Goal: Information Seeking & Learning: Learn about a topic

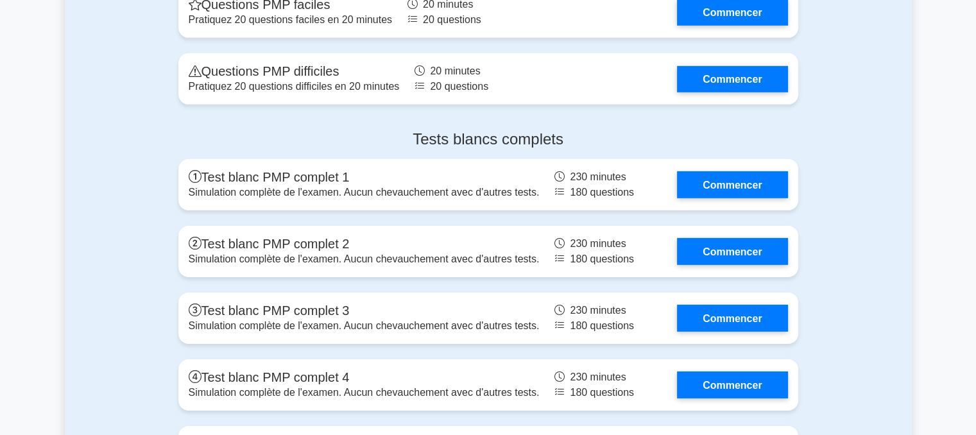
scroll to position [4123, 0]
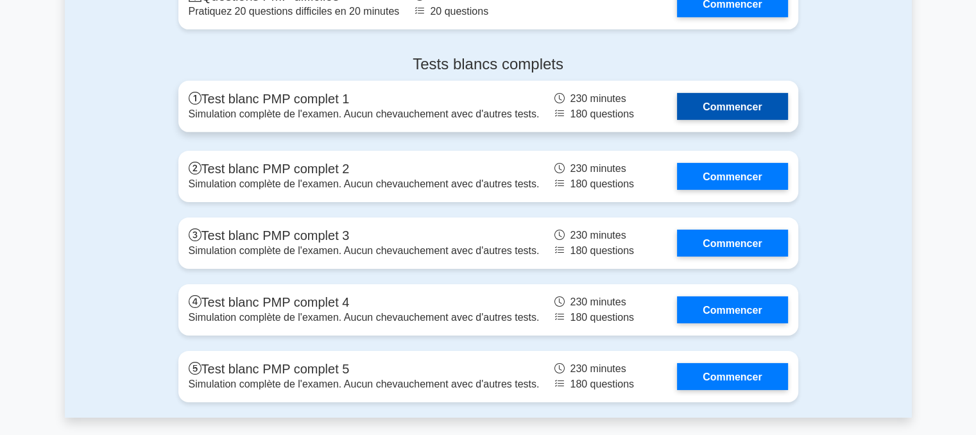
click at [727, 119] on link "Commencer" at bounding box center [732, 106] width 110 height 26
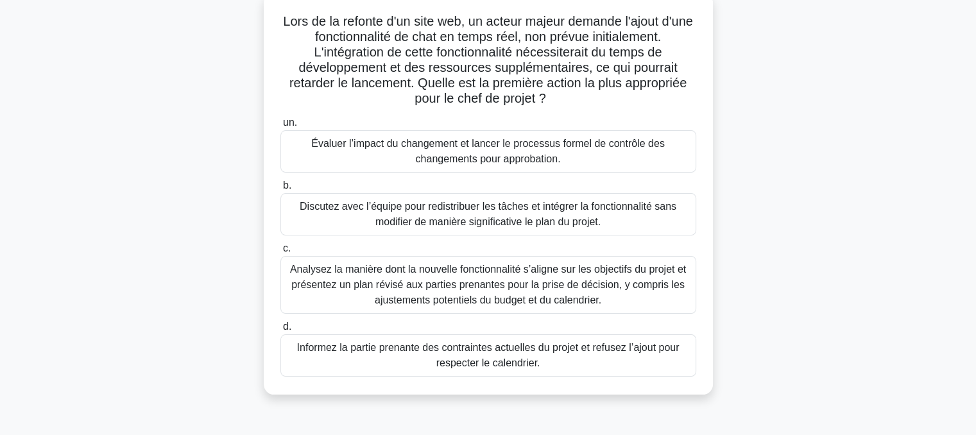
scroll to position [85, 0]
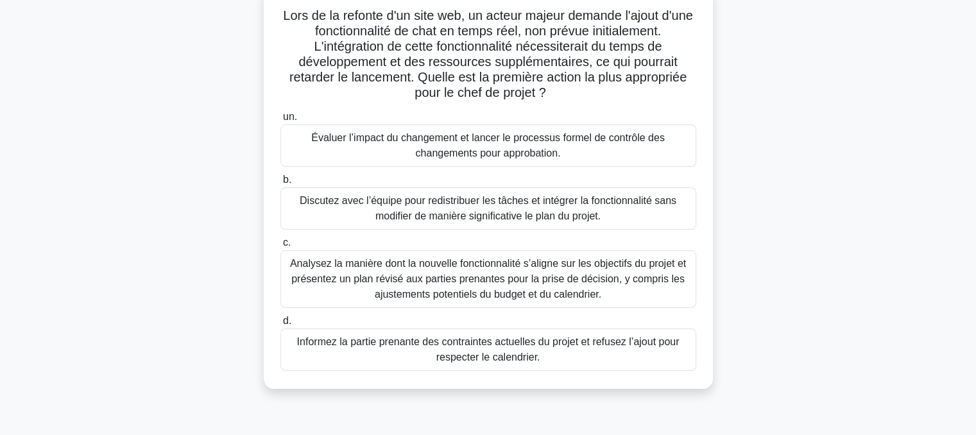
click at [484, 279] on font "Analysez la manière dont la nouvelle fonctionnalité s’aligne sur les objectifs …" at bounding box center [488, 279] width 396 height 42
click at [280, 247] on input "c. Analysez la manière dont la nouvelle fonctionnalité s’aligne sur les objecti…" at bounding box center [280, 243] width 0 height 8
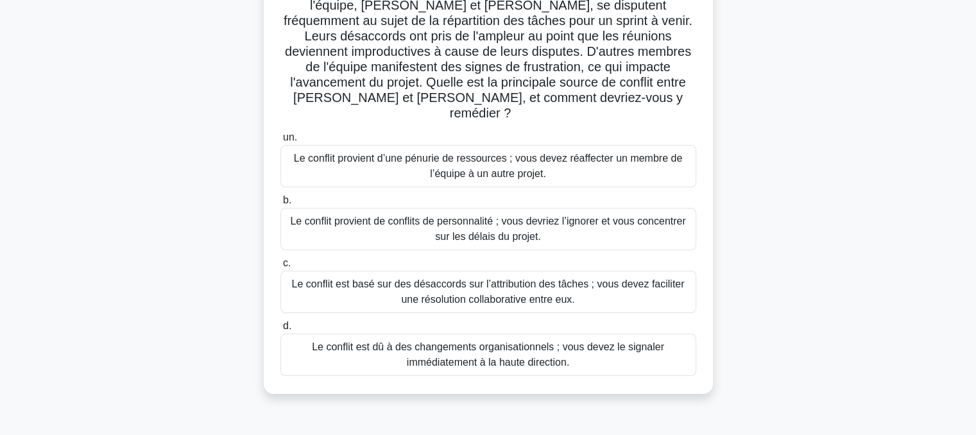
scroll to position [120, 0]
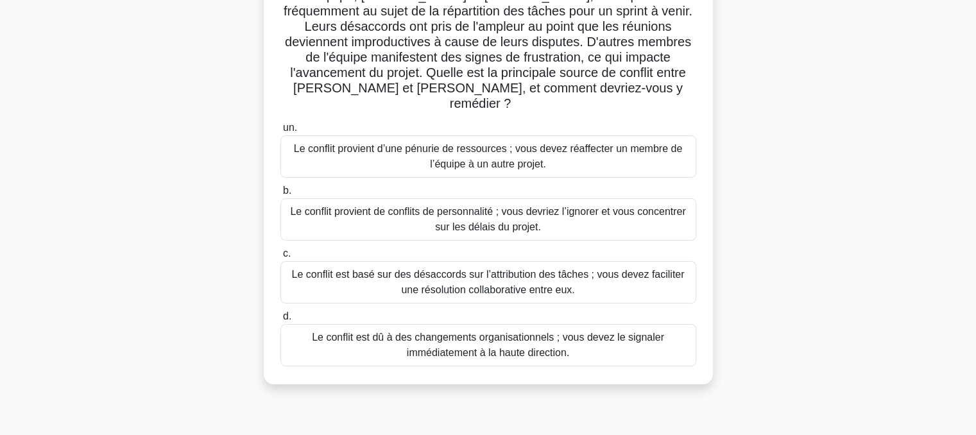
click at [490, 269] on font "Le conflit est basé sur des désaccords sur l’attribution des tâches ; vous deve…" at bounding box center [488, 282] width 393 height 26
click at [280, 258] on input "c. Le conflit est basé sur des désaccords sur l’attribution des tâches ; vous d…" at bounding box center [280, 254] width 0 height 8
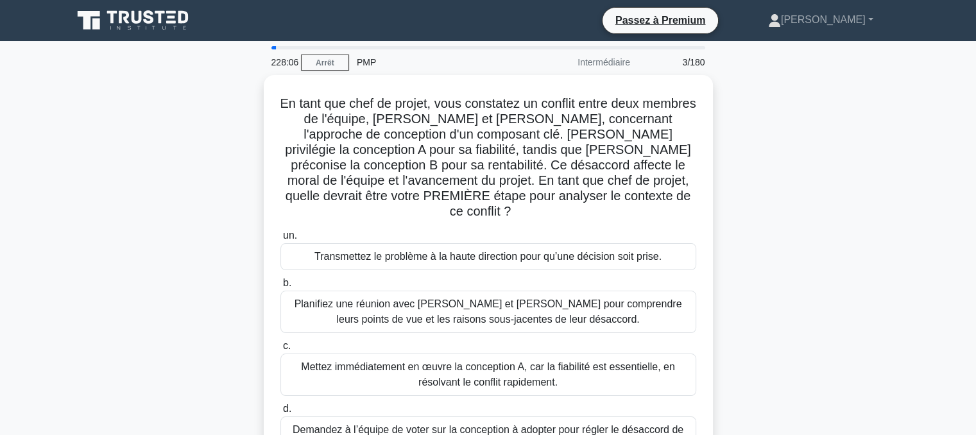
scroll to position [0, 0]
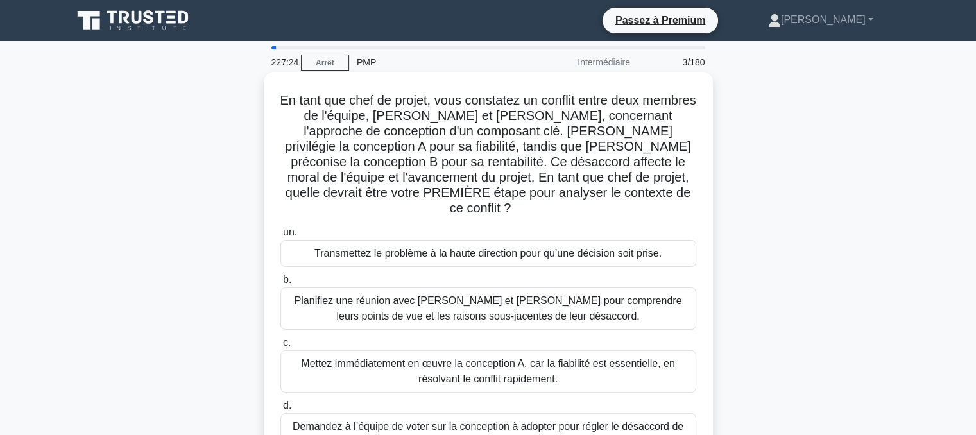
click at [467, 295] on font "Planifiez une réunion avec Sarah et John pour comprendre leurs points de vue et…" at bounding box center [489, 308] width 388 height 26
click at [280, 284] on input "b. Planifiez une réunion avec Sarah et John pour comprendre leurs points de vue…" at bounding box center [280, 280] width 0 height 8
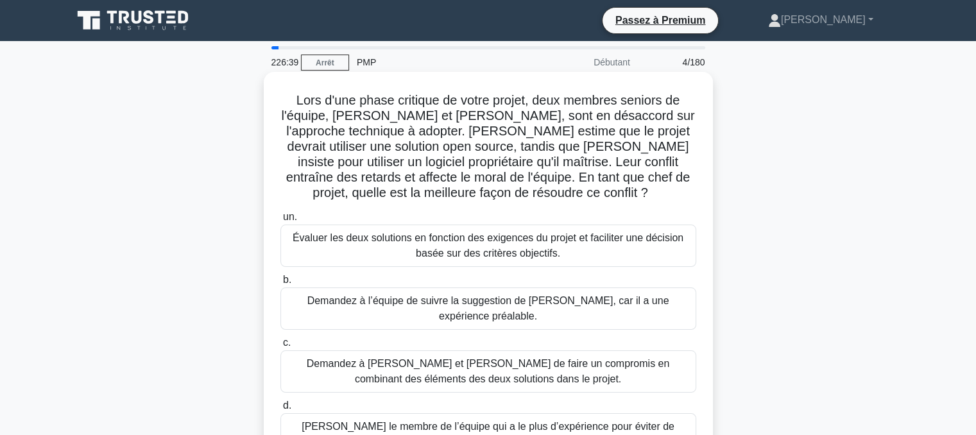
click at [474, 252] on font "Évaluer les deux solutions en fonction des exigences du projet et faciliter une…" at bounding box center [488, 245] width 391 height 26
click at [280, 221] on input "un. Évaluer les deux solutions en fonction des exigences du projet et faciliter…" at bounding box center [280, 217] width 0 height 8
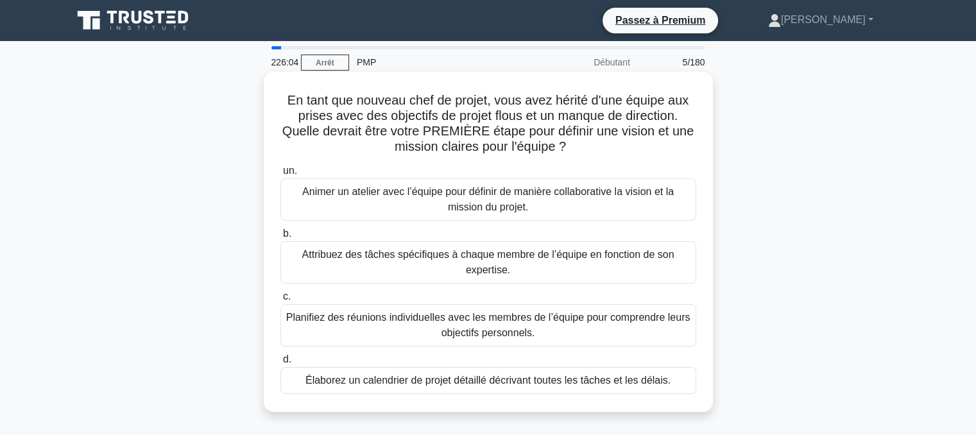
click at [397, 208] on font "Animer un atelier avec l’équipe pour définir de manière collaborative la vision…" at bounding box center [488, 199] width 404 height 31
click at [280, 175] on input "un. Animer un atelier avec l’équipe pour définir de manière collaborative la vi…" at bounding box center [280, 171] width 0 height 8
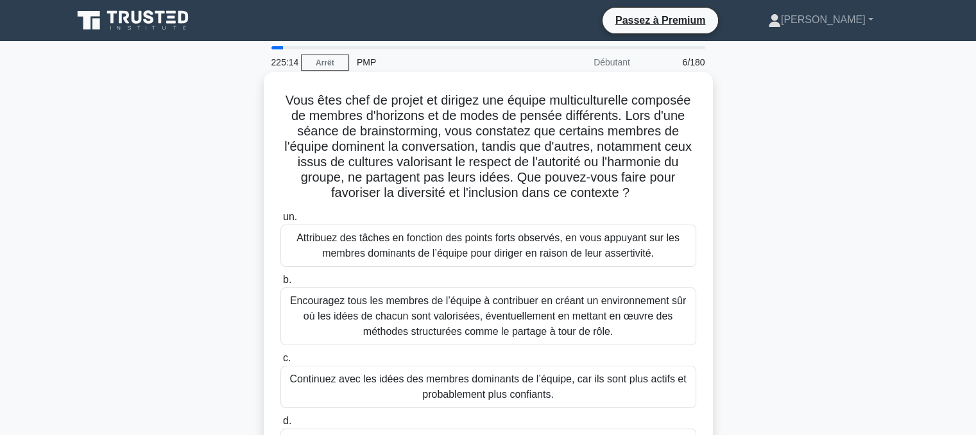
click at [408, 327] on font "Encouragez tous les membres de l’équipe à contribuer en créant un environnement…" at bounding box center [488, 316] width 396 height 42
click at [280, 284] on input "b. Encouragez tous les membres de l’équipe à contribuer en créant un environnem…" at bounding box center [280, 280] width 0 height 8
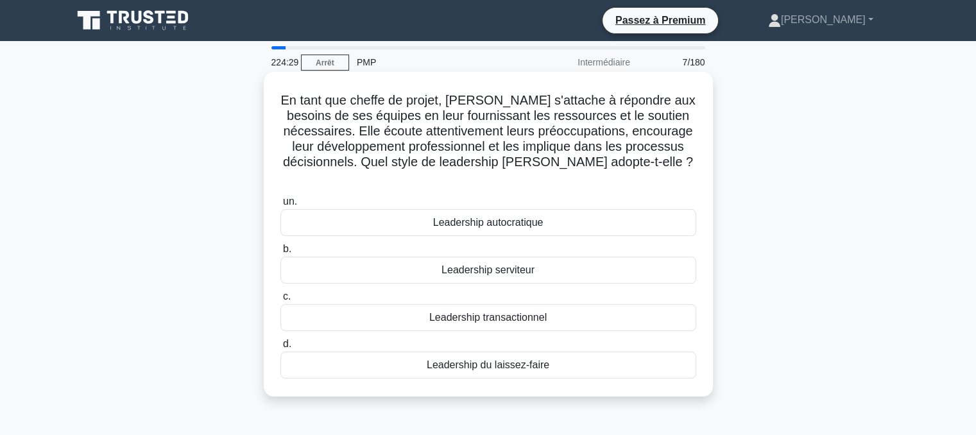
click at [493, 264] on font "Leadership serviteur" at bounding box center [488, 269] width 93 height 11
click at [280, 253] on input "b. Leadership serviteur" at bounding box center [280, 249] width 0 height 8
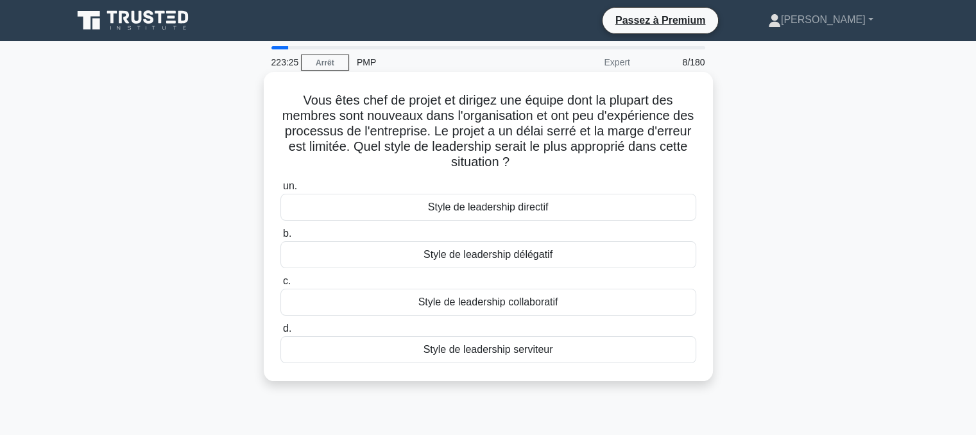
click at [489, 206] on font "Style de leadership directif" at bounding box center [488, 207] width 121 height 11
click at [280, 191] on input "un. Style de leadership directif" at bounding box center [280, 186] width 0 height 8
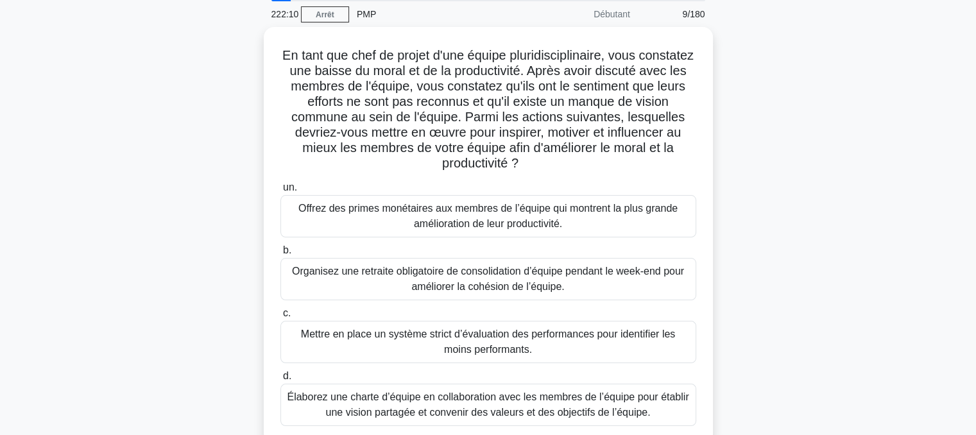
scroll to position [47, 0]
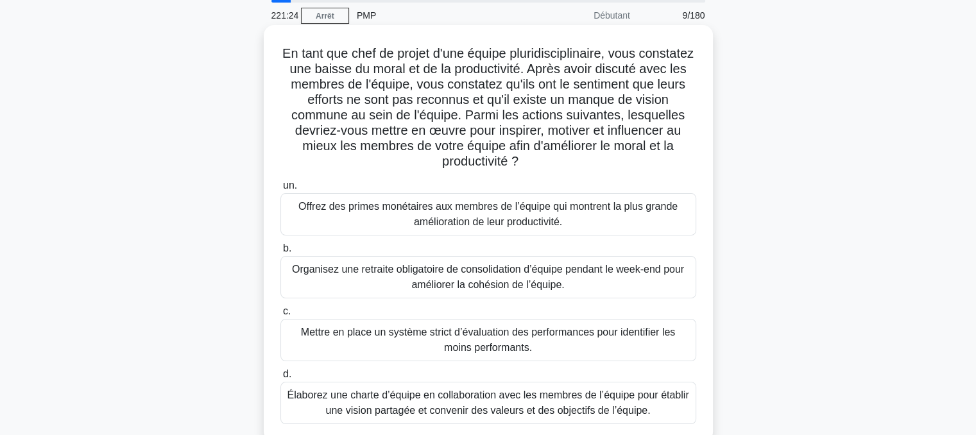
click at [498, 401] on font "Élaborez une charte d’équipe en collaboration avec les membres de l’équipe pour…" at bounding box center [488, 403] width 402 height 26
click at [280, 379] on input "d. Élaborez une charte d’équipe en collaboration avec les membres de l’équipe p…" at bounding box center [280, 374] width 0 height 8
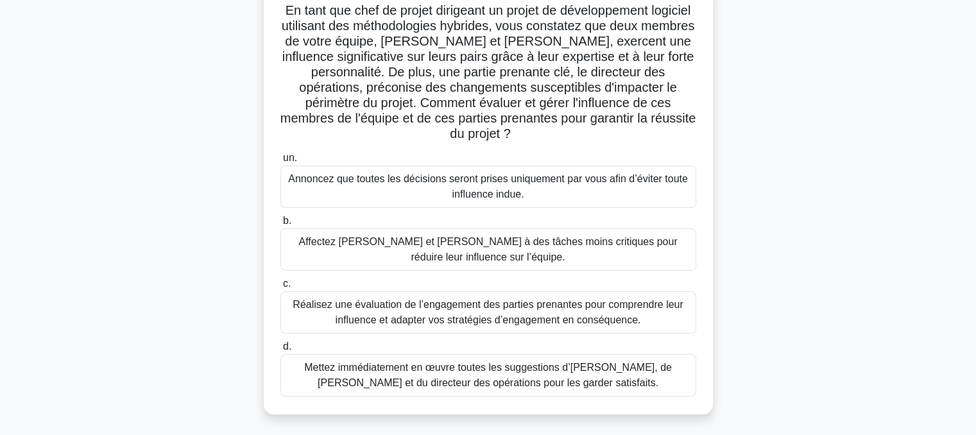
scroll to position [98, 0]
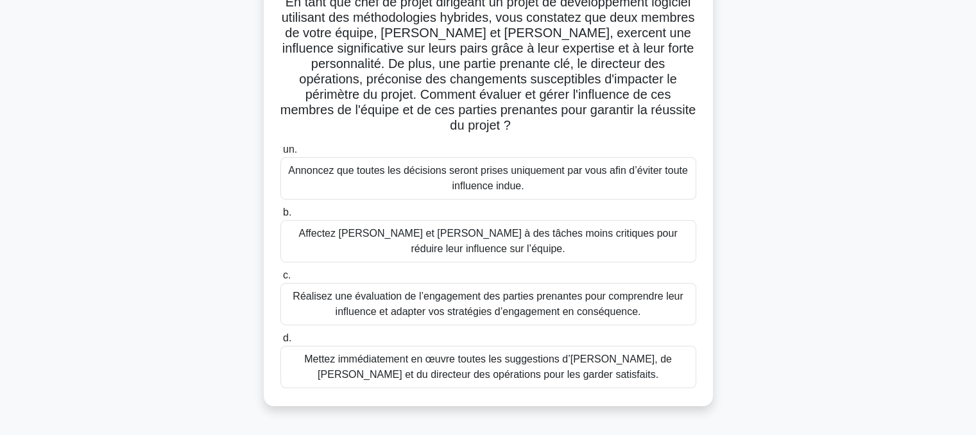
click at [442, 300] on font "Réalisez une évaluation de l’engagement des parties prenantes pour comprendre l…" at bounding box center [488, 304] width 390 height 26
click at [280, 280] on input "c. Réalisez une évaluation de l’engagement des parties prenantes pour comprendr…" at bounding box center [280, 275] width 0 height 8
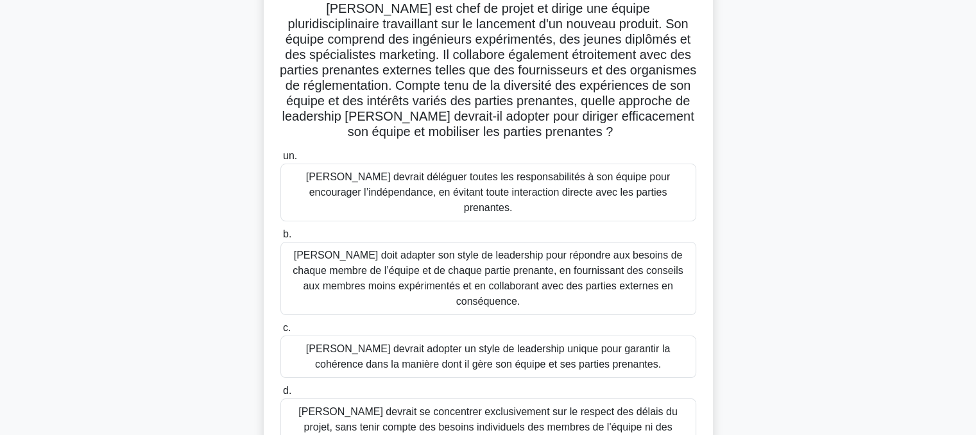
scroll to position [108, 0]
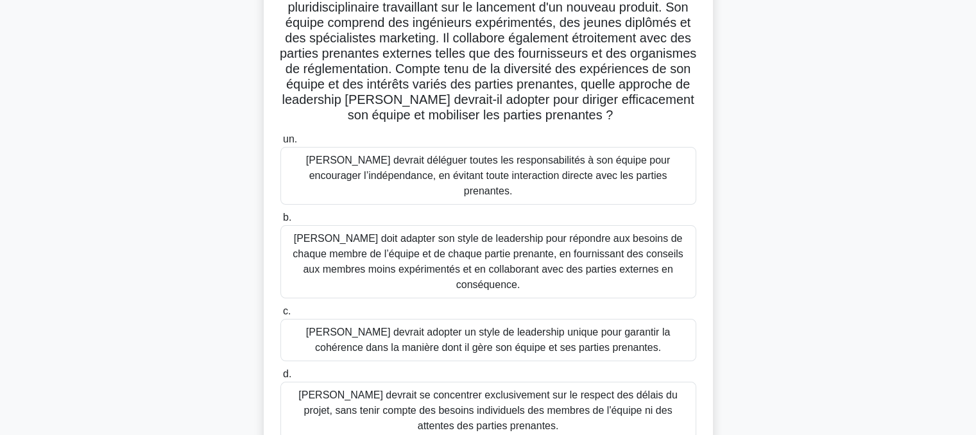
click at [425, 250] on font "John doit adapter son style de leadership pour répondre aux besoins de chaque m…" at bounding box center [488, 261] width 390 height 57
click at [280, 222] on input "b. John doit adapter son style de leadership pour répondre aux besoins de chaqu…" at bounding box center [280, 218] width 0 height 8
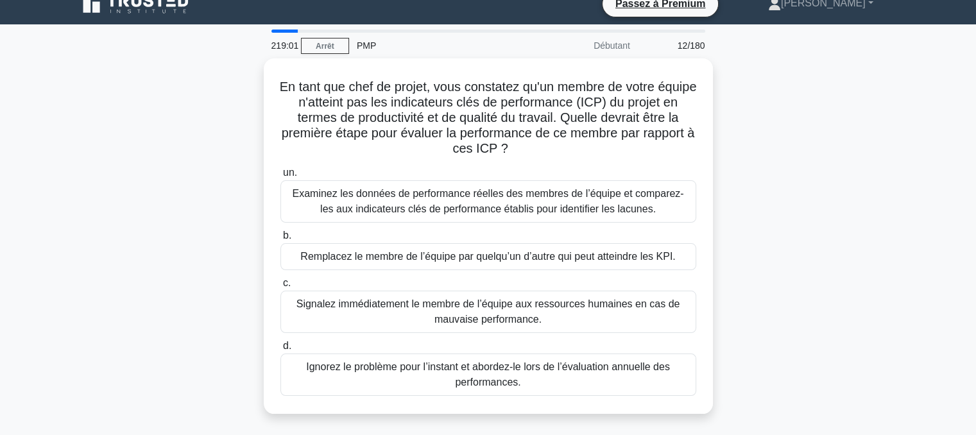
scroll to position [0, 0]
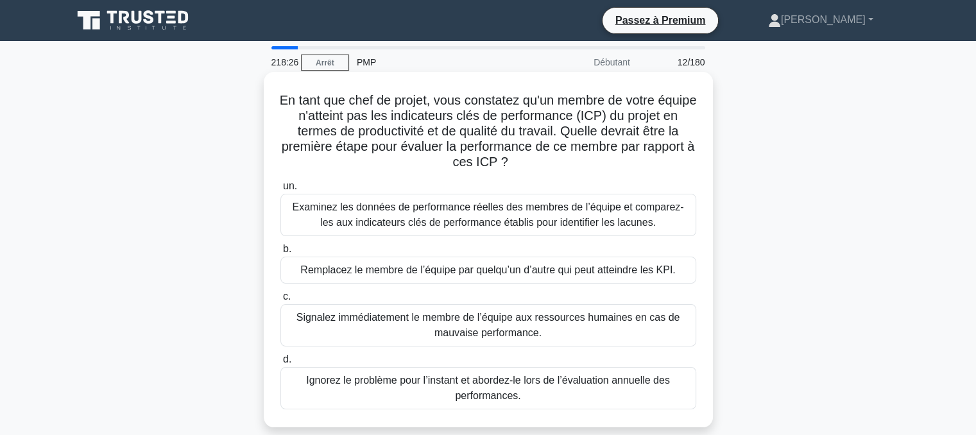
click at [446, 214] on font "Examinez les données de performance réelles des membres de l’équipe et comparez…" at bounding box center [487, 215] width 391 height 26
click at [280, 191] on input "un. Examinez les données de performance réelles des membres de l’équipe et comp…" at bounding box center [280, 186] width 0 height 8
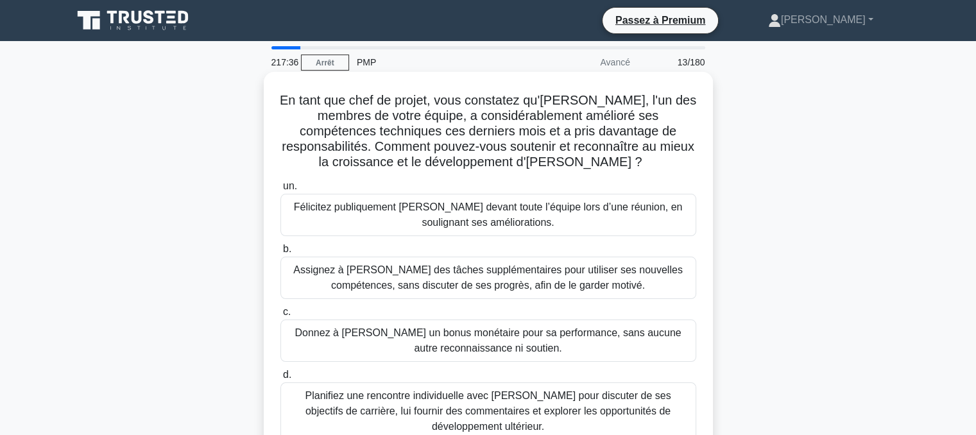
click at [411, 211] on font "Félicitez publiquement Alex devant toute l’équipe lors d’une réunion, en soulig…" at bounding box center [488, 215] width 389 height 26
click at [280, 191] on input "un. Félicitez publiquement Alex devant toute l’équipe lors d’une réunion, en so…" at bounding box center [280, 186] width 0 height 8
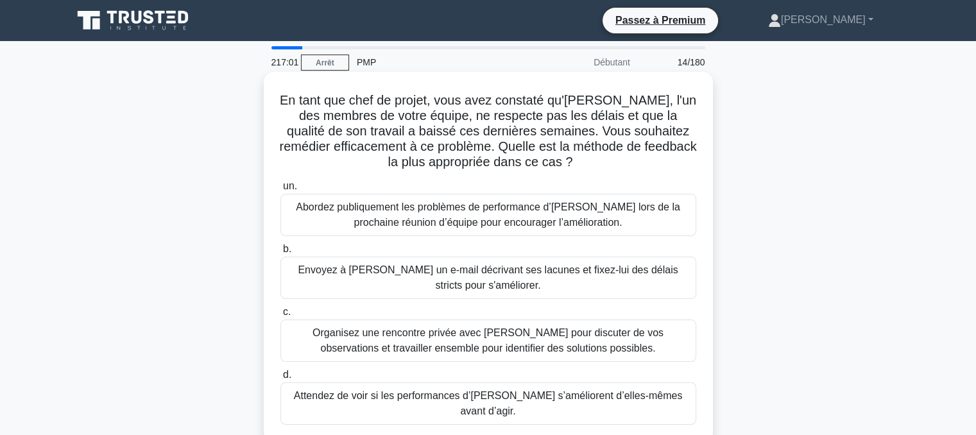
click at [431, 336] on font "Organisez une rencontre privée avec Alex pour discuter de vos observations et t…" at bounding box center [488, 340] width 351 height 26
click at [280, 316] on input "c. Organisez une rencontre privée avec Alex pour discuter de vos observations e…" at bounding box center [280, 312] width 0 height 8
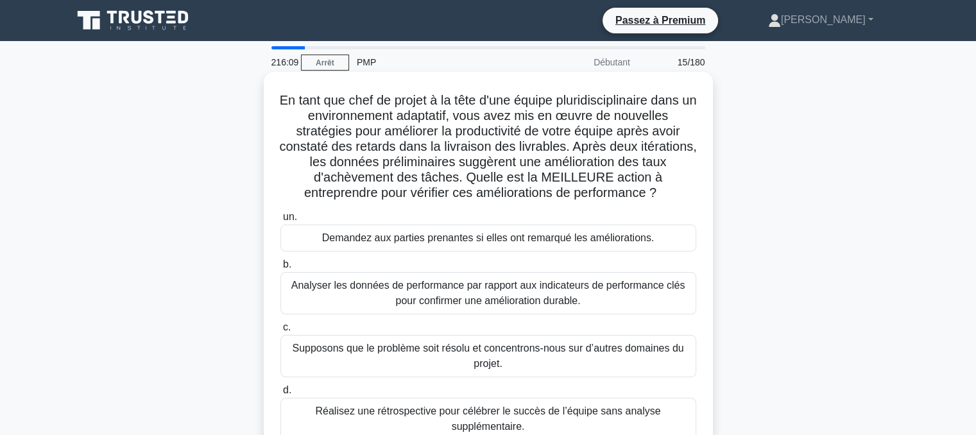
click at [440, 291] on font "Analyser les données de performance par rapport aux indicateurs de performance …" at bounding box center [488, 293] width 394 height 26
click at [280, 269] on input "b. Analyser les données de performance par rapport aux indicateurs de performan…" at bounding box center [280, 265] width 0 height 8
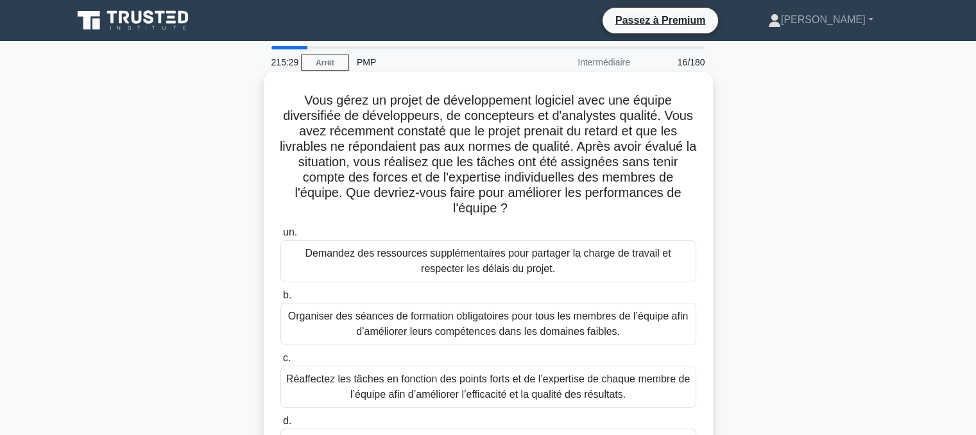
click at [483, 385] on font "Réaffectez les tâches en fonction des points forts et de l’expertise de chaque …" at bounding box center [488, 386] width 404 height 26
click at [280, 363] on input "c. Réaffectez les tâches en fonction des points forts et de l’expertise de chaq…" at bounding box center [280, 358] width 0 height 8
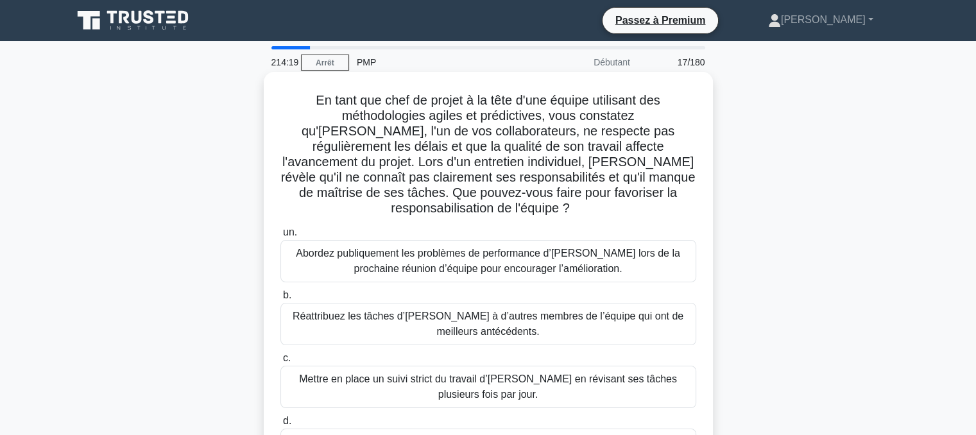
click at [280, 425] on input "d. Collaborez avec Alex pour clarifier ses responsabilités, définir des attente…" at bounding box center [280, 421] width 0 height 8
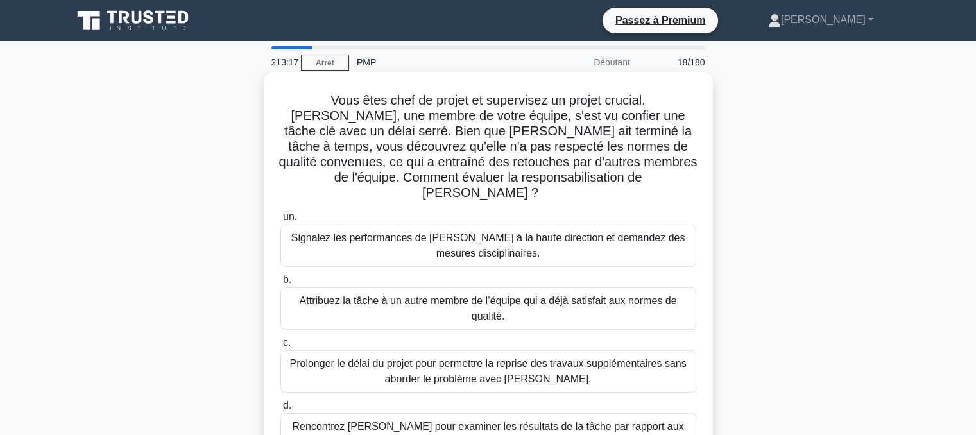
click at [404, 421] on font "Rencontrez Priya pour examiner les résultats de la tâche par rapport aux normes…" at bounding box center [487, 434] width 391 height 26
click at [280, 410] on input "d. Rencontrez Priya pour examiner les résultats de la tâche par rapport aux nor…" at bounding box center [280, 406] width 0 height 8
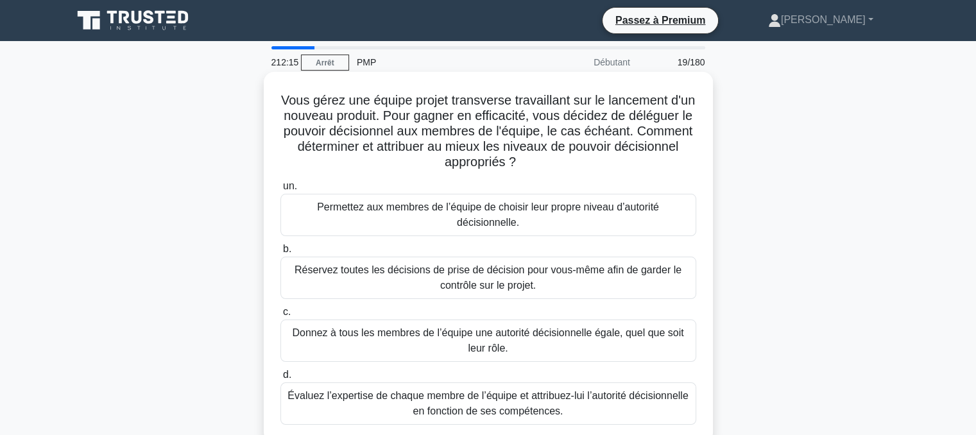
click at [455, 406] on font "Évaluez l’expertise de chaque membre de l’équipe et attribuez-lui l’autorité dé…" at bounding box center [488, 403] width 400 height 26
click at [280, 379] on input "d. Évaluez l’expertise de chaque membre de l’équipe et attribuez-lui l’autorité…" at bounding box center [280, 375] width 0 height 8
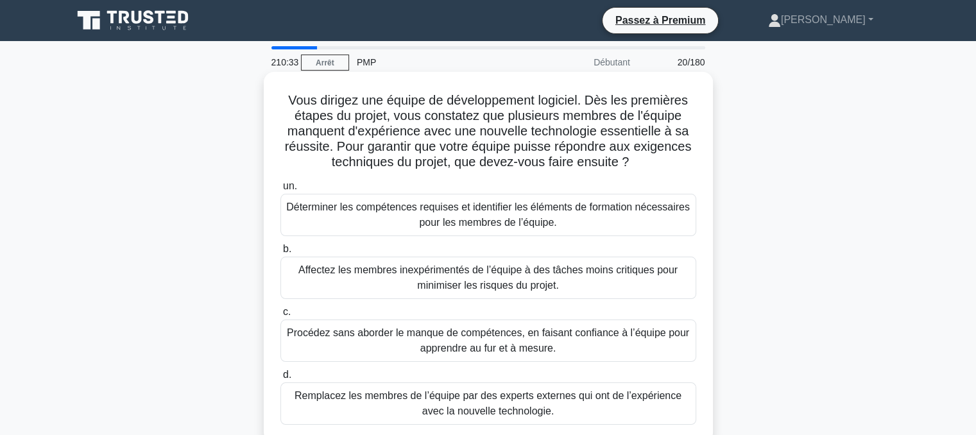
click at [431, 219] on font "Déterminer les compétences requises et identifier les éléments de formation néc…" at bounding box center [488, 215] width 404 height 26
click at [280, 191] on input "un. Déterminer les compétences requises et identifier les éléments de formation…" at bounding box center [280, 186] width 0 height 8
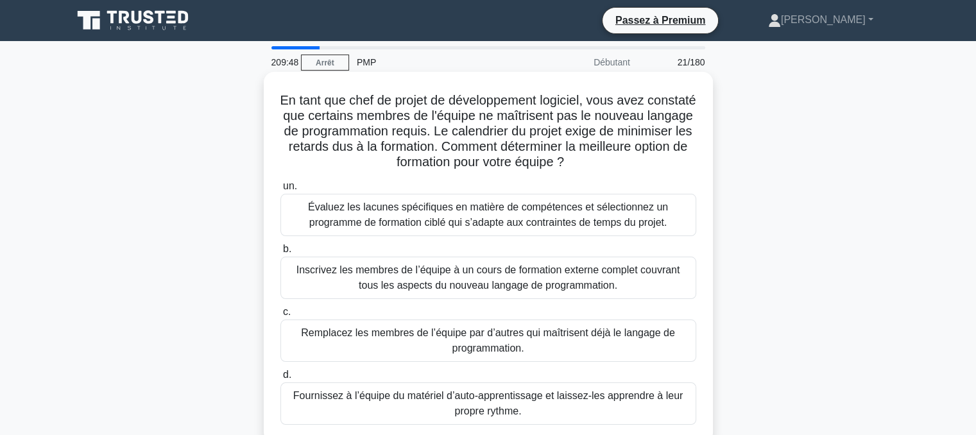
click at [439, 209] on font "Évaluez les lacunes spécifiques en matière de compétences et sélectionnez un pr…" at bounding box center [488, 215] width 360 height 26
click at [280, 191] on input "un. Évaluez les lacunes spécifiques en matière de compétences et sélectionnez u…" at bounding box center [280, 186] width 0 height 8
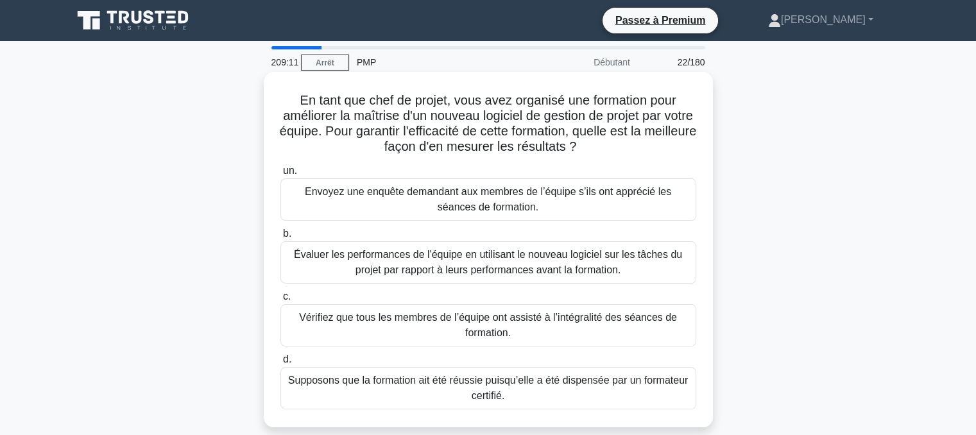
click at [490, 265] on font "Évaluer les performances de l'équipe en utilisant le nouveau logiciel sur les t…" at bounding box center [488, 262] width 388 height 26
click at [280, 238] on input "b. Évaluer les performances de l'équipe en utilisant le nouveau logiciel sur le…" at bounding box center [280, 234] width 0 height 8
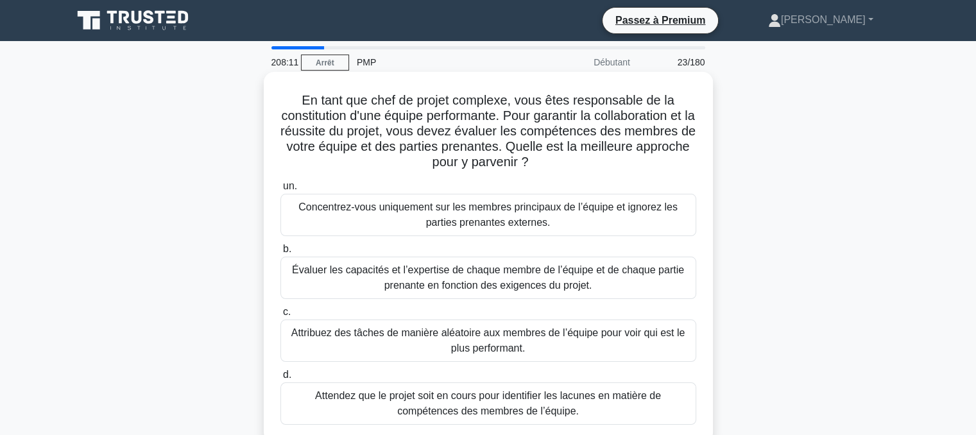
click at [423, 281] on font "Évaluer les capacités et l’expertise de chaque membre de l’équipe et de chaque …" at bounding box center [488, 277] width 392 height 26
click at [280, 253] on input "b. Évaluer les capacités et l’expertise de chaque membre de l’équipe et de chaq…" at bounding box center [280, 249] width 0 height 8
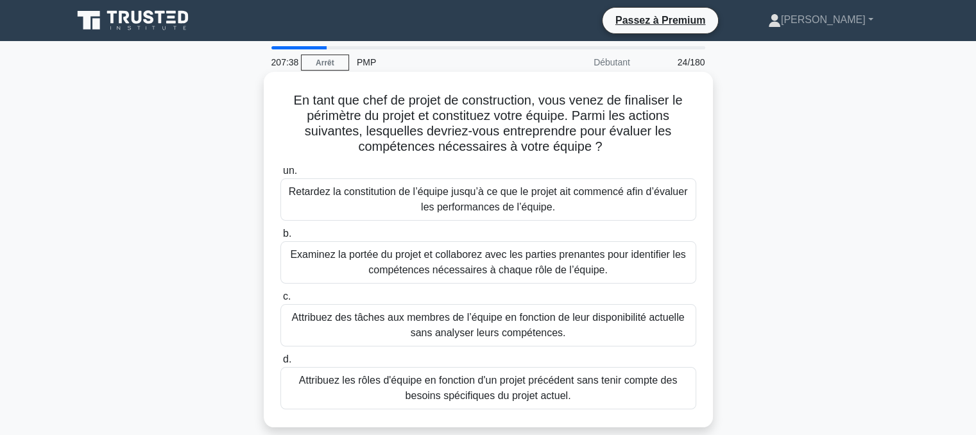
click at [434, 271] on font "Examinez la portée du projet et collaborez avec les parties prenantes pour iden…" at bounding box center [487, 262] width 395 height 26
click at [280, 238] on input "b. Examinez la portée du projet et collaborez avec les parties prenantes pour i…" at bounding box center [280, 234] width 0 height 8
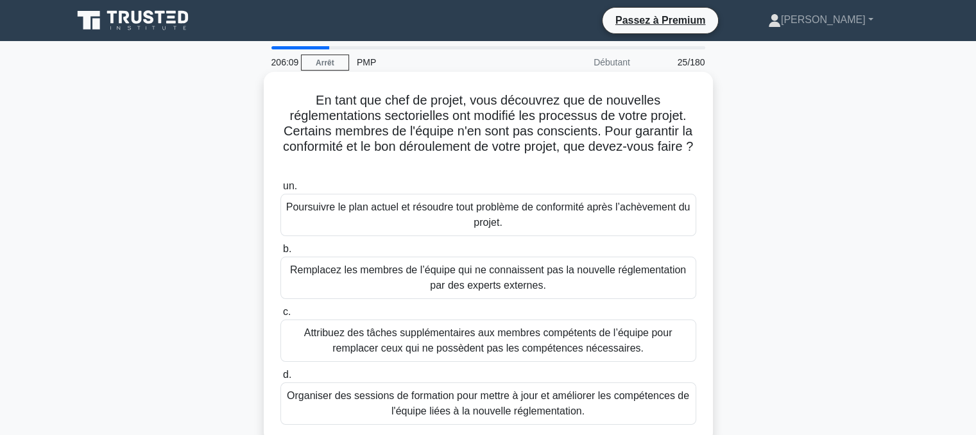
click at [415, 406] on font "Organiser des sessions de formation pour mettre à jour et améliorer les compéte…" at bounding box center [488, 403] width 402 height 26
click at [280, 379] on input "d. Organiser des sessions de formation pour mettre à jour et améliorer les comp…" at bounding box center [280, 375] width 0 height 8
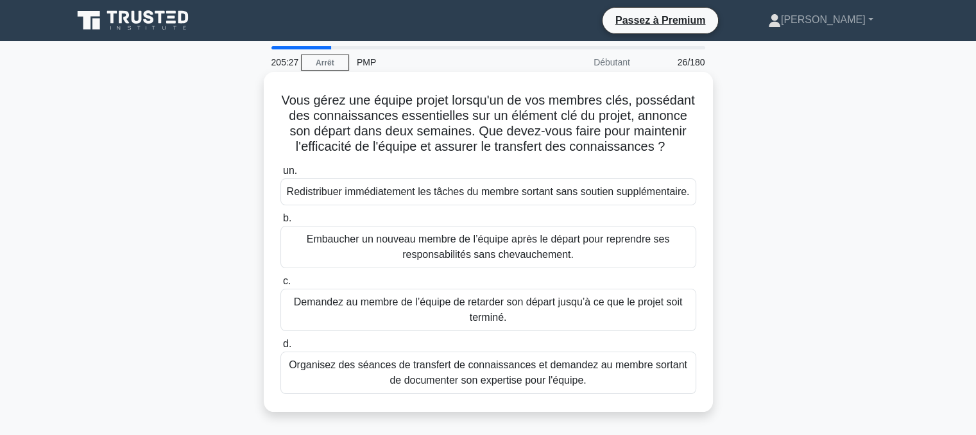
click at [477, 386] on font "Organisez des séances de transfert de connaissances et demandez au membre sorta…" at bounding box center [488, 372] width 399 height 26
click at [280, 348] on input "d. Organisez des séances de transfert de connaissances et demandez au membre so…" at bounding box center [280, 344] width 0 height 8
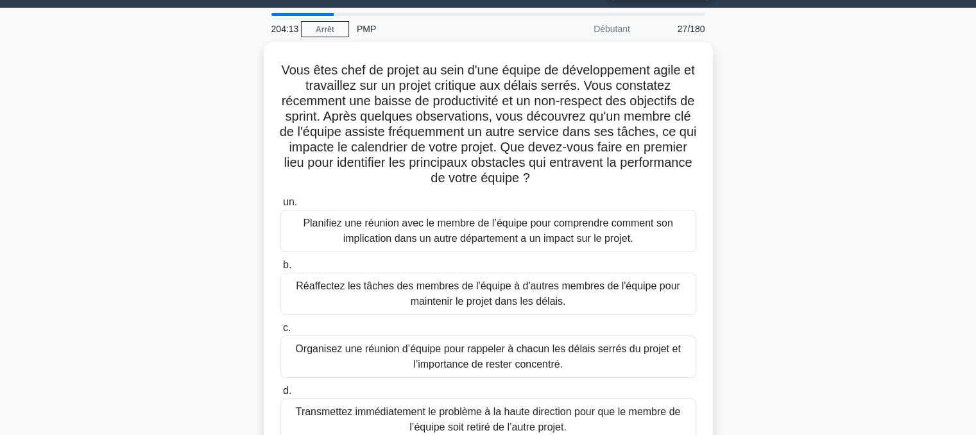
scroll to position [28, 0]
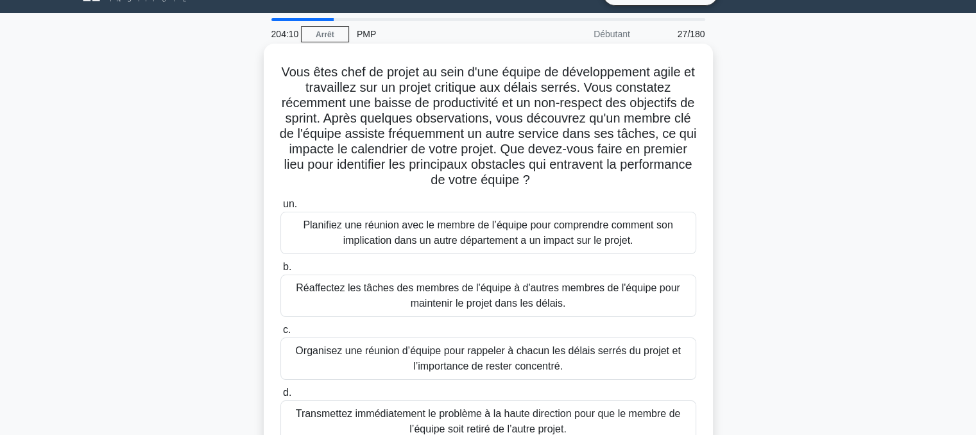
click at [491, 234] on font "Planifiez une réunion avec le membre de l’équipe pour comprendre comment son im…" at bounding box center [488, 232] width 370 height 26
click at [280, 209] on input "un. Planifiez une réunion avec le membre de l’équipe pour comprendre comment so…" at bounding box center [280, 204] width 0 height 8
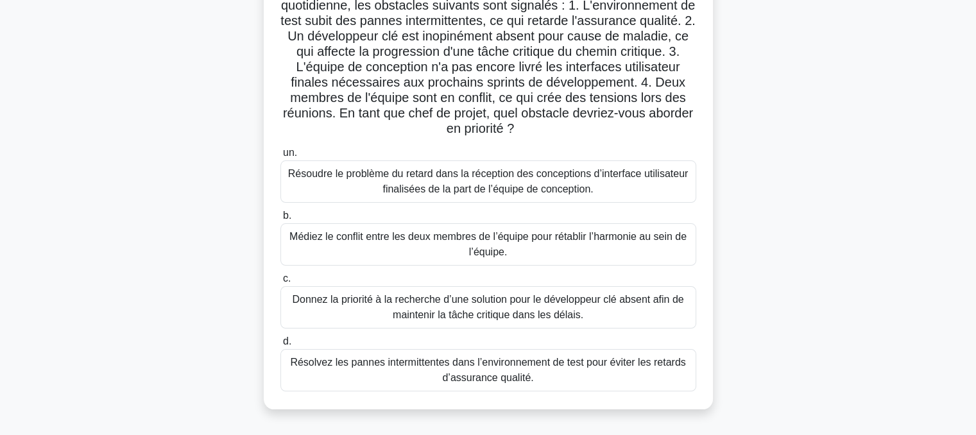
scroll to position [160, 0]
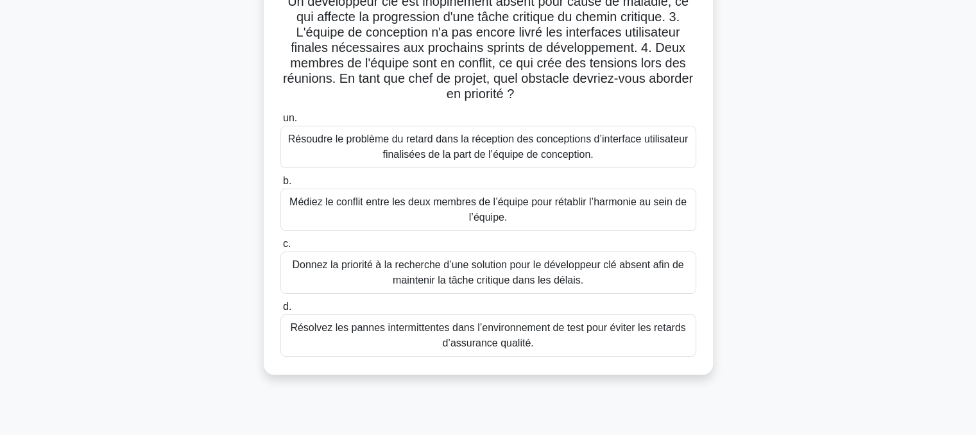
click at [477, 270] on font "Donnez la priorité à la recherche d’une solution pour le développeur clé absent…" at bounding box center [487, 272] width 391 height 26
click at [280, 248] on input "c. Donnez la priorité à la recherche d’une solution pour le développeur clé abs…" at bounding box center [280, 244] width 0 height 8
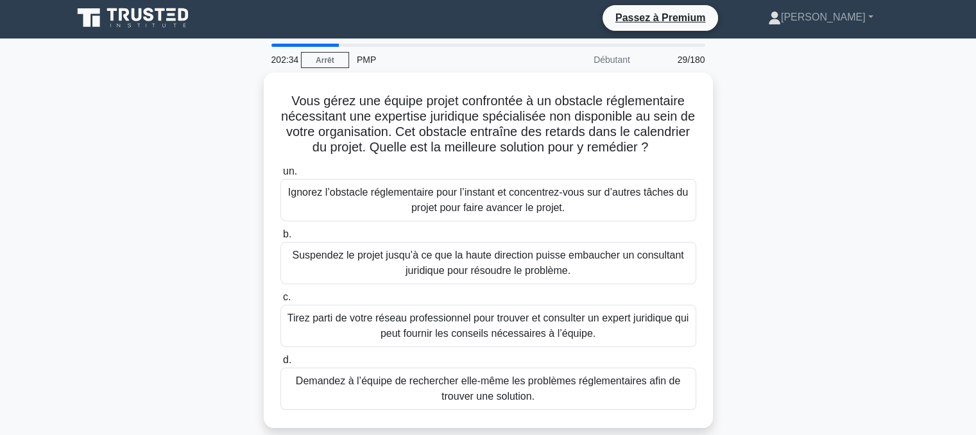
scroll to position [0, 0]
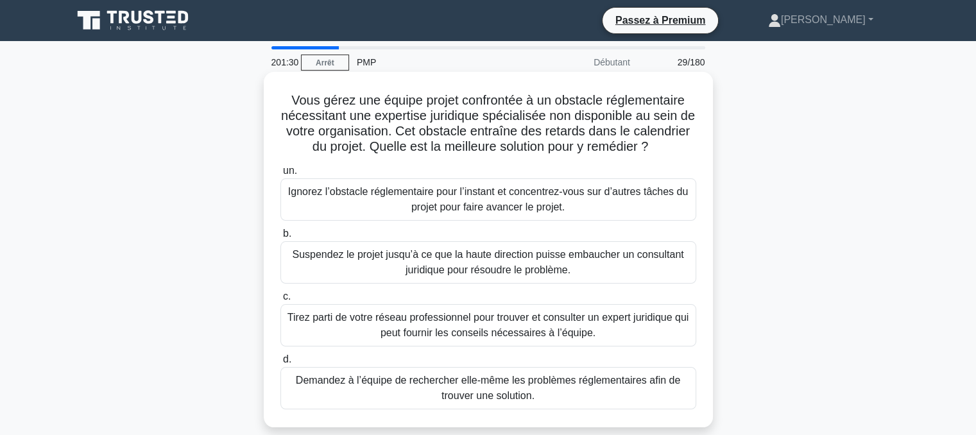
click at [452, 337] on font "Tirez parti de votre réseau professionnel pour trouver et consulter un expert j…" at bounding box center [489, 325] width 402 height 26
click at [280, 301] on input "c. Tirez parti de votre réseau professionnel pour trouver et consulter un exper…" at bounding box center [280, 297] width 0 height 8
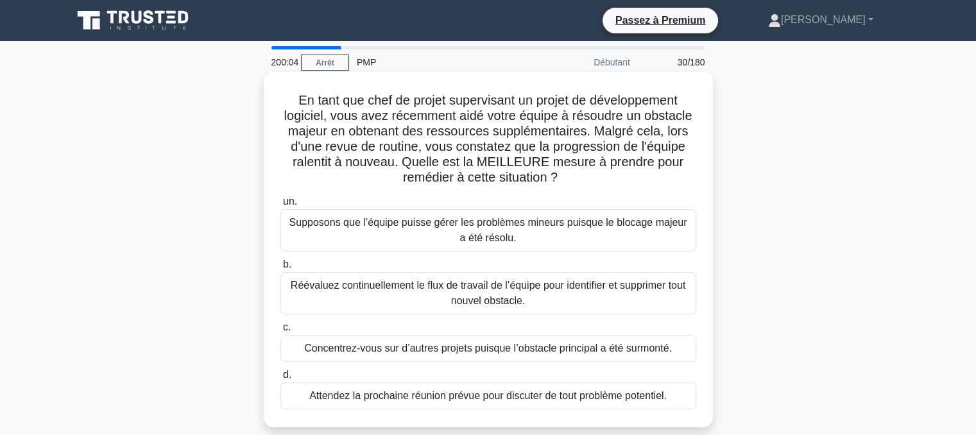
click at [483, 287] on font "Réévaluez continuellement le flux de travail de l’équipe pour identifier et sup…" at bounding box center [488, 293] width 395 height 26
click at [280, 269] on input "b. Réévaluez continuellement le flux de travail de l’équipe pour identifier et …" at bounding box center [280, 265] width 0 height 8
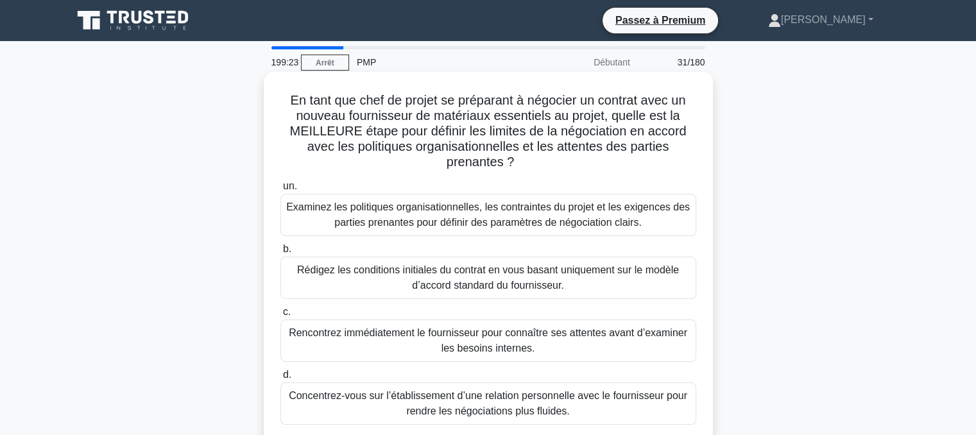
click at [440, 212] on font "Examinez les politiques organisationnelles, les contraintes du projet et les ex…" at bounding box center [488, 215] width 404 height 26
click at [280, 191] on input "un. Examinez les politiques organisationnelles, les contraintes du projet et le…" at bounding box center [280, 186] width 0 height 8
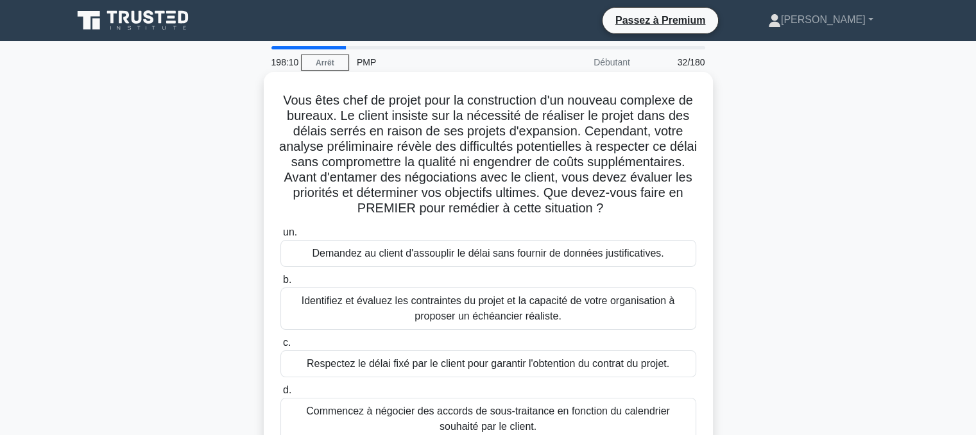
click at [515, 310] on font "Identifiez et évaluez les contraintes du projet et la capacité de votre organis…" at bounding box center [488, 308] width 373 height 26
click at [280, 284] on input "b. Identifiez et évaluez les contraintes du projet et la capacité de votre orga…" at bounding box center [280, 280] width 0 height 8
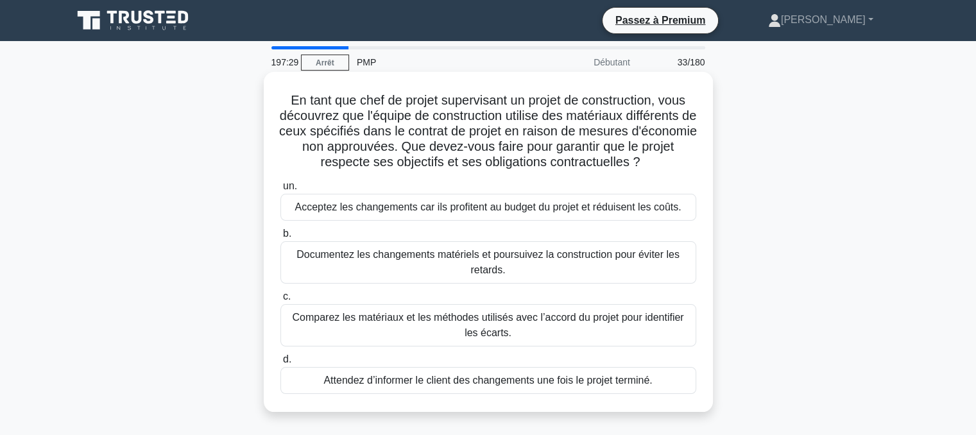
click at [463, 320] on font "Comparez les matériaux et les méthodes utilisés avec l’accord du projet pour id…" at bounding box center [487, 325] width 391 height 26
click at [280, 301] on input "c. Comparez les matériaux et les méthodes utilisés avec l’accord du projet pour…" at bounding box center [280, 297] width 0 height 8
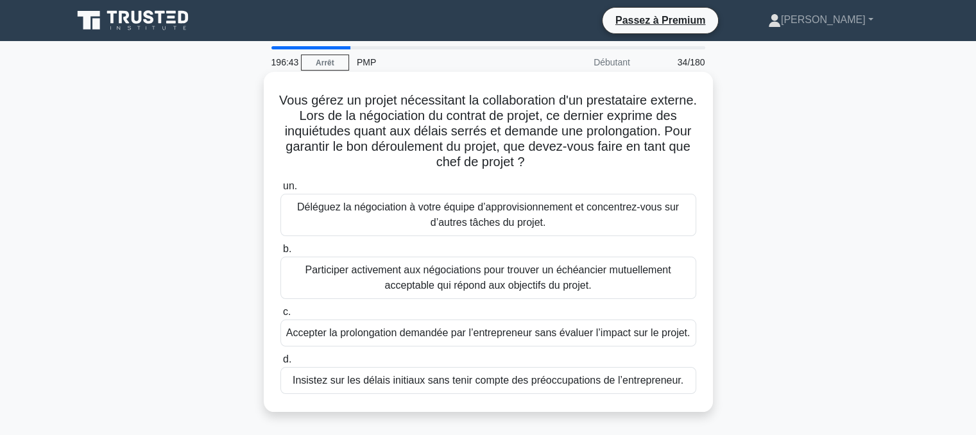
click at [434, 280] on font "Participer activement aux négociations pour trouver un échéancier mutuellement …" at bounding box center [488, 277] width 366 height 26
click at [280, 253] on input "b. Participer activement aux négociations pour trouver un échéancier mutuelleme…" at bounding box center [280, 249] width 0 height 8
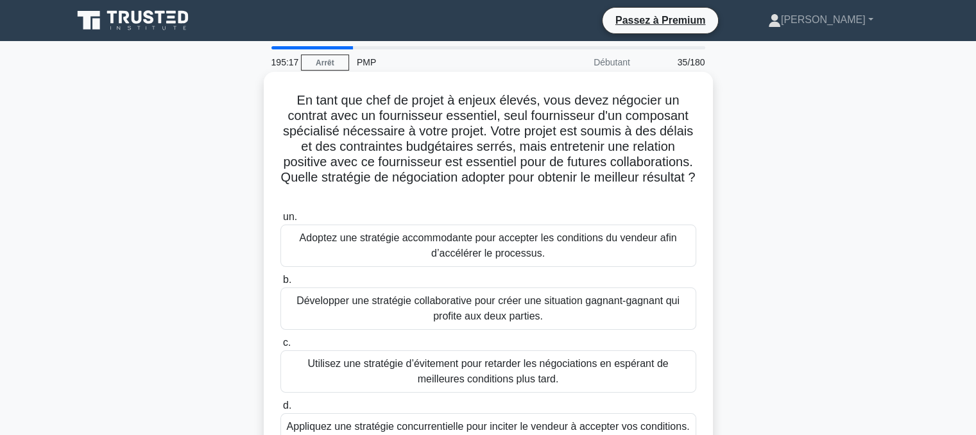
click at [444, 304] on font "Développer une stratégie collaborative pour créer une situation gagnant-gagnant…" at bounding box center [487, 308] width 383 height 26
click at [280, 284] on input "b. Développer une stratégie collaborative pour créer une situation gagnant-gagn…" at bounding box center [280, 280] width 0 height 8
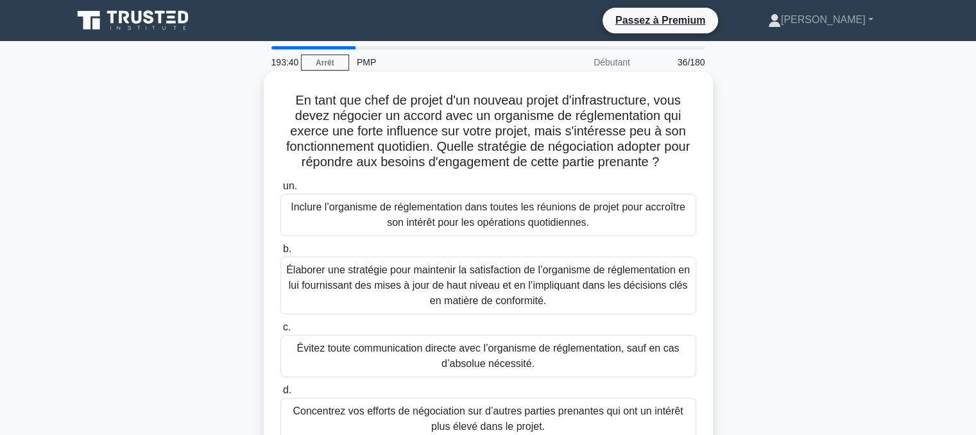
click at [479, 215] on font "Inclure l’organisme de réglementation dans toutes les réunions de projet pour a…" at bounding box center [488, 215] width 404 height 31
click at [280, 191] on input "un. Inclure l’organisme de réglementation dans toutes les réunions de projet po…" at bounding box center [280, 186] width 0 height 8
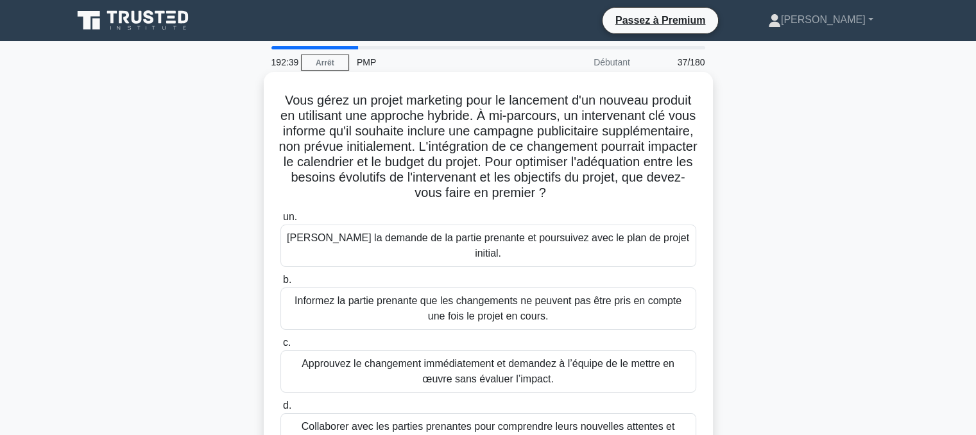
click at [442, 421] on font "Collaborer avec les parties prenantes pour comprendre leurs nouvelles attentes …" at bounding box center [488, 434] width 373 height 26
click at [280, 410] on input "d. Collaborer avec les parties prenantes pour comprendre leurs nouvelles attent…" at bounding box center [280, 406] width 0 height 8
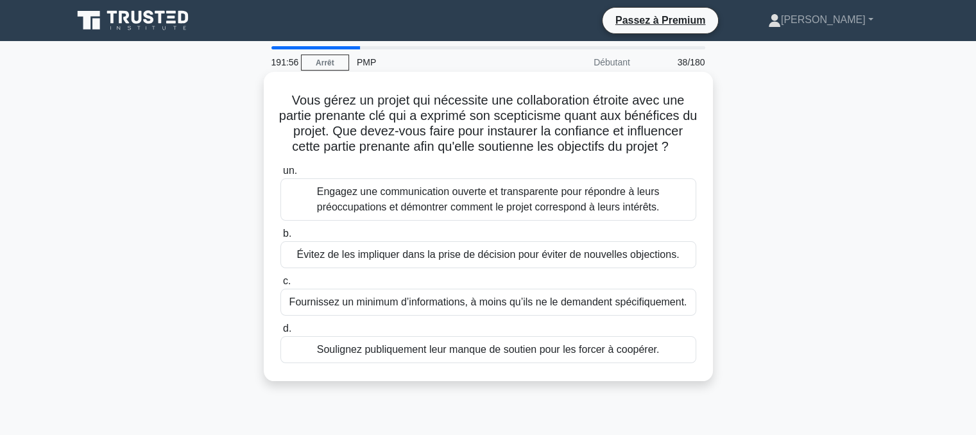
click at [384, 212] on font "Engagez une communication ouverte et transparente pour répondre à leurs préoccu…" at bounding box center [488, 199] width 343 height 26
click at [280, 175] on input "un. Engagez une communication ouverte et transparente pour répondre à leurs pré…" at bounding box center [280, 171] width 0 height 8
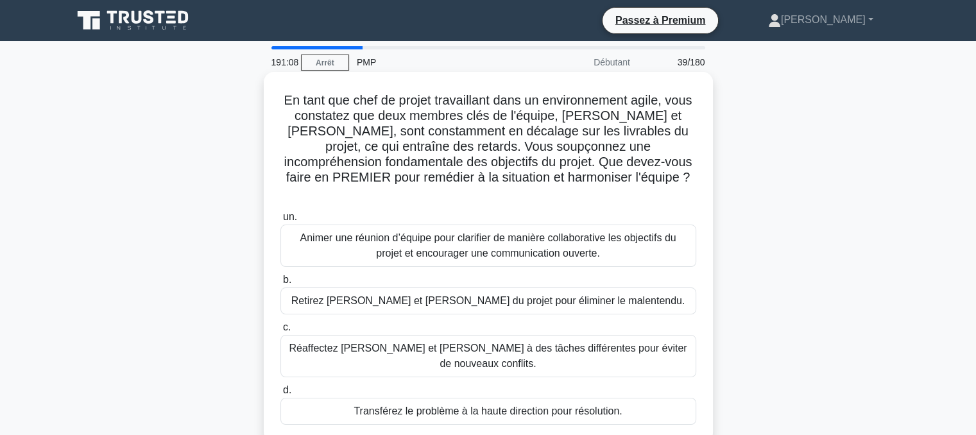
click at [390, 232] on font "Animer une réunion d’équipe pour clarifier de manière collaborative les objecti…" at bounding box center [488, 245] width 376 height 26
click at [280, 221] on input "un. Animer une réunion d’équipe pour clarifier de manière collaborative les obj…" at bounding box center [280, 217] width 0 height 8
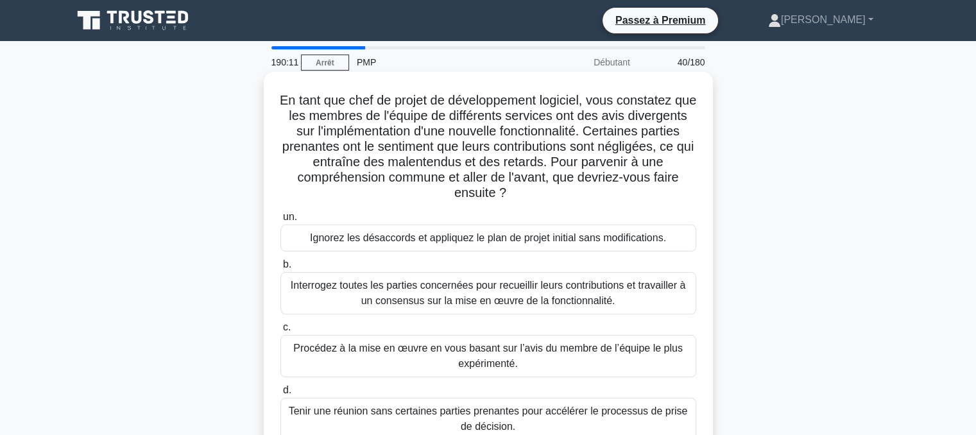
click at [393, 286] on font "Interrogez toutes les parties concernées pour recueillir leurs contributions et…" at bounding box center [488, 293] width 395 height 26
click at [280, 269] on input "b. Interrogez toutes les parties concernées pour recueillir leurs contributions…" at bounding box center [280, 265] width 0 height 8
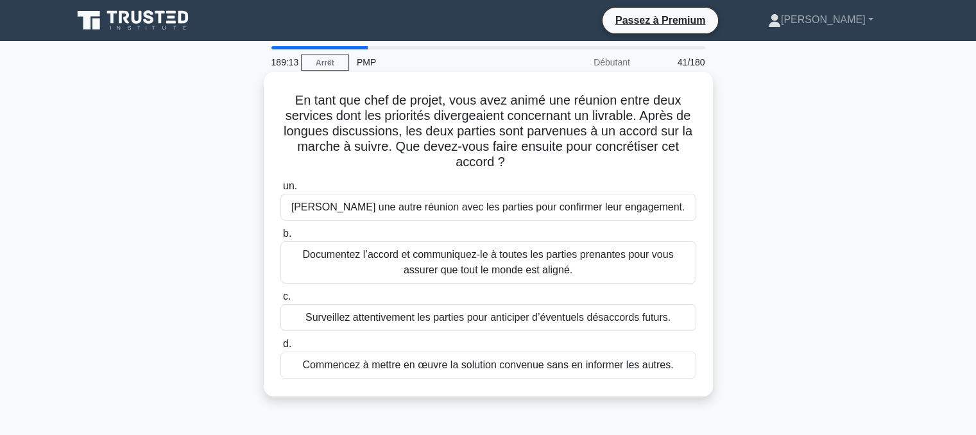
click at [407, 274] on font "Documentez l’accord et communiquez-le à toutes les parties prenantes pour vous …" at bounding box center [487, 262] width 371 height 26
click at [280, 238] on input "b. Documentez l’accord et communiquez-le à toutes les parties prenantes pour vo…" at bounding box center [280, 234] width 0 height 8
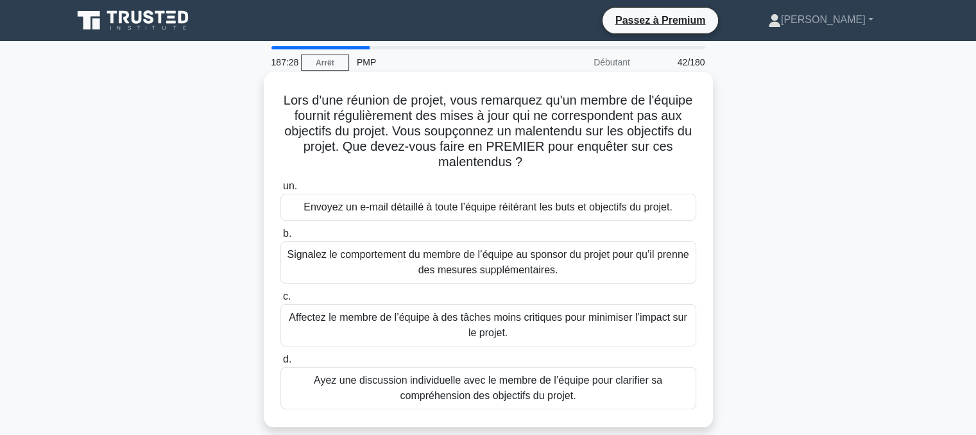
click at [411, 381] on font "Ayez une discussion individuelle avec le membre de l’équipe pour clarifier sa c…" at bounding box center [488, 388] width 348 height 26
click at [280, 364] on input "d. Ayez une discussion individuelle avec le membre de l’équipe pour clarifier s…" at bounding box center [280, 360] width 0 height 8
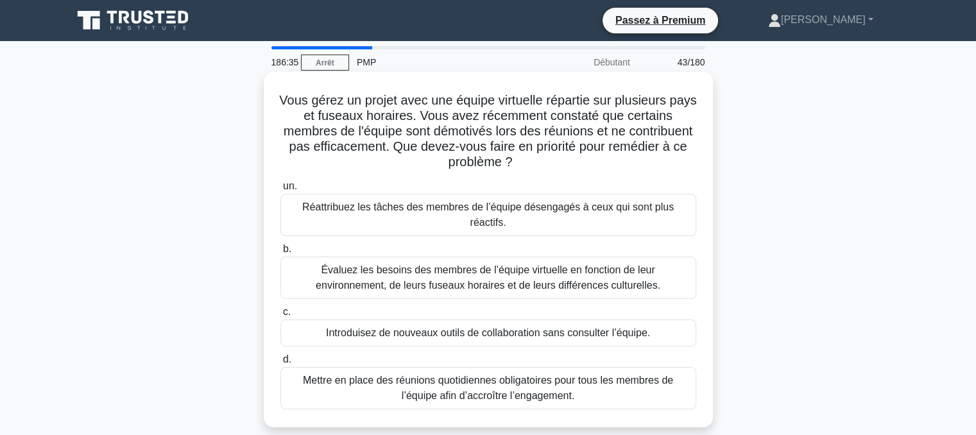
click at [429, 264] on font "Évaluez les besoins des membres de l’équipe virtuelle en fonction de leur envir…" at bounding box center [488, 277] width 345 height 26
click at [280, 253] on input "b. Évaluez les besoins des membres de l’équipe virtuelle en fonction de leur en…" at bounding box center [280, 249] width 0 height 8
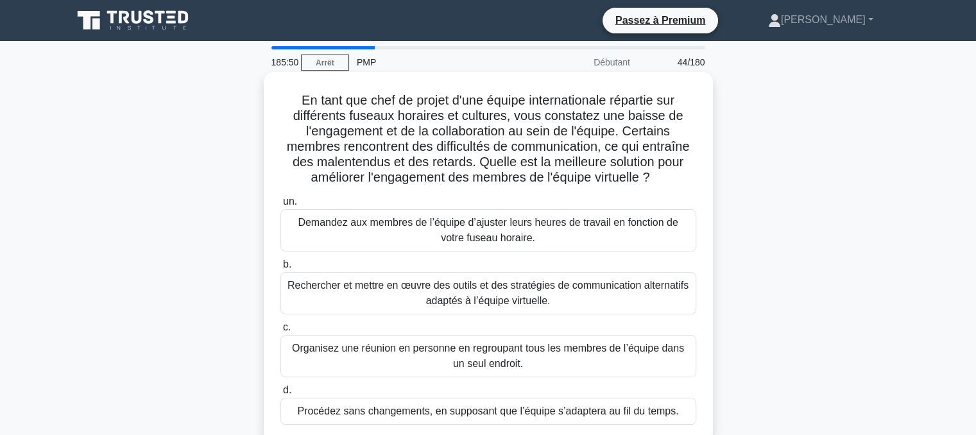
click at [421, 293] on font "Rechercher et mettre en œuvre des outils et des stratégies de communication alt…" at bounding box center [488, 293] width 404 height 31
click at [280, 269] on input "b. Rechercher et mettre en œuvre des outils et des stratégies de communication …" at bounding box center [280, 265] width 0 height 8
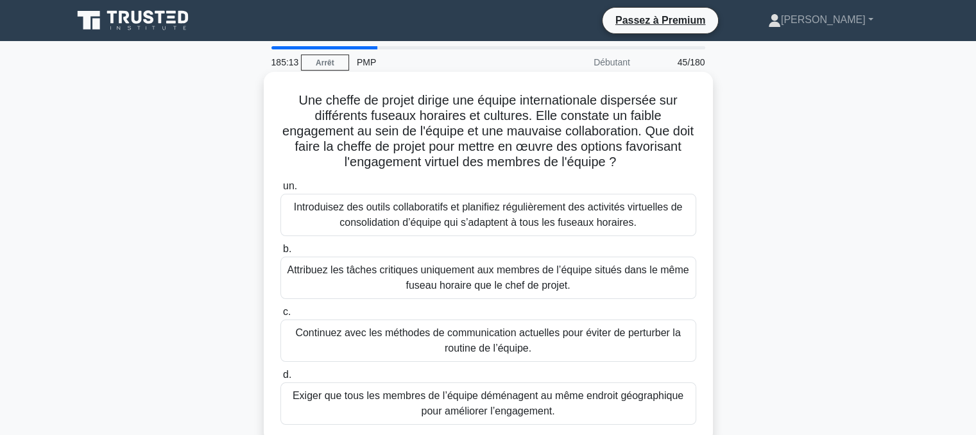
click at [502, 219] on font "Introduisez des outils collaboratifs et planifiez régulièrement des activités v…" at bounding box center [488, 215] width 389 height 26
click at [280, 191] on input "un. Introduisez des outils collaboratifs et planifiez régulièrement des activit…" at bounding box center [280, 186] width 0 height 8
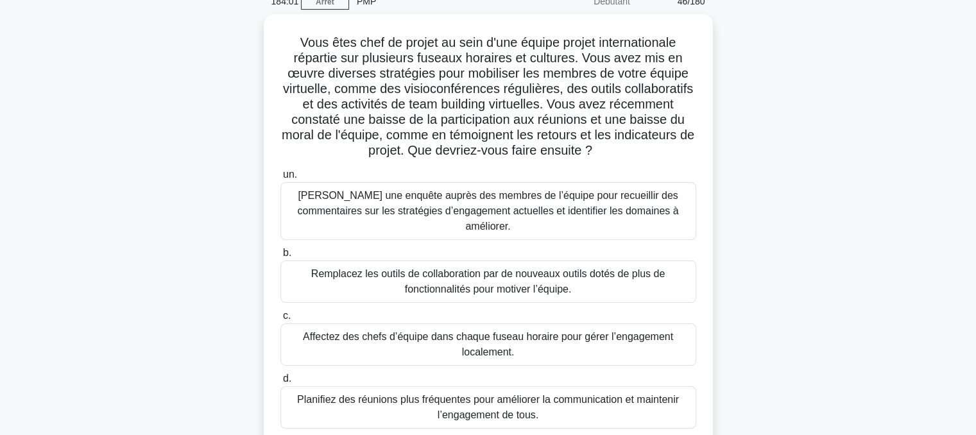
scroll to position [62, 0]
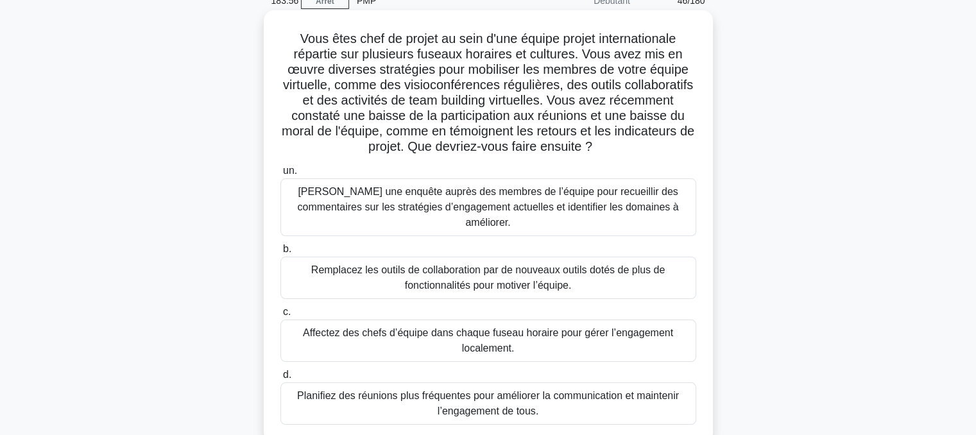
click at [452, 202] on font "Menez une enquête auprès des membres de l’équipe pour recueillir des commentair…" at bounding box center [487, 207] width 381 height 42
click at [280, 175] on input "un. Menez une enquête auprès des membres de l’équipe pour recueillir des commen…" at bounding box center [280, 171] width 0 height 8
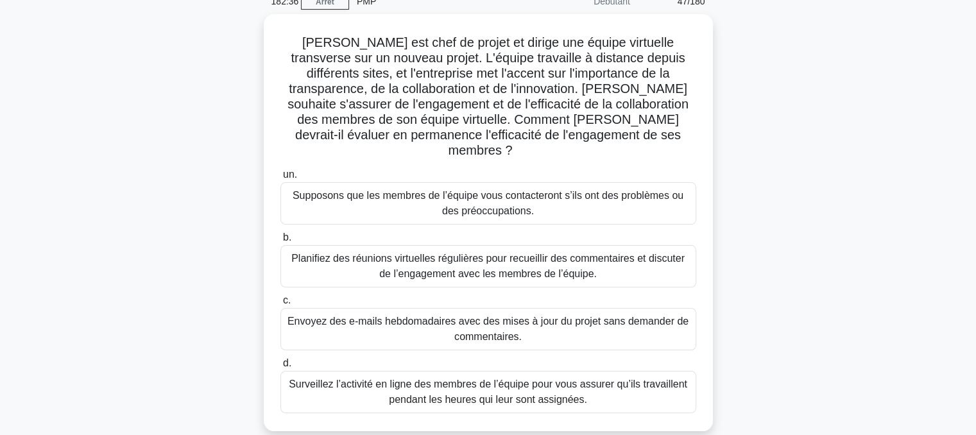
scroll to position [63, 0]
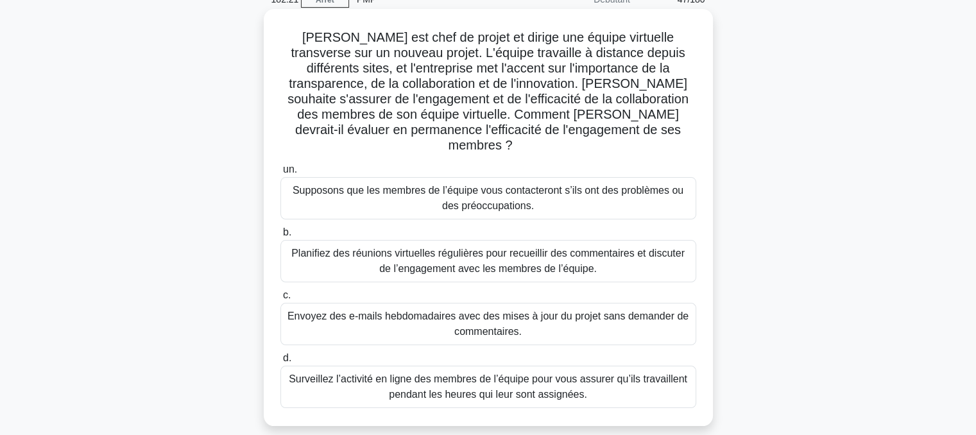
click at [461, 246] on font "Planifiez des réunions virtuelles régulières pour recueillir des commentaires e…" at bounding box center [488, 261] width 404 height 31
click at [280, 237] on input "b. Planifiez des réunions virtuelles régulières pour recueillir des commentaire…" at bounding box center [280, 232] width 0 height 8
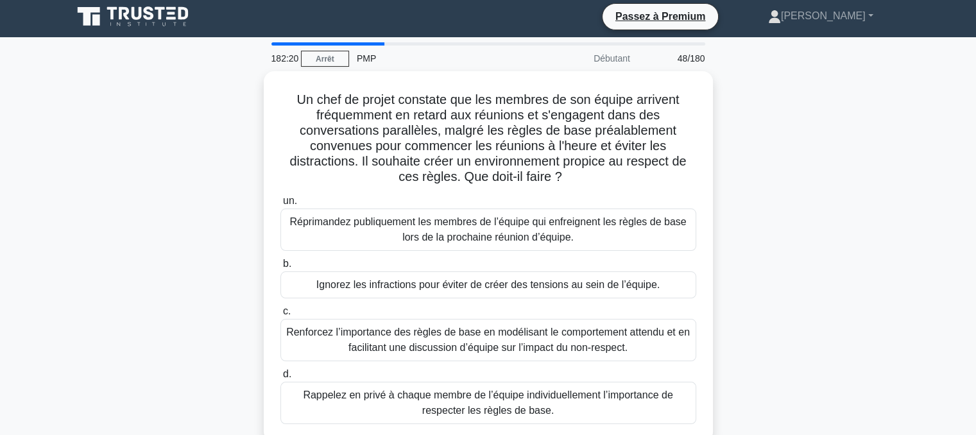
scroll to position [0, 0]
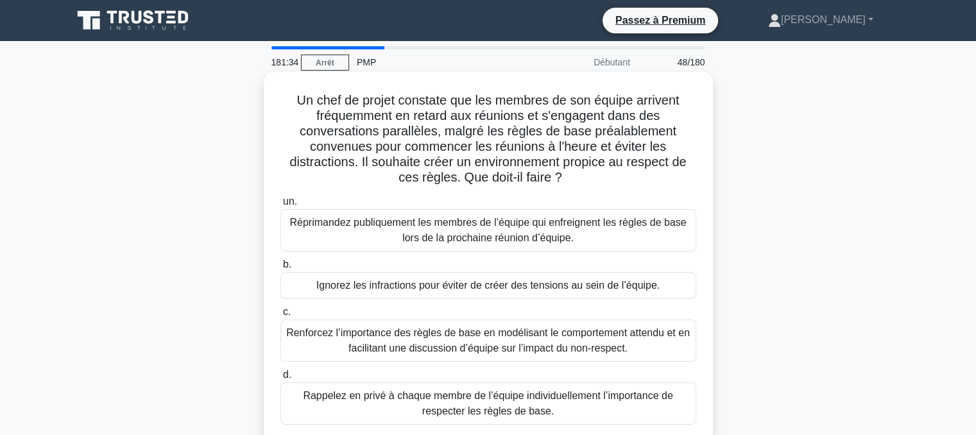
click at [409, 343] on font "Renforcez l’importance des règles de base en modélisant le comportement attendu…" at bounding box center [488, 340] width 404 height 26
click at [280, 316] on input "c. Renforcez l’importance des règles de base en modélisant le comportement atte…" at bounding box center [280, 312] width 0 height 8
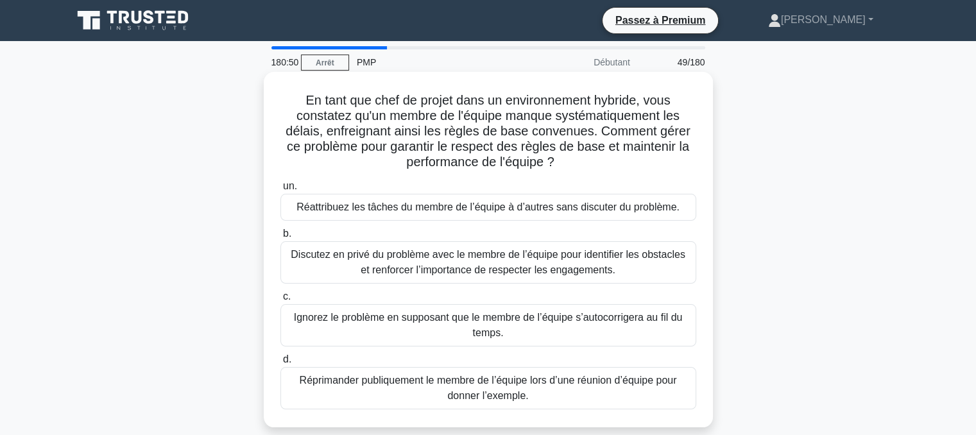
click at [439, 255] on font "Discutez en privé du problème avec le membre de l’équipe pour identifier les ob…" at bounding box center [488, 262] width 395 height 26
click at [280, 238] on input "b. Discutez en privé du problème avec le membre de l’équipe pour identifier les…" at bounding box center [280, 234] width 0 height 8
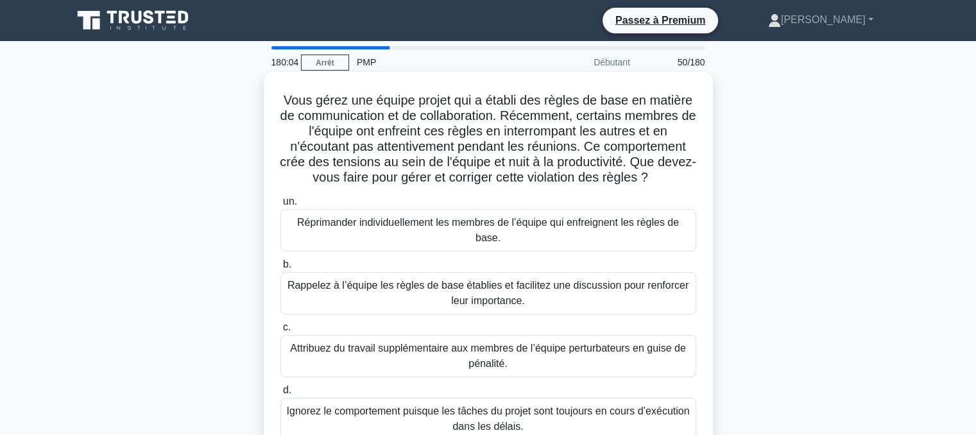
click at [399, 291] on font "Rappelez à l’équipe les règles de base établies et facilitez une discussion pou…" at bounding box center [488, 293] width 401 height 26
click at [280, 269] on input "b. Rappelez à l’équipe les règles de base établies et facilitez une discussion …" at bounding box center [280, 265] width 0 height 8
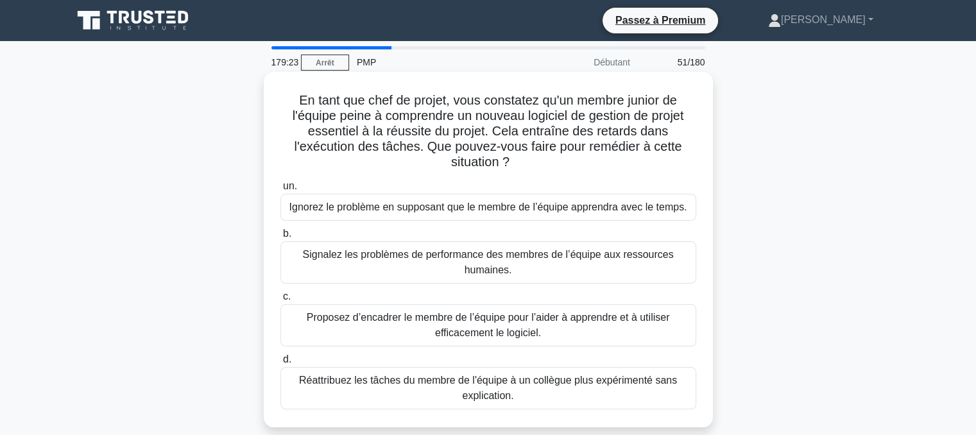
click at [424, 319] on font "Proposez d’encadrer le membre de l’équipe pour l’aider à apprendre et à utilise…" at bounding box center [488, 325] width 363 height 26
click at [280, 301] on input "c. Proposez d’encadrer le membre de l’équipe pour l’aider à apprendre et à util…" at bounding box center [280, 297] width 0 height 8
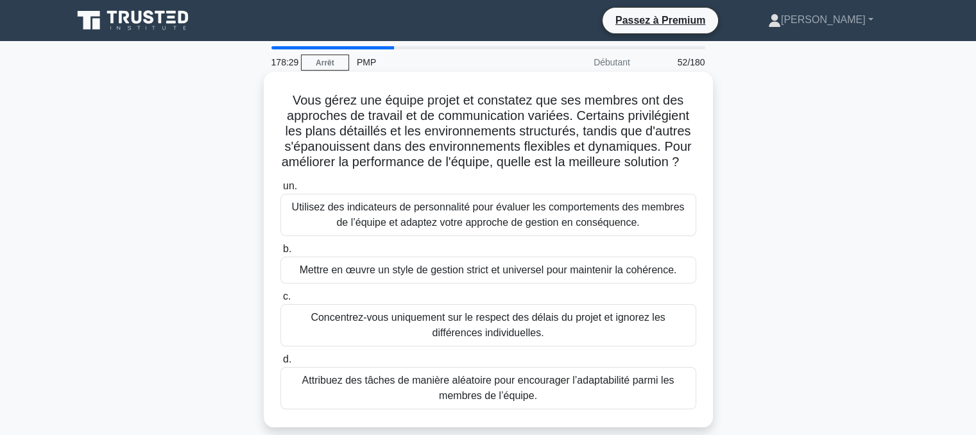
click at [507, 221] on font "Utilisez des indicateurs de personnalité pour évaluer les comportements des mem…" at bounding box center [488, 215] width 393 height 26
click at [280, 191] on input "un. Utilisez des indicateurs de personnalité pour évaluer les comportements des…" at bounding box center [280, 186] width 0 height 8
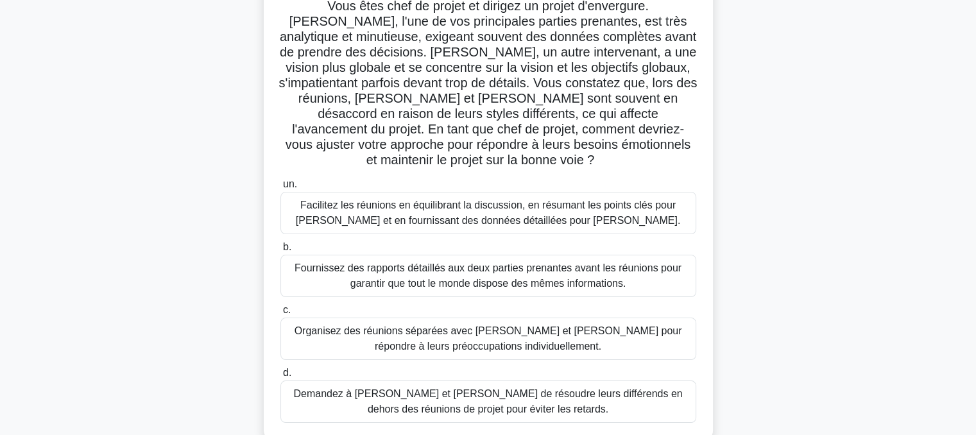
scroll to position [82, 0]
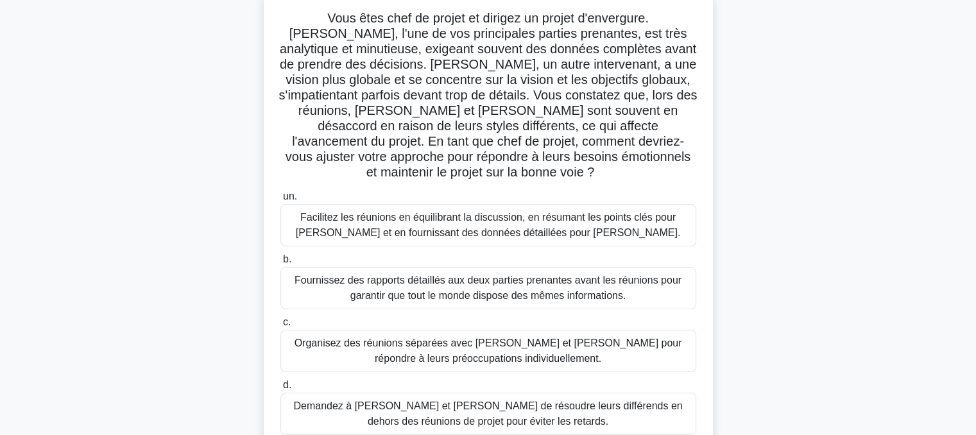
click at [440, 212] on font "Facilitez les réunions en équilibrant la discussion, en résumant les points clé…" at bounding box center [488, 225] width 384 height 26
click at [280, 201] on input "un. Facilitez les réunions en équilibrant la discussion, en résumant les points…" at bounding box center [280, 197] width 0 height 8
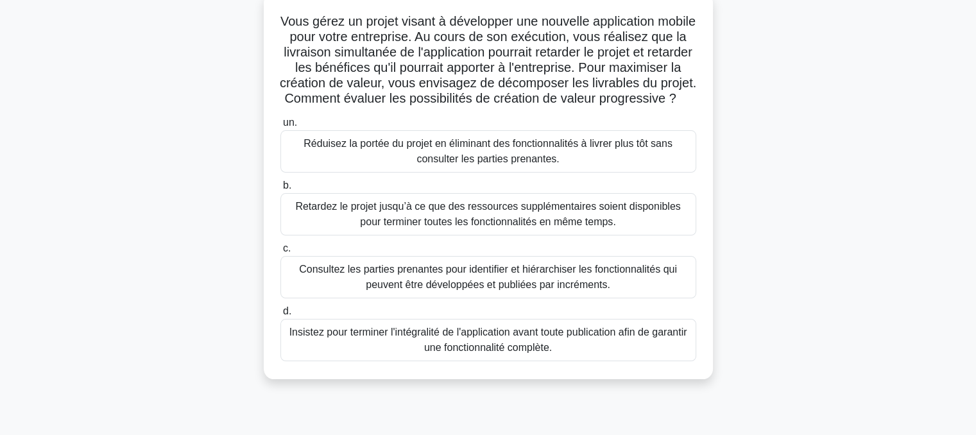
scroll to position [0, 0]
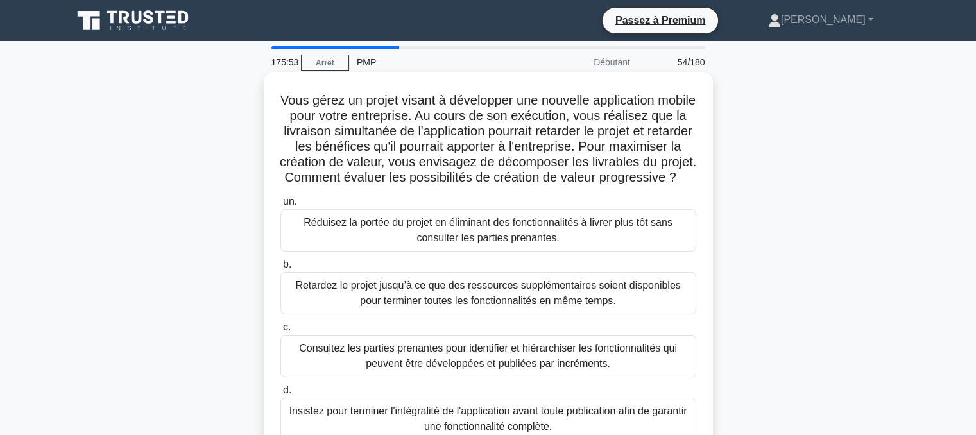
click at [402, 369] on font "Consultez les parties prenantes pour identifier et hiérarchiser les fonctionnal…" at bounding box center [488, 356] width 378 height 26
click at [280, 332] on input "c. Consultez les parties prenantes pour identifier et hiérarchiser les fonction…" at bounding box center [280, 327] width 0 height 8
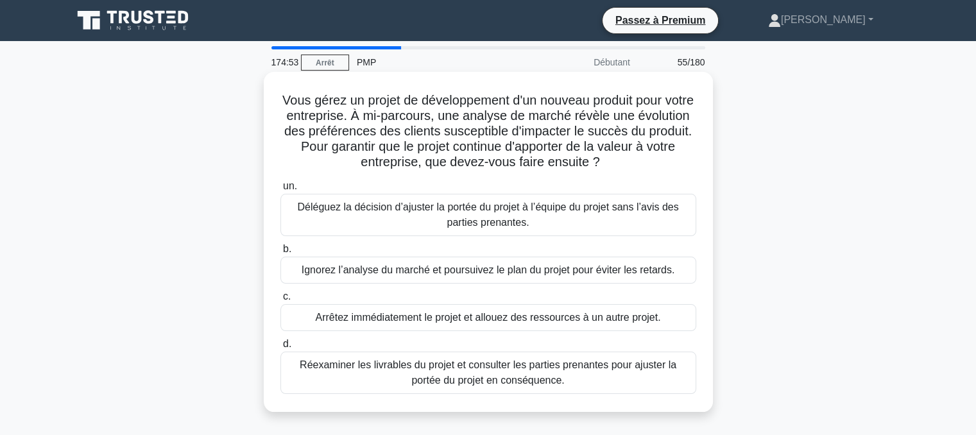
click at [470, 375] on font "Réexaminer les livrables du projet et consulter les parties prenantes pour ajus…" at bounding box center [488, 372] width 377 height 26
click at [280, 348] on input "d. Réexaminer les livrables du projet et consulter les parties prenantes pour a…" at bounding box center [280, 344] width 0 height 8
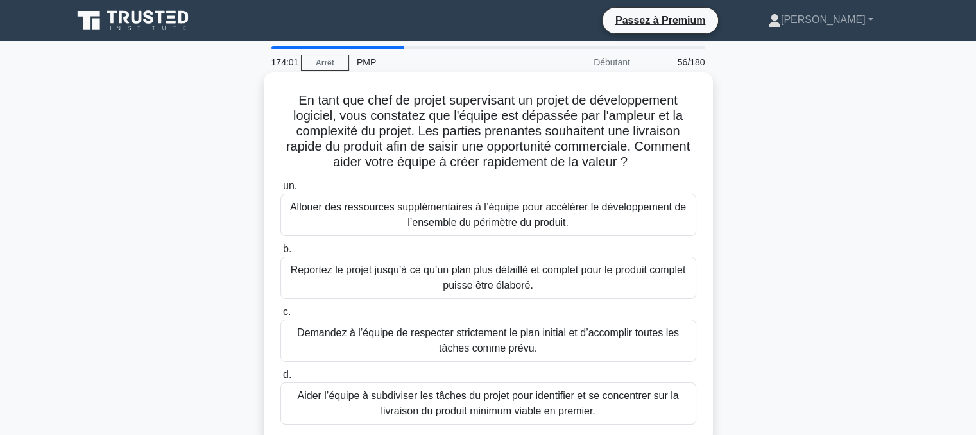
click at [439, 402] on font "Aider l’équipe à subdiviser les tâches du projet pour identifier et se concentr…" at bounding box center [487, 403] width 381 height 26
click at [280, 379] on input "d. Aider l’équipe à subdiviser les tâches du projet pour identifier et se conce…" at bounding box center [280, 375] width 0 height 8
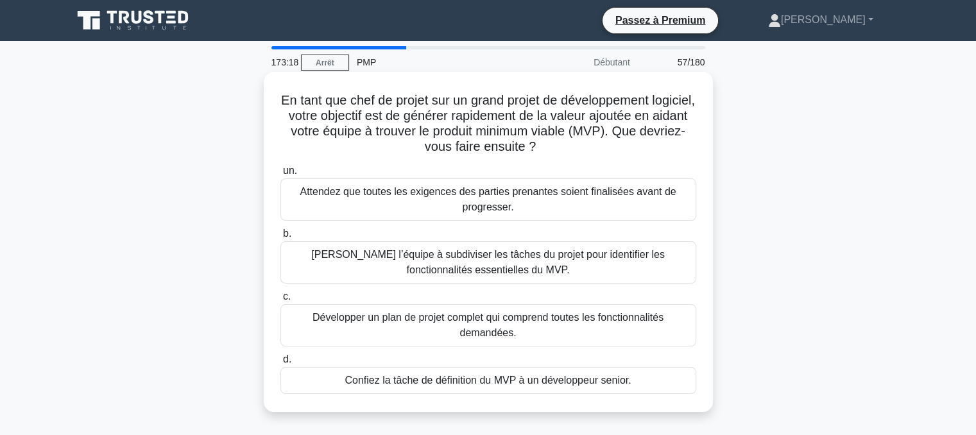
click at [458, 255] on font "Aidez l’équipe à subdiviser les tâches du projet pour identifier les fonctionna…" at bounding box center [488, 262] width 354 height 26
click at [280, 238] on input "b. Aidez l’équipe à subdiviser les tâches du projet pour identifier les fonctio…" at bounding box center [280, 234] width 0 height 8
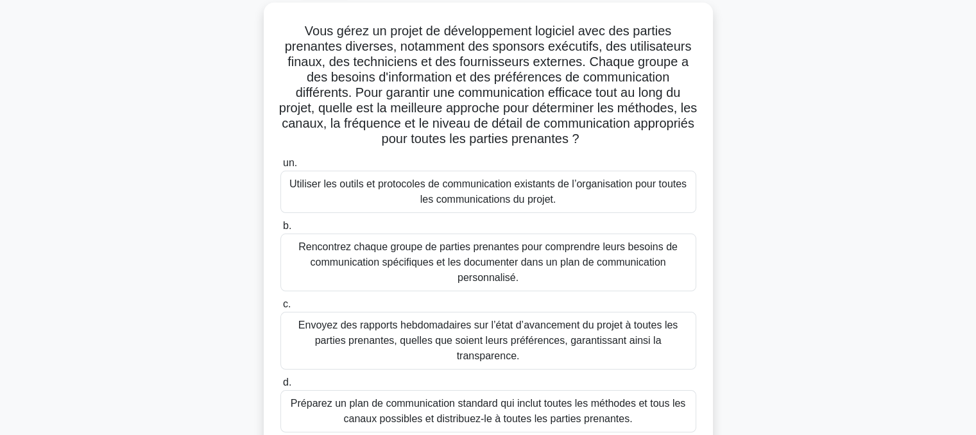
scroll to position [71, 0]
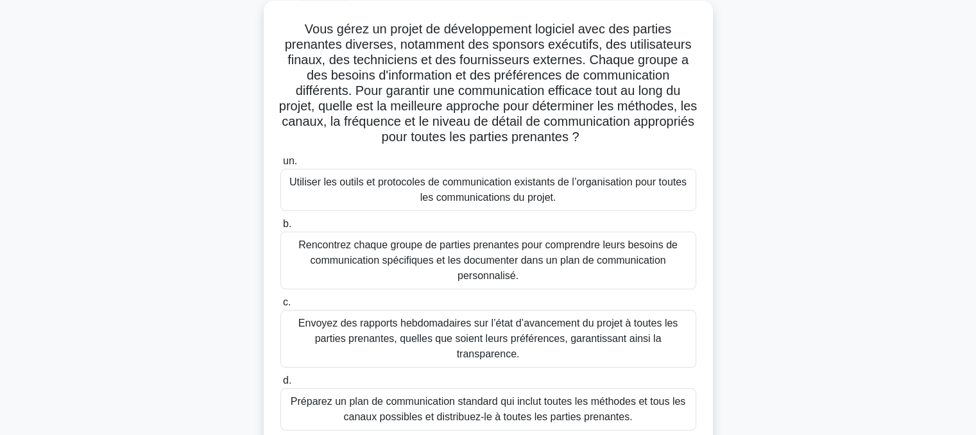
click at [465, 252] on font "Rencontrez chaque groupe de parties prenantes pour comprendre leurs besoins de …" at bounding box center [488, 260] width 404 height 46
click at [280, 228] on input "b. Rencontrez chaque groupe de parties prenantes pour comprendre leurs besoins …" at bounding box center [280, 224] width 0 height 8
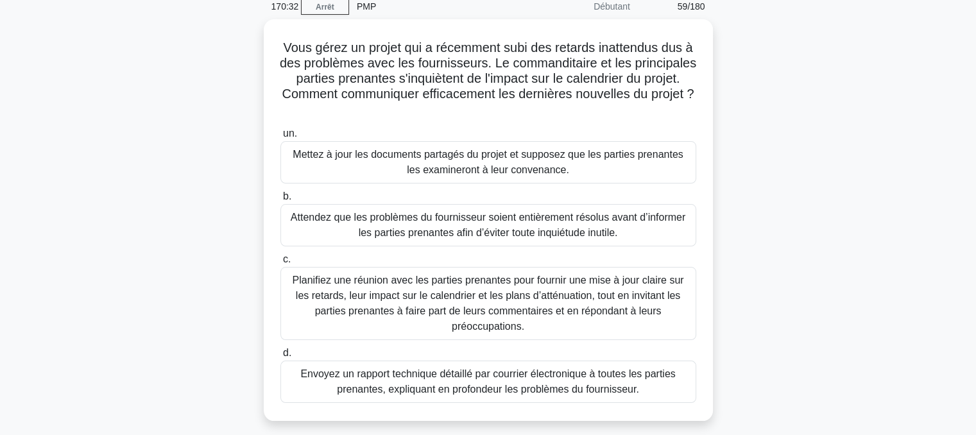
scroll to position [59, 0]
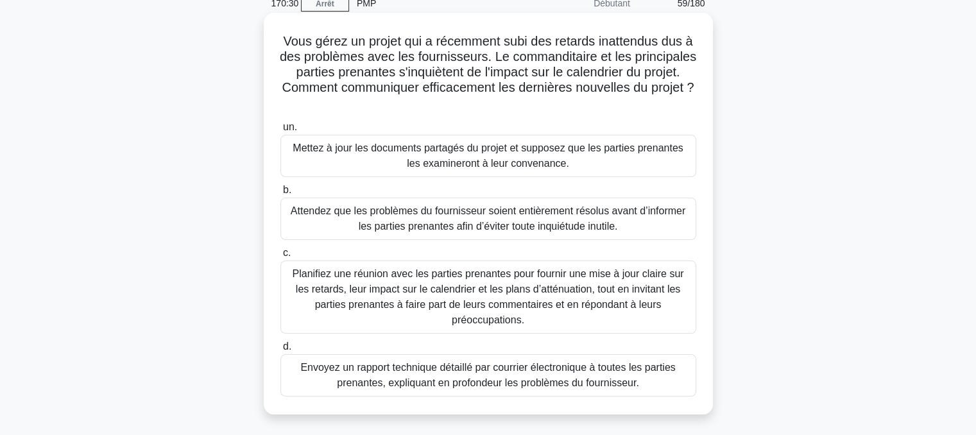
click at [487, 290] on font "Planifiez une réunion avec les parties prenantes pour fournir une mise à jour c…" at bounding box center [487, 296] width 391 height 57
click at [280, 257] on input "c. Planifiez une réunion avec les parties prenantes pour fournir une mise à jou…" at bounding box center [280, 253] width 0 height 8
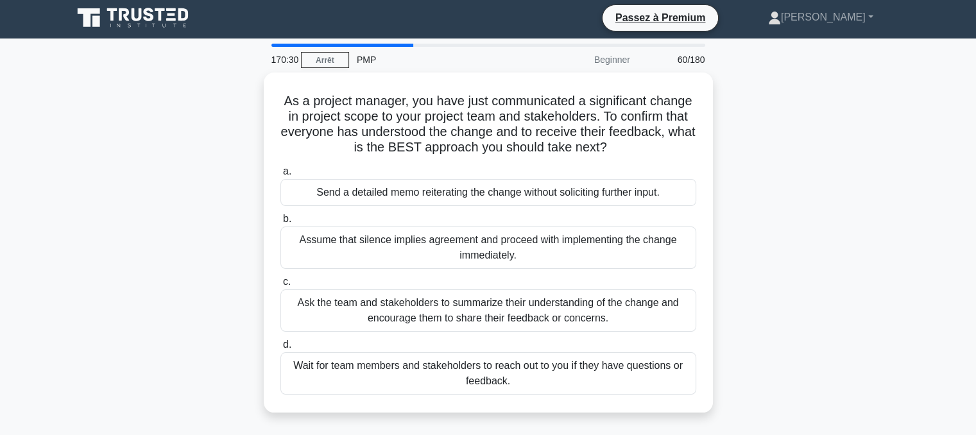
scroll to position [0, 0]
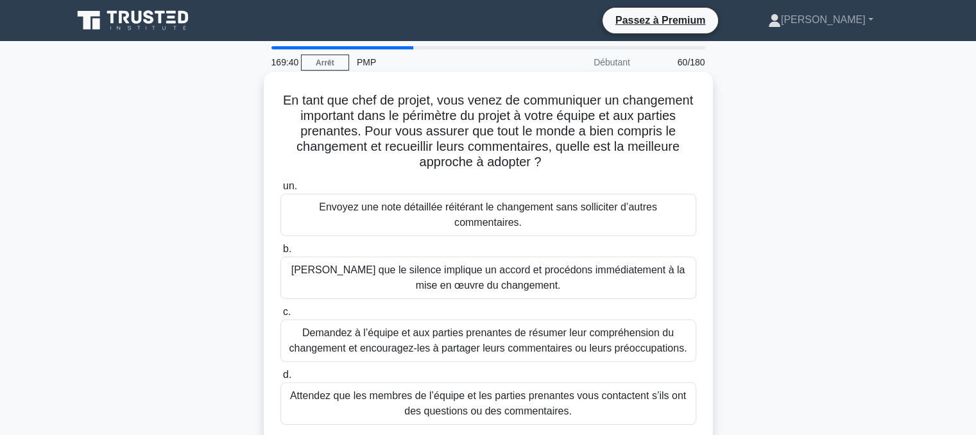
click at [438, 327] on font "Demandez à l’équipe et aux parties prenantes de résumer leur compréhension du c…" at bounding box center [488, 340] width 398 height 26
click at [280, 316] on input "c. Demandez à l’équipe et aux parties prenantes de résumer leur compréhension d…" at bounding box center [280, 312] width 0 height 8
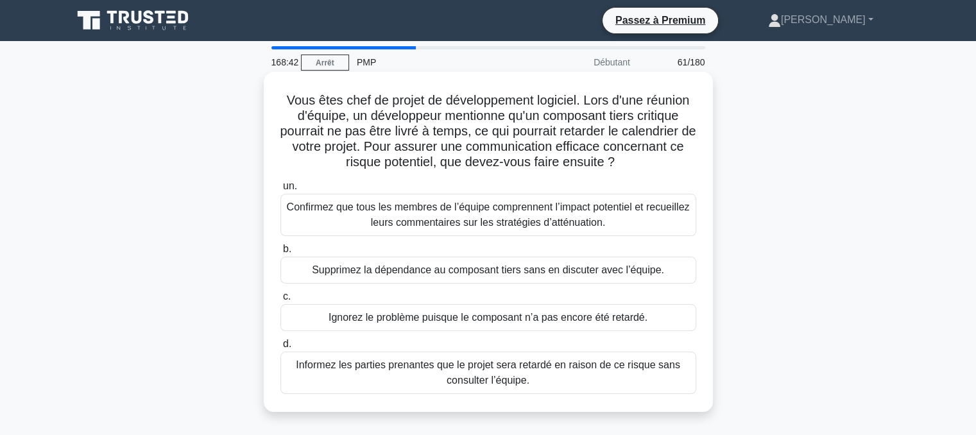
click at [490, 211] on font "Confirmez que tous les membres de l’équipe comprennent l’impact potentiel et re…" at bounding box center [488, 215] width 403 height 26
click at [280, 191] on input "un. Confirmez que tous les membres de l’équipe comprennent l’impact potentiel e…" at bounding box center [280, 186] width 0 height 8
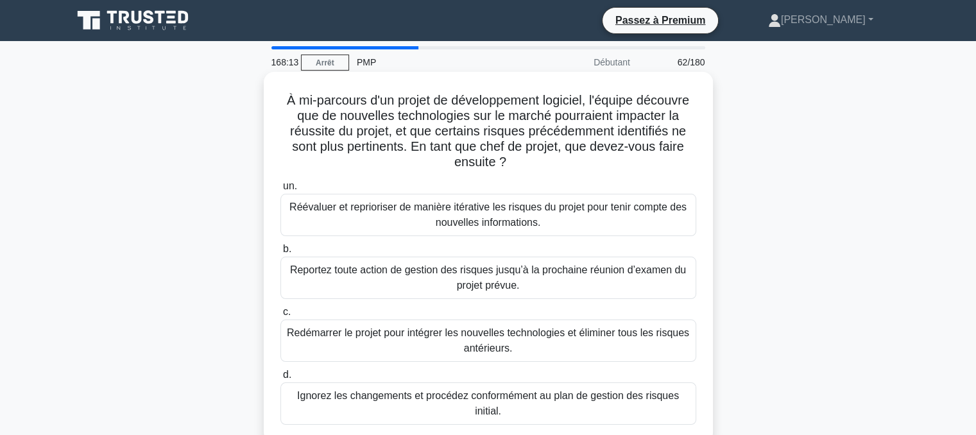
click at [470, 223] on font "Réévaluer et reprioriser de manière itérative les risques du projet pour tenir …" at bounding box center [487, 215] width 397 height 26
click at [280, 191] on input "un. Réévaluer et reprioriser de manière itérative les risques du projet pour te…" at bounding box center [280, 186] width 0 height 8
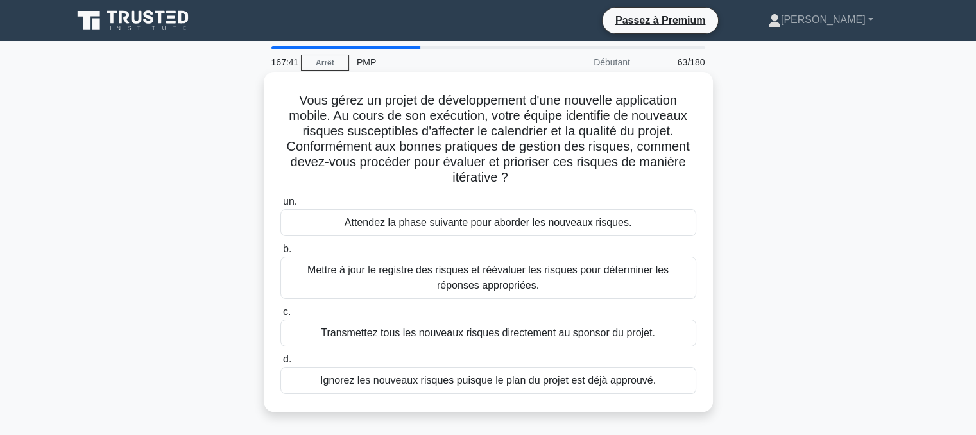
click at [420, 273] on font "Mettre à jour le registre des risques et réévaluer les risques pour déterminer …" at bounding box center [487, 277] width 361 height 26
click at [280, 253] on input "b. Mettre à jour le registre des risques et réévaluer les risques pour détermin…" at bounding box center [280, 249] width 0 height 8
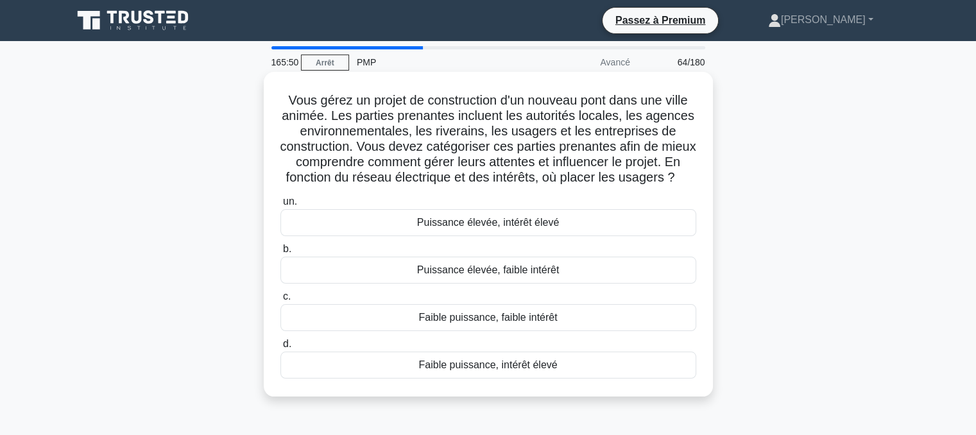
click at [474, 370] on font "Faible puissance, intérêt élevé" at bounding box center [487, 364] width 139 height 11
click at [280, 348] on input "d. Faible puissance, intérêt élevé" at bounding box center [280, 344] width 0 height 8
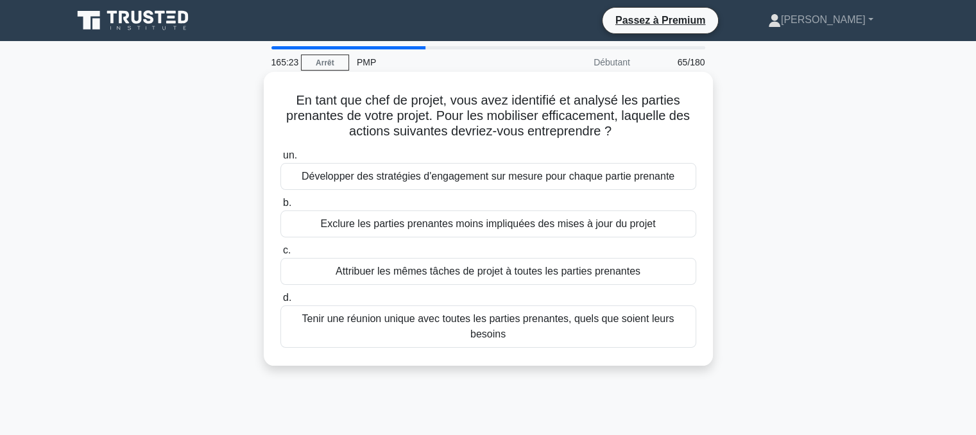
click at [412, 173] on font "Développer des stratégies d'engagement sur mesure pour chaque partie prenante" at bounding box center [488, 176] width 373 height 11
click at [280, 160] on input "un. Développer des stratégies d'engagement sur mesure pour chaque partie prenan…" at bounding box center [280, 155] width 0 height 8
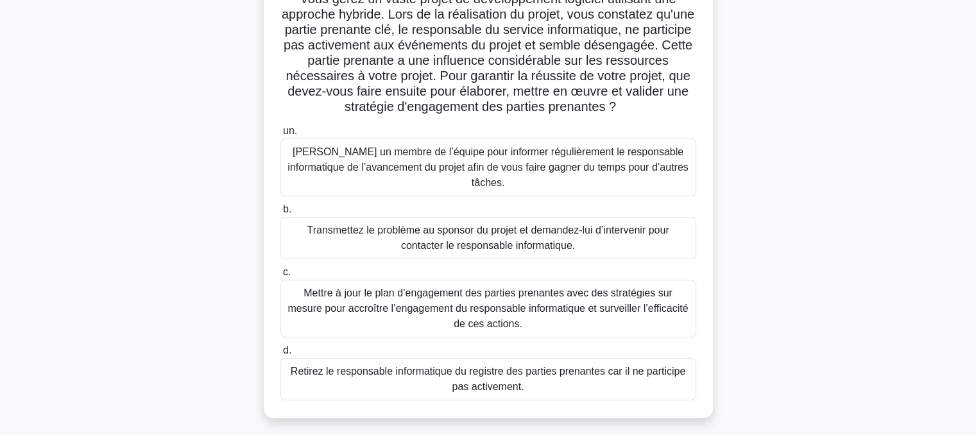
scroll to position [125, 0]
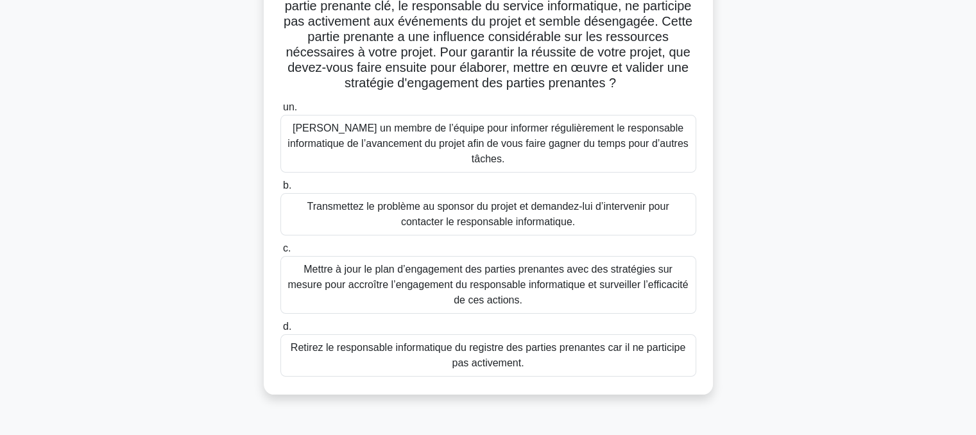
click at [442, 284] on font "Mettre à jour le plan d’engagement des parties prenantes avec des stratégies su…" at bounding box center [488, 285] width 400 height 42
click at [280, 253] on input "c. Mettre à jour le plan d’engagement des parties prenantes avec des stratégies…" at bounding box center [280, 249] width 0 height 8
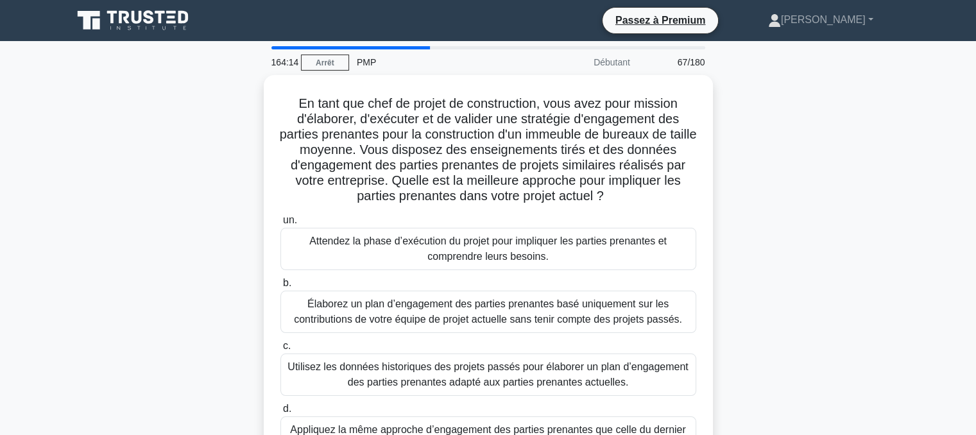
scroll to position [0, 0]
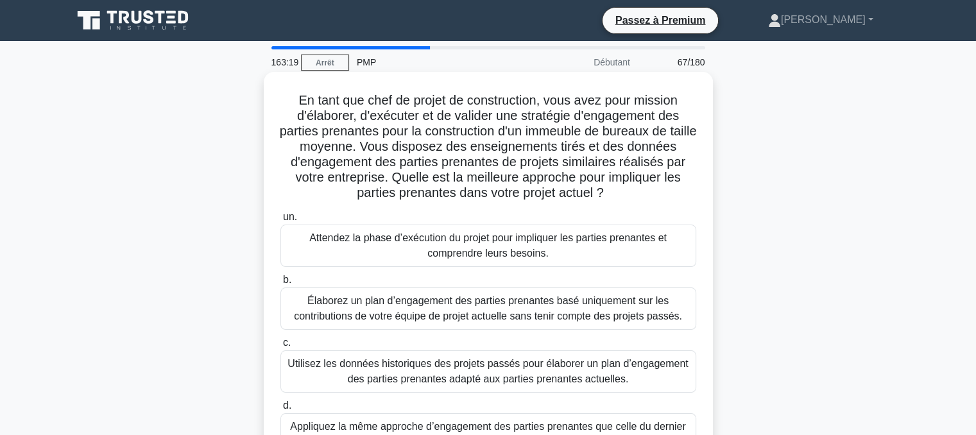
click at [474, 373] on font "Utilisez les données historiques des projets passés pour élaborer un plan d’eng…" at bounding box center [488, 371] width 400 height 26
click at [280, 347] on input "c. Utilisez les données historiques des projets passés pour élaborer un plan d’…" at bounding box center [280, 343] width 0 height 8
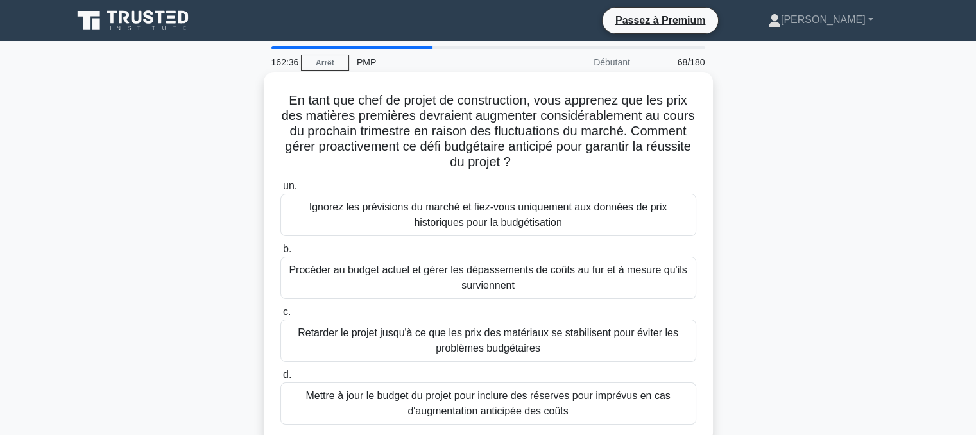
click at [505, 409] on font "Mettre à jour le budget du projet pour inclure des réserves pour imprévus en ca…" at bounding box center [487, 403] width 365 height 26
click at [280, 379] on input "d. Mettre à jour le budget du projet pour inclure des réserves pour imprévus en…" at bounding box center [280, 375] width 0 height 8
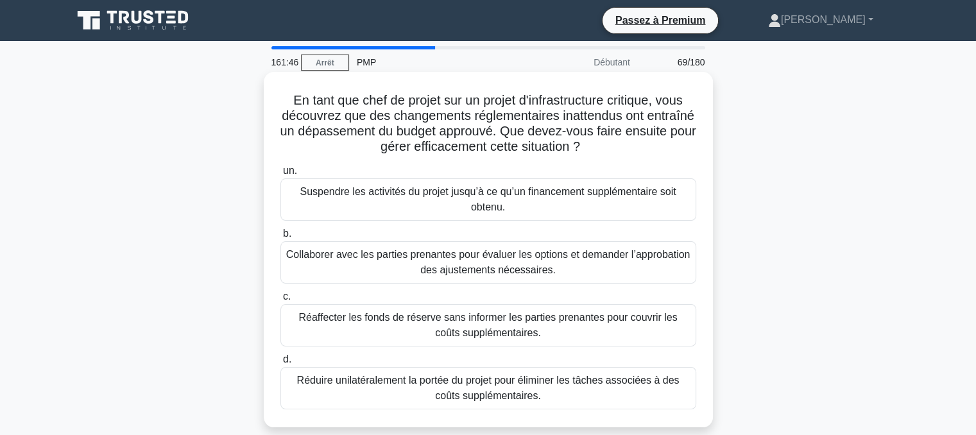
click at [407, 265] on font "Collaborer avec les parties prenantes pour évaluer les options et demander l’ap…" at bounding box center [488, 262] width 404 height 31
click at [280, 238] on input "b. Collaborer avec les parties prenantes pour évaluer les options et demander l…" at bounding box center [280, 234] width 0 height 8
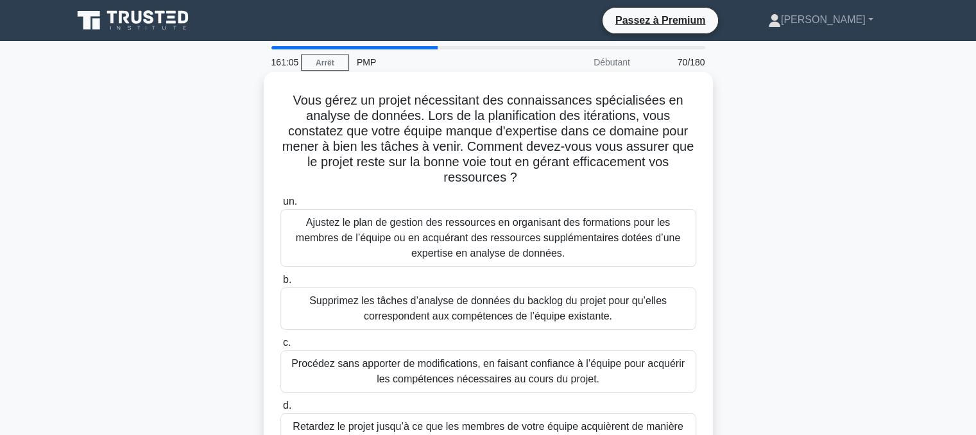
click at [441, 233] on font "Ajustez le plan de gestion des ressources en organisant des formations pour les…" at bounding box center [488, 238] width 384 height 42
click at [280, 206] on input "un. Ajustez le plan de gestion des ressources en organisant des formations pour…" at bounding box center [280, 202] width 0 height 8
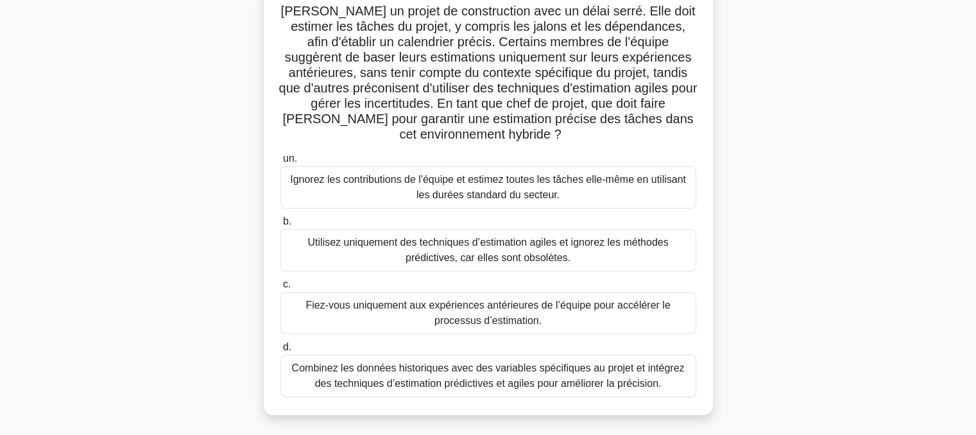
scroll to position [105, 0]
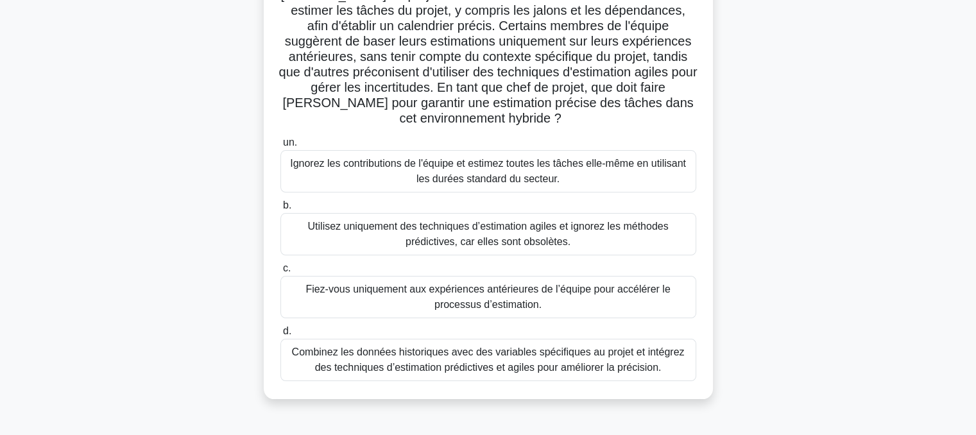
click at [532, 373] on font "Combinez les données historiques avec des variables spécifiques au projet et in…" at bounding box center [488, 360] width 393 height 26
click at [280, 336] on input "d. Combinez les données historiques avec des variables spécifiques au projet et…" at bounding box center [280, 331] width 0 height 8
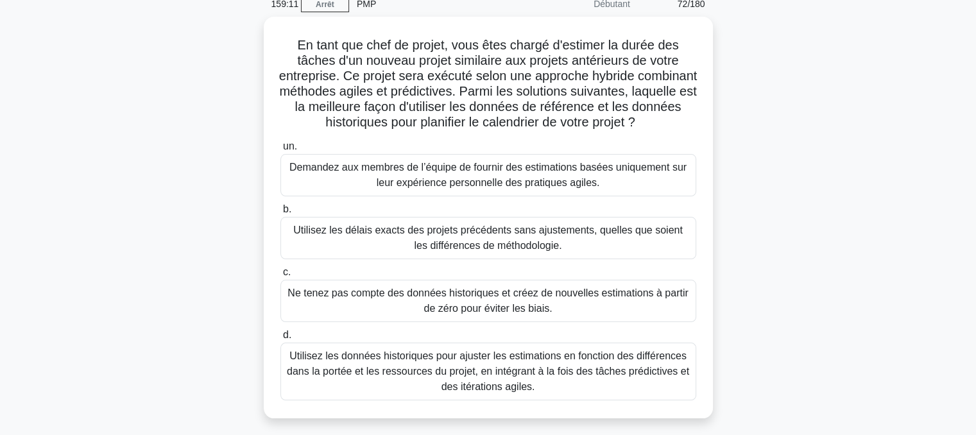
scroll to position [59, 0]
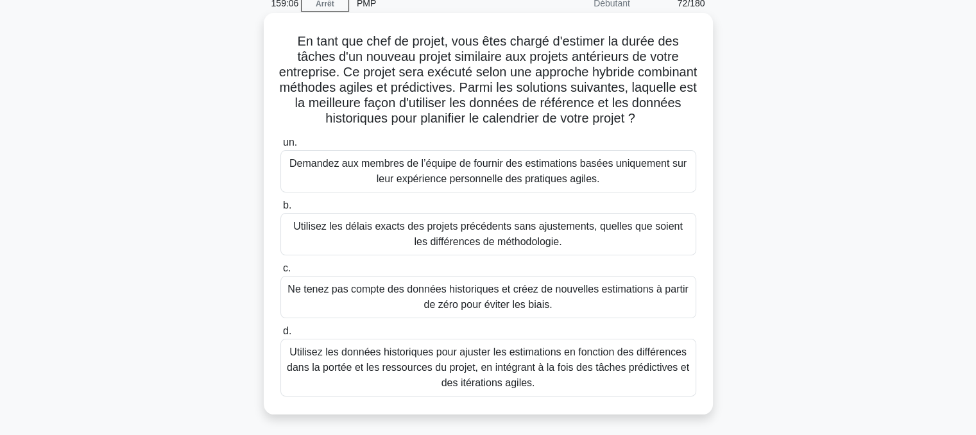
click at [483, 385] on font "Utilisez les données historiques pour ajuster les estimations en fonction des d…" at bounding box center [488, 368] width 402 height 42
click at [280, 336] on input "d. Utilisez les données historiques pour ajuster les estimations en fonction de…" at bounding box center [280, 331] width 0 height 8
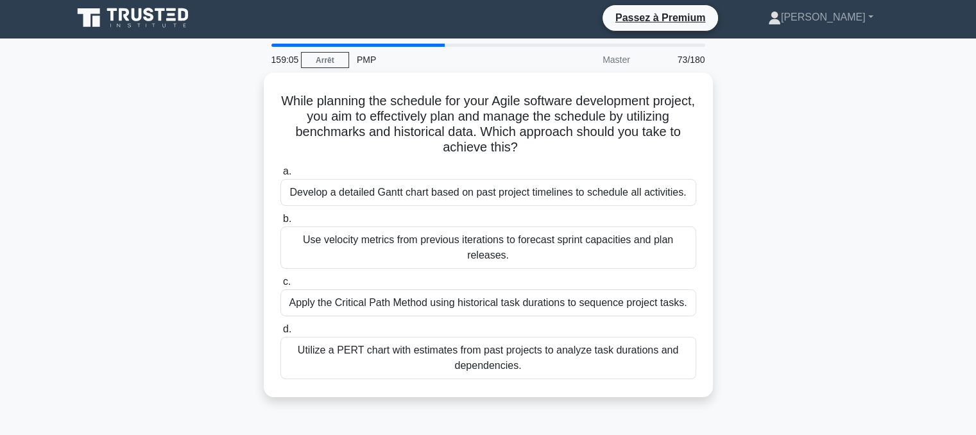
scroll to position [0, 0]
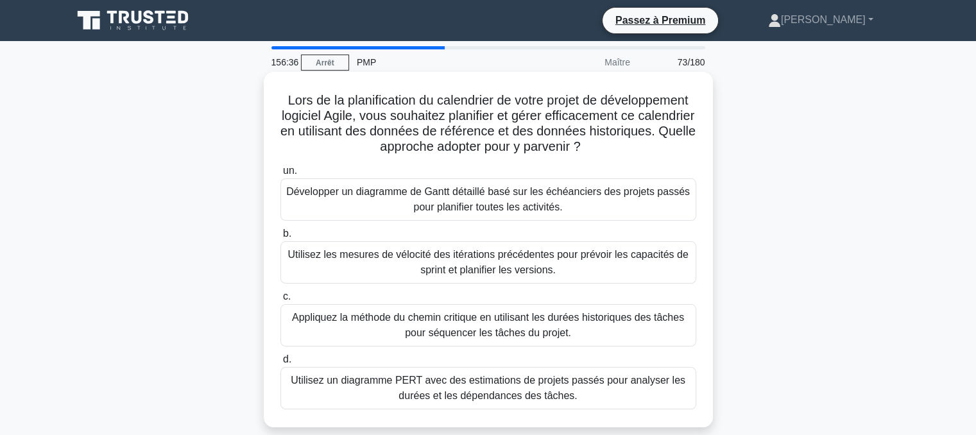
click at [440, 201] on font "Développer un diagramme de Gantt détaillé basé sur les échéanciers des projets …" at bounding box center [488, 199] width 404 height 26
click at [280, 175] on input "un. Développer un diagramme de Gantt détaillé basé sur les échéanciers des proj…" at bounding box center [280, 171] width 0 height 8
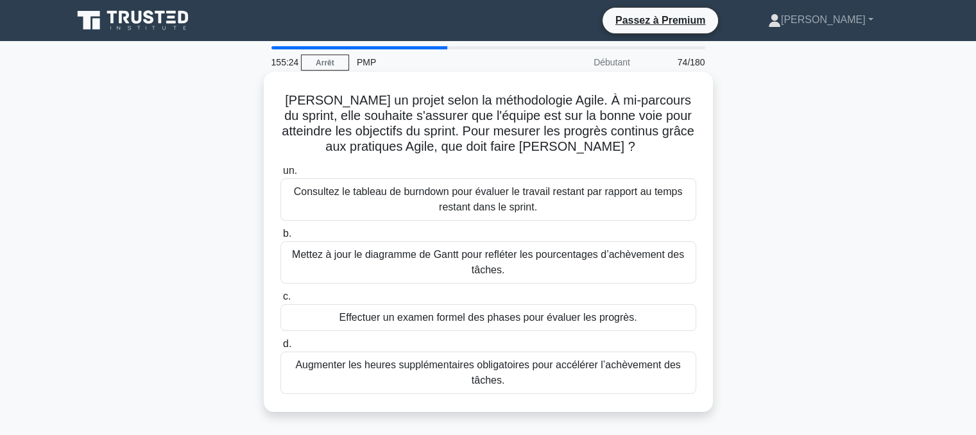
click at [458, 203] on font "Consultez le tableau de burndown pour évaluer le travail restant par rapport au…" at bounding box center [488, 199] width 389 height 26
click at [280, 175] on input "un. Consultez le tableau de burndown pour évaluer le travail restant par rappor…" at bounding box center [280, 171] width 0 height 8
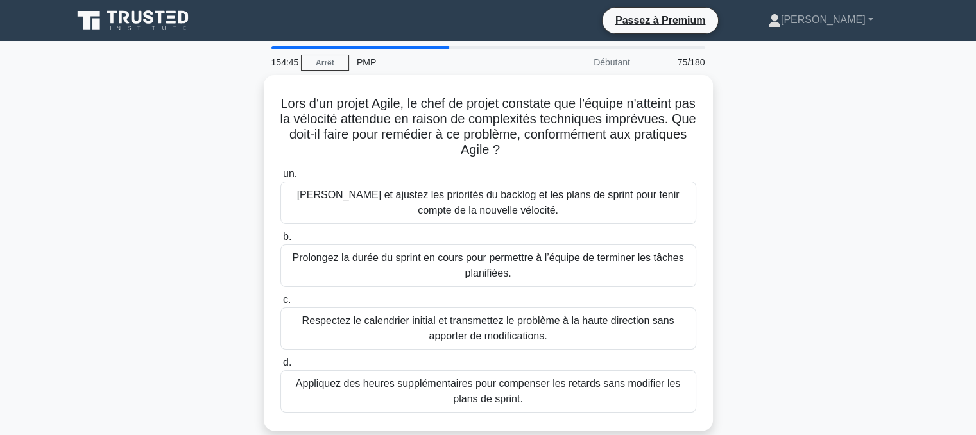
click at [458, 203] on font "Réévaluez et ajustez les priorités du backlog et les plans de sprint pour tenir…" at bounding box center [488, 202] width 382 height 26
click at [280, 178] on input "un. Réévaluez et ajustez les priorités du backlog et les plans de sprint pour t…" at bounding box center [280, 174] width 0 height 8
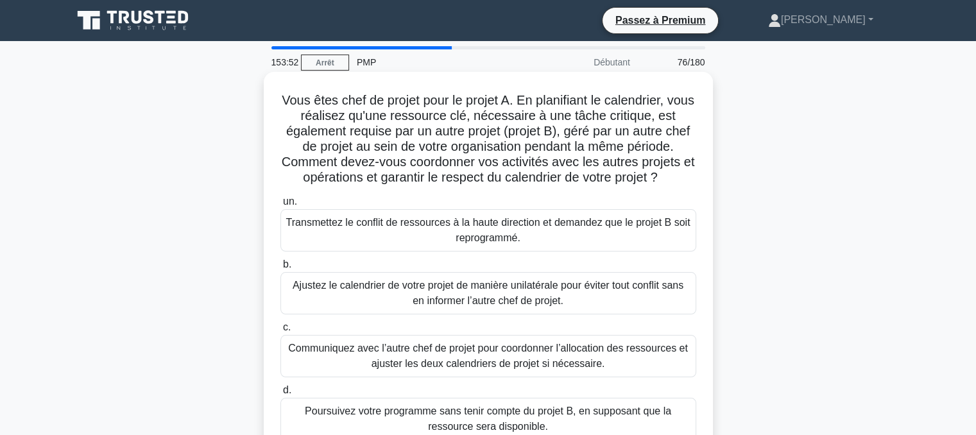
click at [425, 363] on font "Communiquez avec l’autre chef de projet pour coordonner l’allocation des ressou…" at bounding box center [488, 356] width 400 height 26
click at [280, 332] on input "c. Communiquez avec l’autre chef de projet pour coordonner l’allocation des res…" at bounding box center [280, 327] width 0 height 8
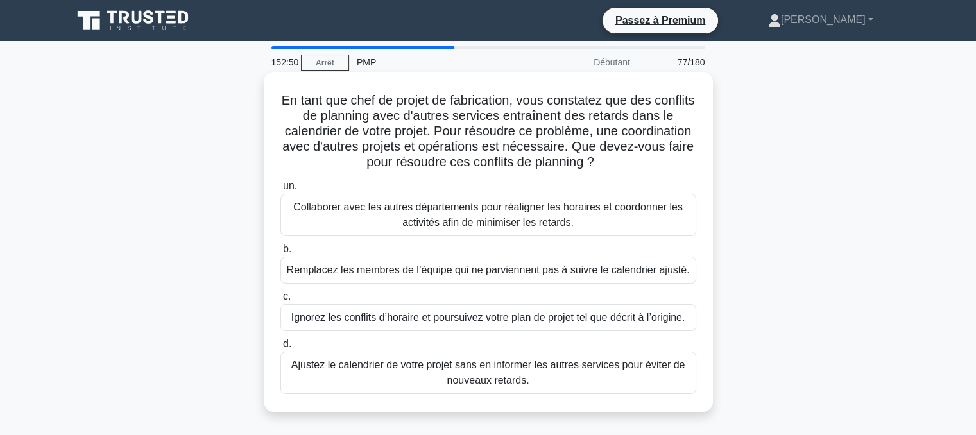
click at [434, 214] on font "Collaborer avec les autres départements pour réaligner les horaires et coordonn…" at bounding box center [488, 215] width 390 height 26
click at [280, 191] on input "un. Collaborer avec les autres départements pour réaligner les horaires et coor…" at bounding box center [280, 186] width 0 height 8
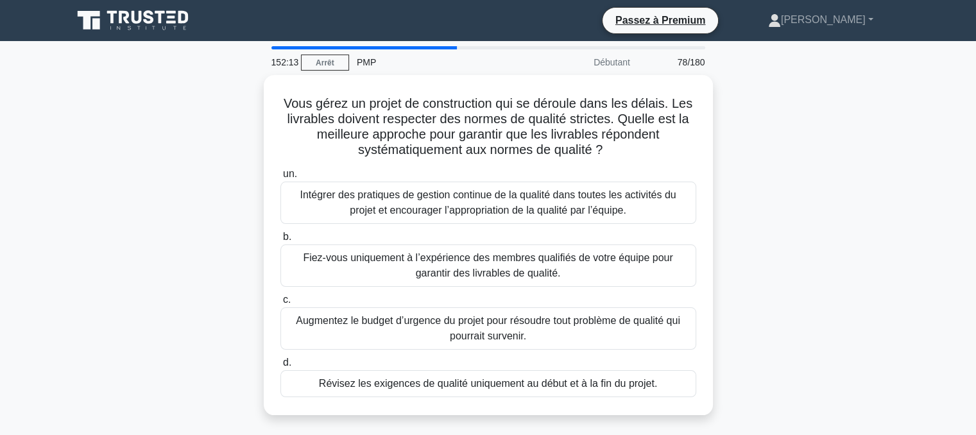
click at [434, 214] on font "Intégrer des pratiques de gestion continue de la qualité dans toutes les activi…" at bounding box center [488, 202] width 376 height 26
click at [280, 178] on input "un. Intégrer des pratiques de gestion continue de la qualité dans toutes les ac…" at bounding box center [280, 174] width 0 height 8
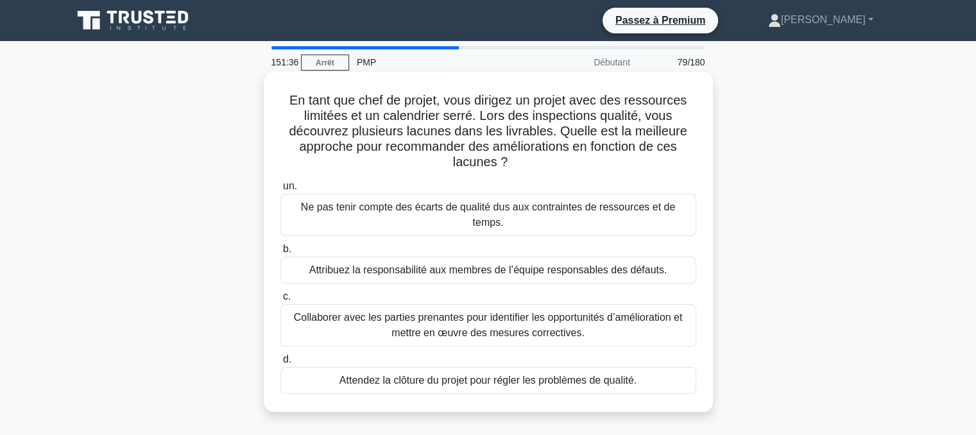
click at [391, 316] on font "Collaborer avec les parties prenantes pour identifier les opportunités d’amélio…" at bounding box center [488, 325] width 404 height 31
click at [280, 301] on input "c. Collaborer avec les parties prenantes pour identifier les opportunités d’amé…" at bounding box center [280, 297] width 0 height 8
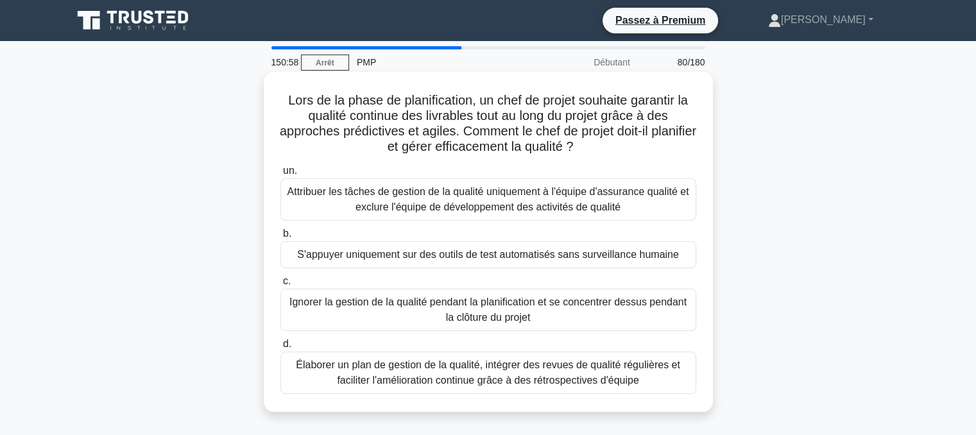
click at [413, 373] on font "Élaborer un plan de gestion de la qualité, intégrer des revues de qualité régul…" at bounding box center [488, 372] width 384 height 26
click at [280, 348] on input "d. Élaborer un plan de gestion de la qualité, intégrer des revues de qualité ré…" at bounding box center [280, 344] width 0 height 8
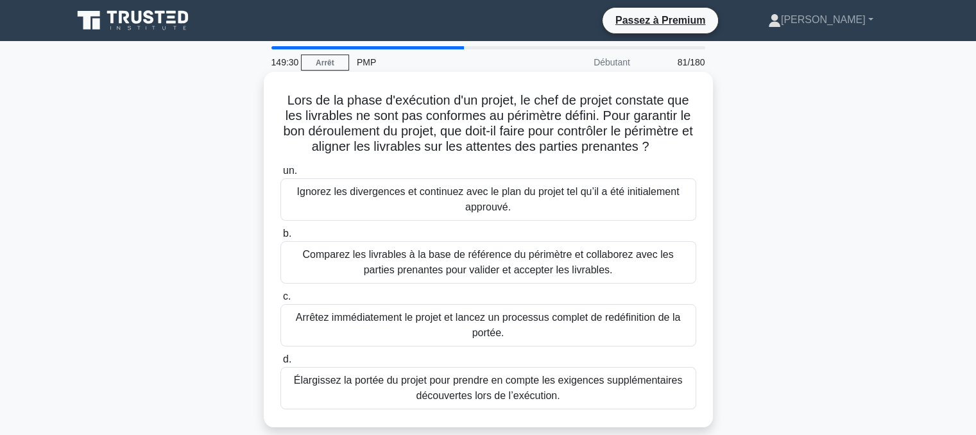
click at [450, 381] on font "Élargissez la portée du projet pour prendre en compte les exigences supplémenta…" at bounding box center [488, 388] width 389 height 26
click at [280, 364] on input "d. Élargissez la portée du projet pour prendre en compte les exigences suppléme…" at bounding box center [280, 360] width 0 height 8
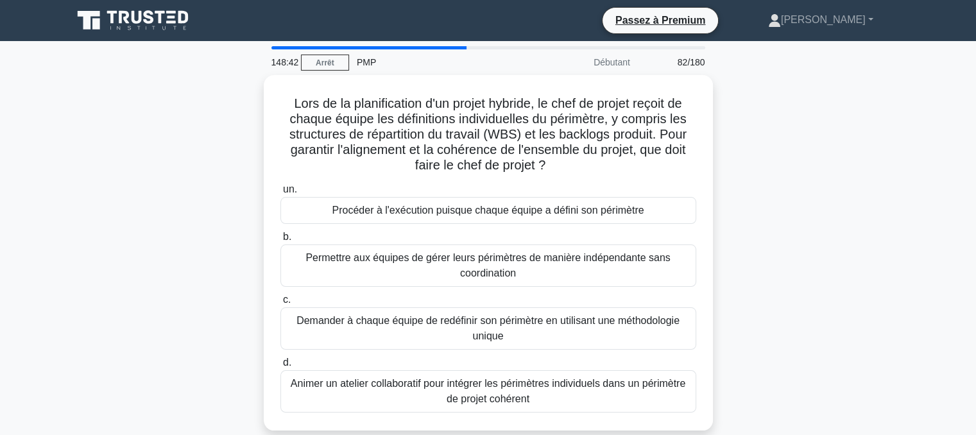
click at [450, 381] on font "Animer un atelier collaboratif pour intégrer les périmètres individuels dans un…" at bounding box center [488, 391] width 395 height 26
click at [280, 367] on input "d. Animer un atelier collaboratif pour intégrer les périmètres individuels dans…" at bounding box center [280, 363] width 0 height 8
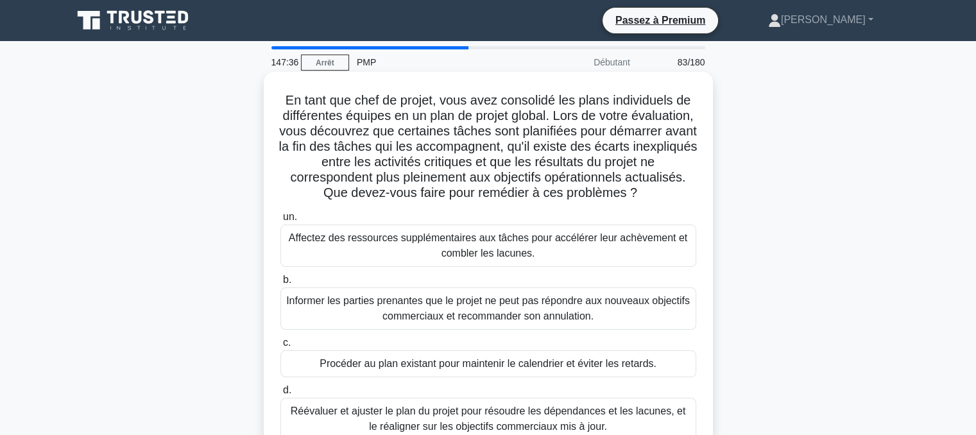
click at [547, 424] on font "Réévaluer et ajuster le plan du projet pour résoudre les dépendances et les lac…" at bounding box center [488, 419] width 395 height 26
click at [280, 395] on input "d. Réévaluer et ajuster le plan du projet pour résoudre les dépendances et les …" at bounding box center [280, 390] width 0 height 8
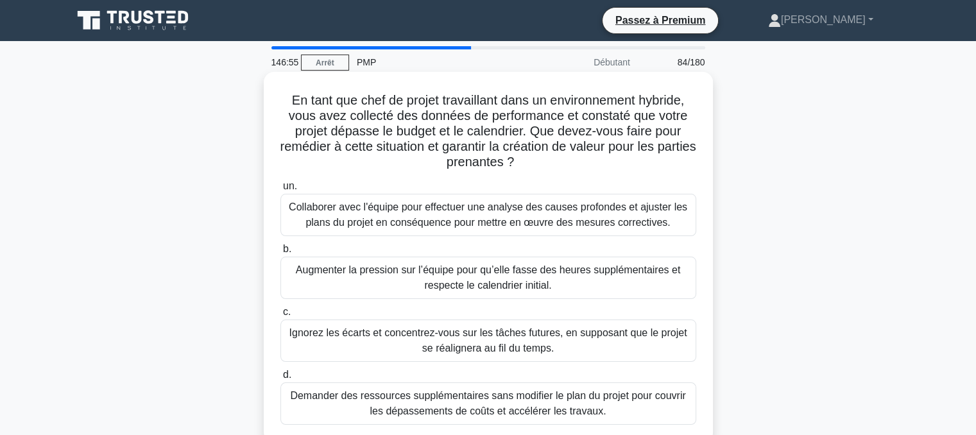
click at [420, 214] on font "Collaborer avec l'équipe pour effectuer une analyse des causes profondes et aju…" at bounding box center [488, 215] width 399 height 26
click at [280, 191] on input "un. Collaborer avec l'équipe pour effectuer une analyse des causes profondes et…" at bounding box center [280, 186] width 0 height 8
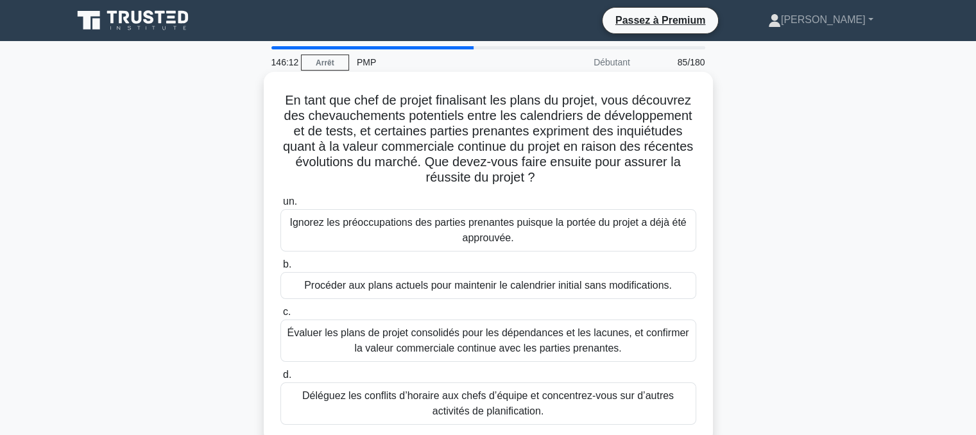
click at [368, 338] on font "Évaluer les plans de projet consolidés pour les dépendances et les lacunes, et …" at bounding box center [488, 340] width 402 height 26
click at [280, 316] on input "c. Évaluer les plans de projet consolidés pour les dépendances et les lacunes, …" at bounding box center [280, 312] width 0 height 8
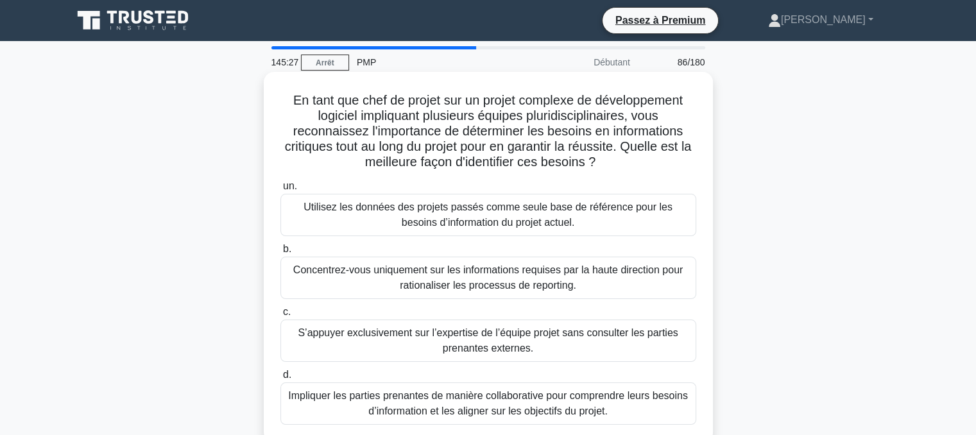
click at [367, 402] on font "Impliquer les parties prenantes de manière collaborative pour comprendre leurs …" at bounding box center [488, 403] width 400 height 26
click at [280, 379] on input "d. Impliquer les parties prenantes de manière collaborative pour comprendre leu…" at bounding box center [280, 375] width 0 height 8
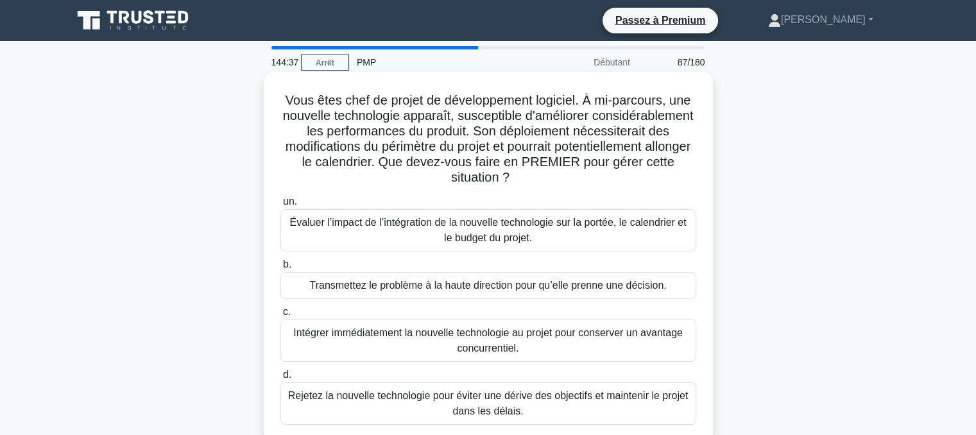
click at [422, 229] on font "Évaluer l’impact de l’intégration de la nouvelle technologie sur la portée, le …" at bounding box center [487, 230] width 397 height 26
click at [280, 206] on input "un. Évaluer l’impact de l’intégration de la nouvelle technologie sur la portée,…" at bounding box center [280, 202] width 0 height 8
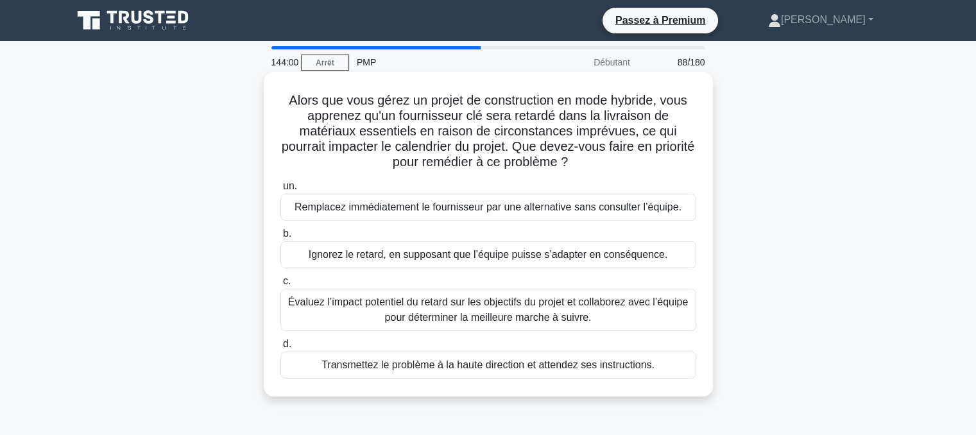
click at [397, 307] on font "Évaluez l’impact potentiel du retard sur les objectifs du projet et collaborez …" at bounding box center [488, 309] width 400 height 26
click at [280, 286] on input "c. Évaluez l’impact potentiel du retard sur les objectifs du projet et collabor…" at bounding box center [280, 281] width 0 height 8
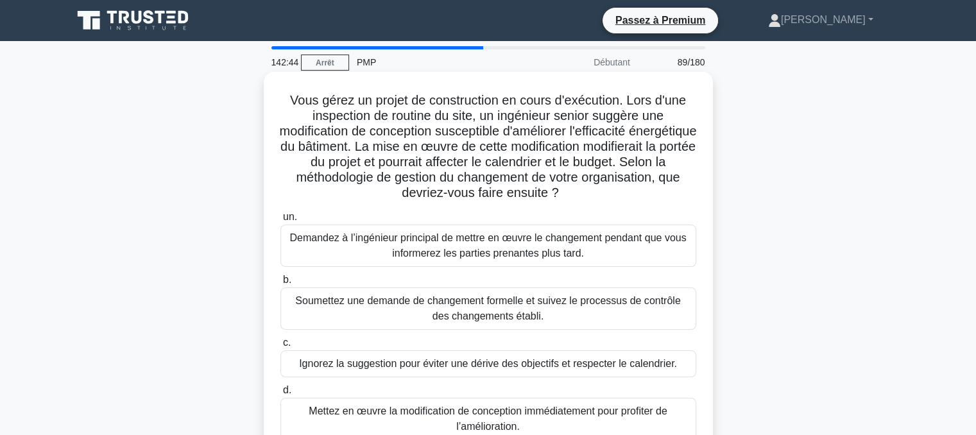
click at [400, 307] on font "Soumettez une demande de changement formelle et suivez le processus de contrôle…" at bounding box center [487, 308] width 385 height 26
click at [280, 284] on input "b. Soumettez une demande de changement formelle et suivez le processus de contr…" at bounding box center [280, 280] width 0 height 8
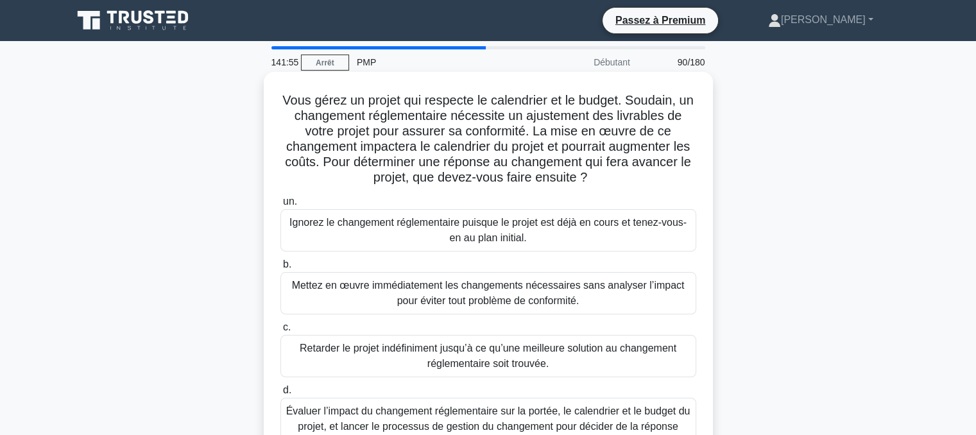
click at [375, 429] on font "Évaluer l’impact du changement réglementaire sur la portée, le calendrier et le…" at bounding box center [488, 427] width 404 height 42
click at [280, 395] on input "d. Évaluer l’impact du changement réglementaire sur la portée, le calendrier et…" at bounding box center [280, 390] width 0 height 8
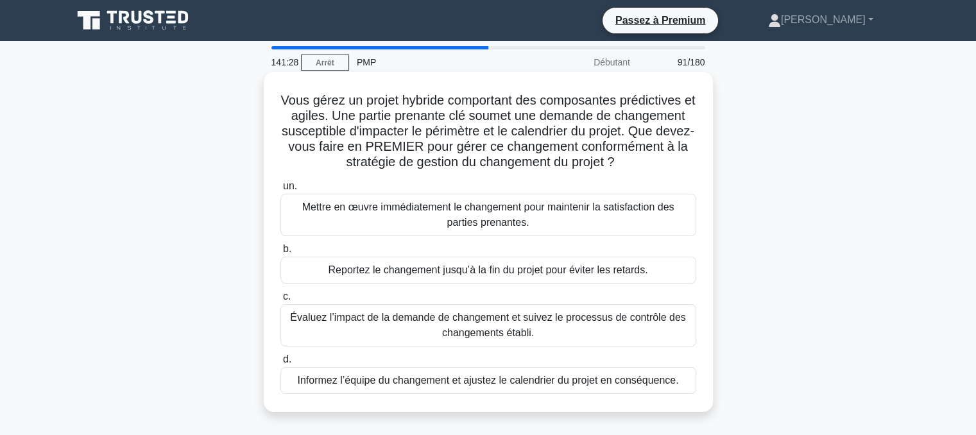
click at [459, 326] on font "Évaluez l’impact de la demande de changement et suivez le processus de contrôle…" at bounding box center [487, 325] width 395 height 26
click at [280, 301] on input "c. Évaluez l’impact de la demande de changement et suivez le processus de contr…" at bounding box center [280, 297] width 0 height 8
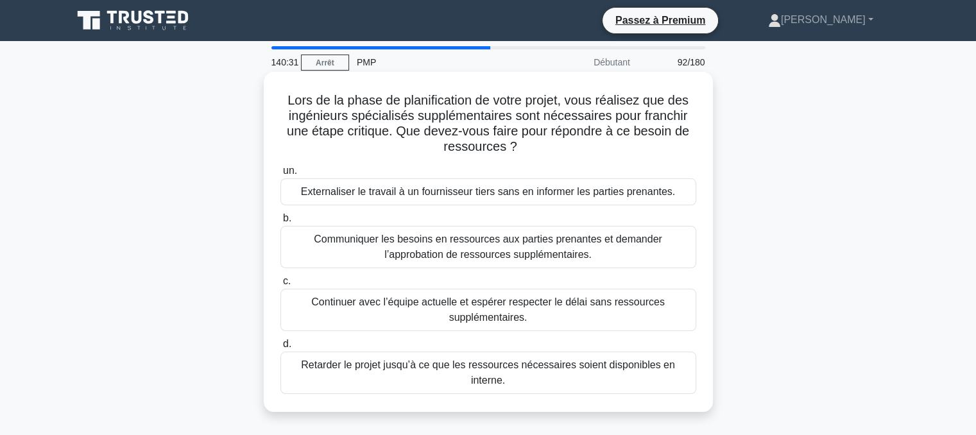
click at [441, 246] on font "Communiquer les besoins en ressources aux parties prenantes et demander l’appro…" at bounding box center [488, 247] width 348 height 26
click at [280, 223] on input "b. Communiquer les besoins en ressources aux parties prenantes et demander l’ap…" at bounding box center [280, 218] width 0 height 8
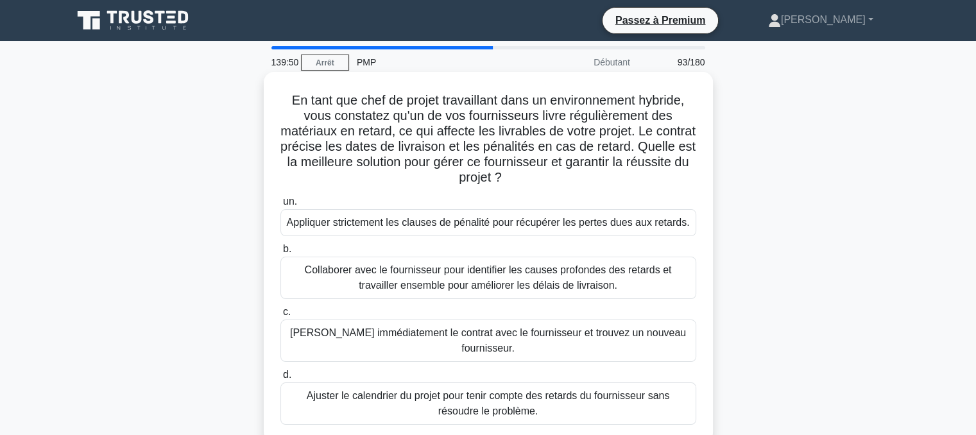
click at [427, 278] on font "Collaborer avec le fournisseur pour identifier les causes profondes des retards…" at bounding box center [488, 277] width 404 height 31
click at [280, 253] on input "b. Collaborer avec le fournisseur pour identifier les causes profondes des reta…" at bounding box center [280, 249] width 0 height 8
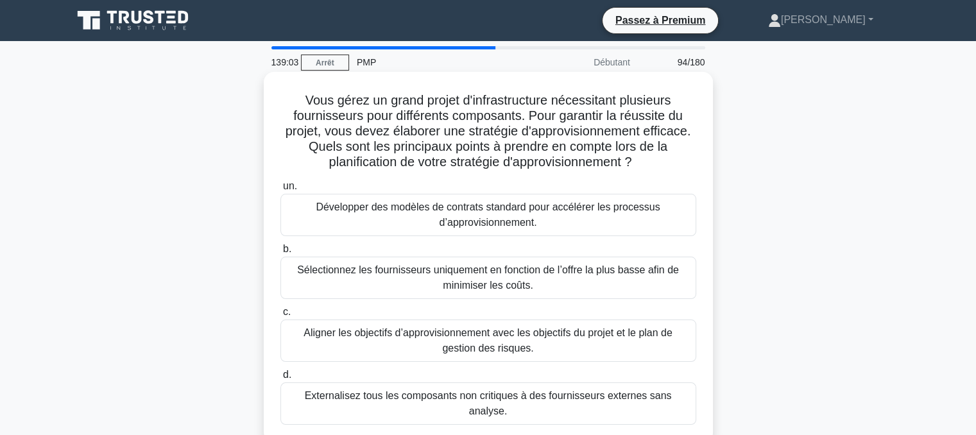
click at [455, 343] on font "Aligner les objectifs d’approvisionnement avec les objectifs du projet et le pl…" at bounding box center [488, 340] width 369 height 26
click at [280, 316] on input "c. Aligner les objectifs d’approvisionnement avec les objectifs du projet et le…" at bounding box center [280, 312] width 0 height 8
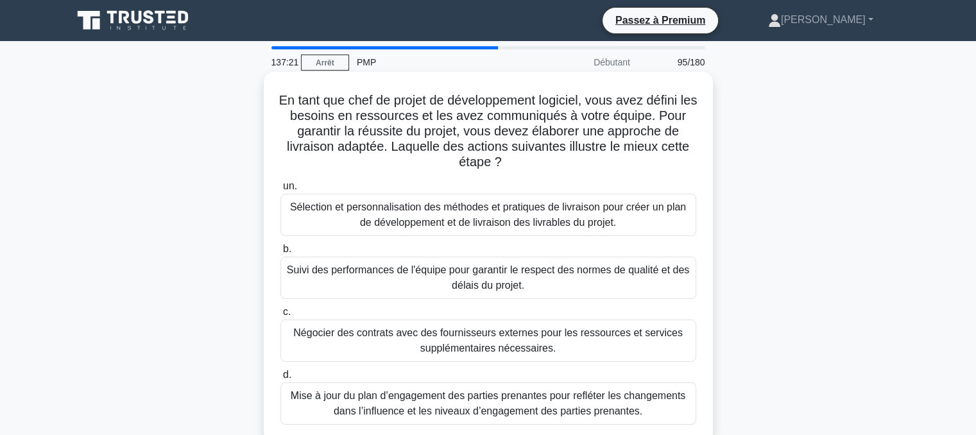
click at [457, 218] on font "Sélection et personnalisation des méthodes et pratiques de livraison pour créer…" at bounding box center [488, 215] width 396 height 26
click at [280, 191] on input "un. Sélection et personnalisation des méthodes et pratiques de livraison pour c…" at bounding box center [280, 186] width 0 height 8
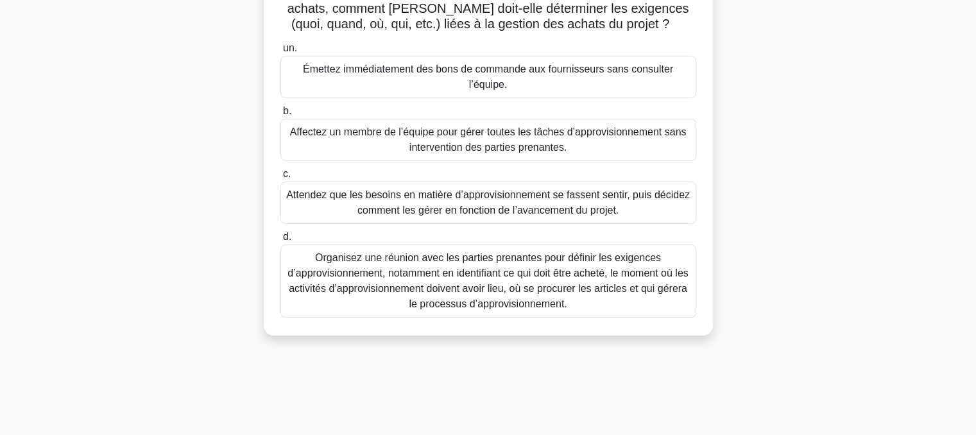
scroll to position [164, 0]
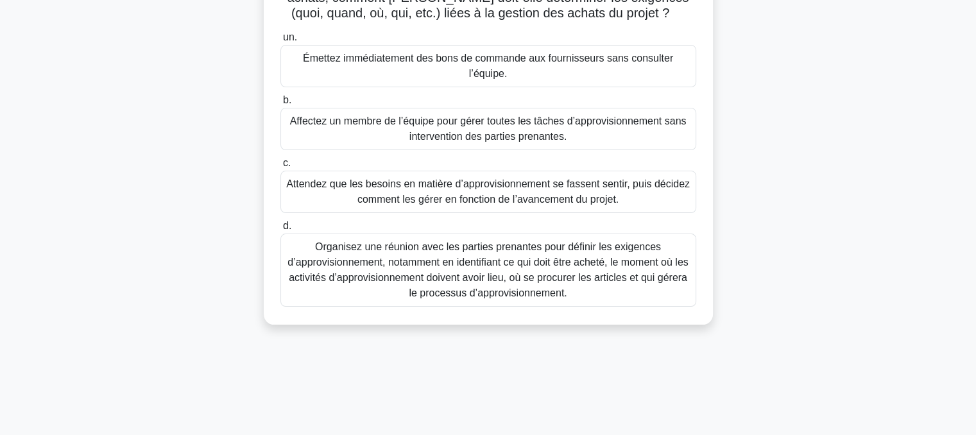
click at [459, 283] on font "Organisez une réunion avec les parties prenantes pour définir les exigences d’a…" at bounding box center [488, 269] width 400 height 57
click at [280, 230] on input "d. Organisez une réunion avec les parties prenantes pour définir les exigences …" at bounding box center [280, 226] width 0 height 8
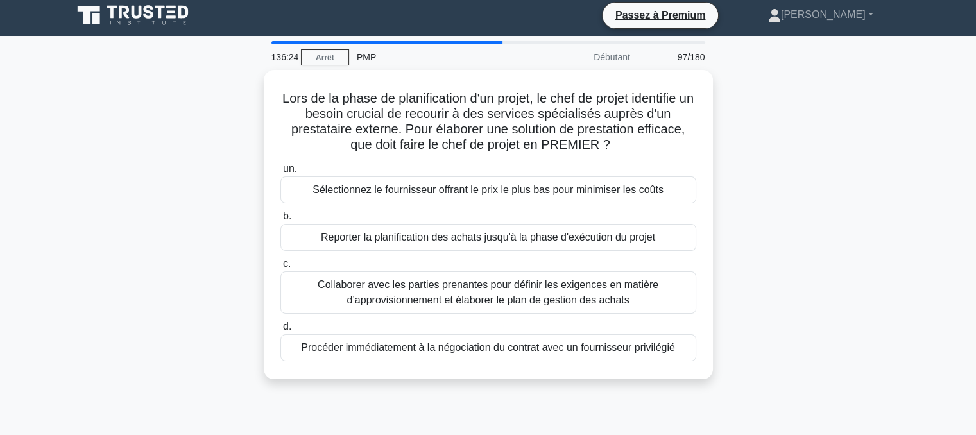
scroll to position [0, 0]
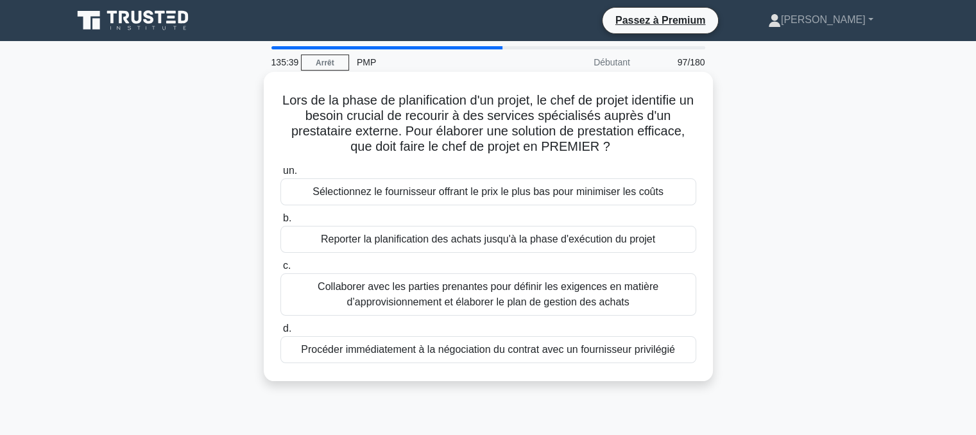
click at [452, 307] on font "Collaborer avec les parties prenantes pour définir les exigences en matière d’a…" at bounding box center [488, 294] width 341 height 26
click at [280, 270] on input "c. Collaborer avec les parties prenantes pour définir les exigences en matière …" at bounding box center [280, 266] width 0 height 8
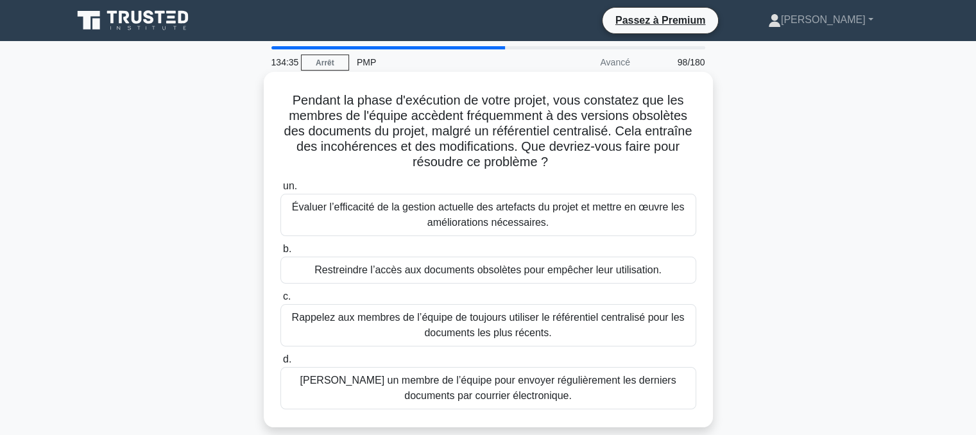
click at [408, 213] on font "Évaluer l’efficacité de la gestion actuelle des artefacts du projet et mettre e…" at bounding box center [488, 215] width 393 height 26
click at [280, 191] on input "un. Évaluer l’efficacité de la gestion actuelle des artefacts du projet et mett…" at bounding box center [280, 186] width 0 height 8
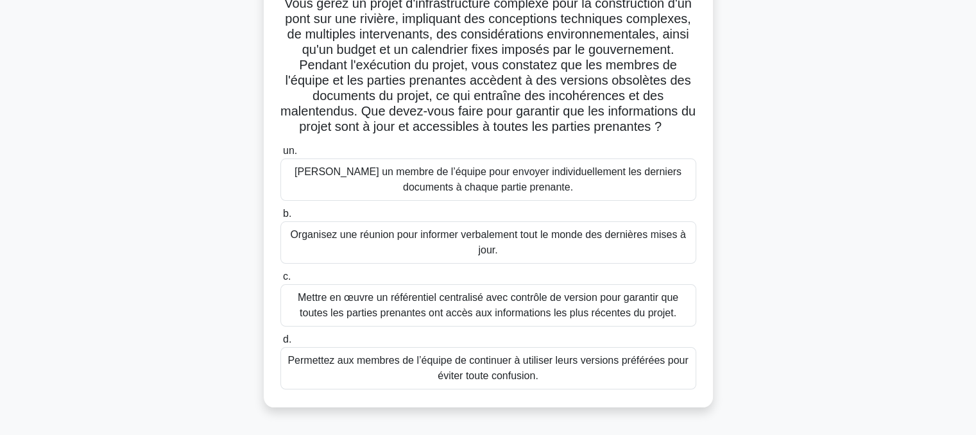
scroll to position [101, 0]
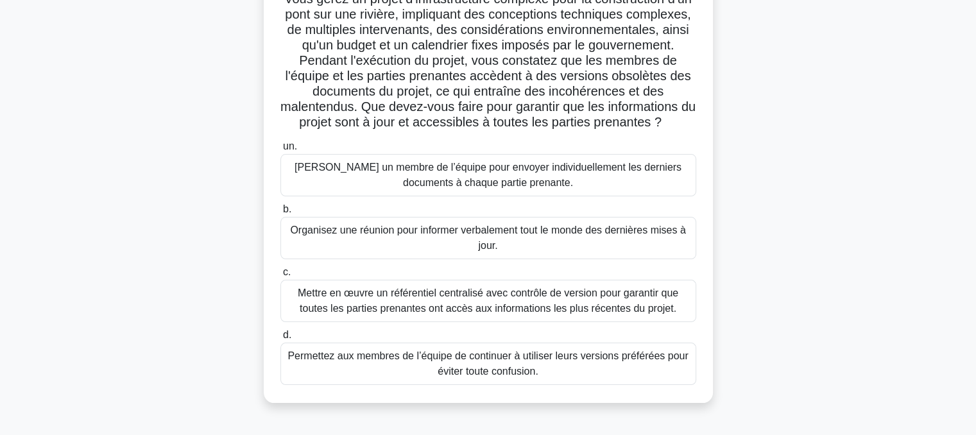
click at [435, 310] on font "Mettre en œuvre un référentiel centralisé avec contrôle de version pour garanti…" at bounding box center [488, 301] width 381 height 26
click at [280, 277] on input "c. Mettre en œuvre un référentiel centralisé avec contrôle de version pour gara…" at bounding box center [280, 272] width 0 height 8
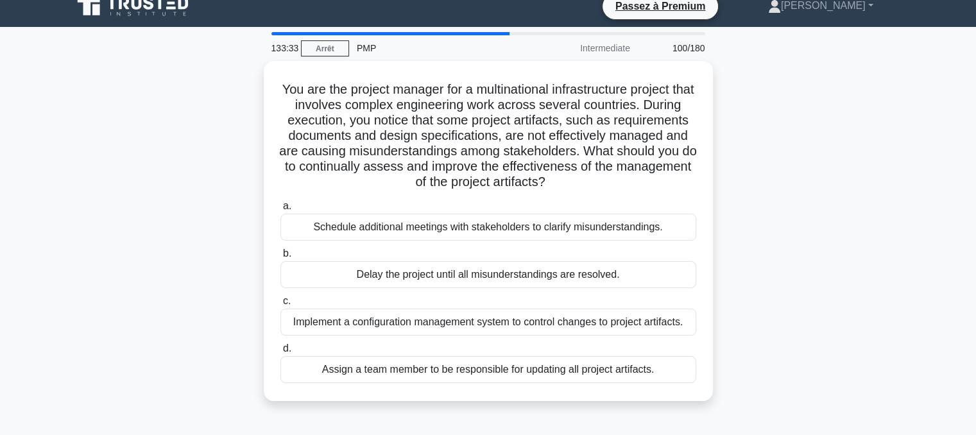
scroll to position [0, 0]
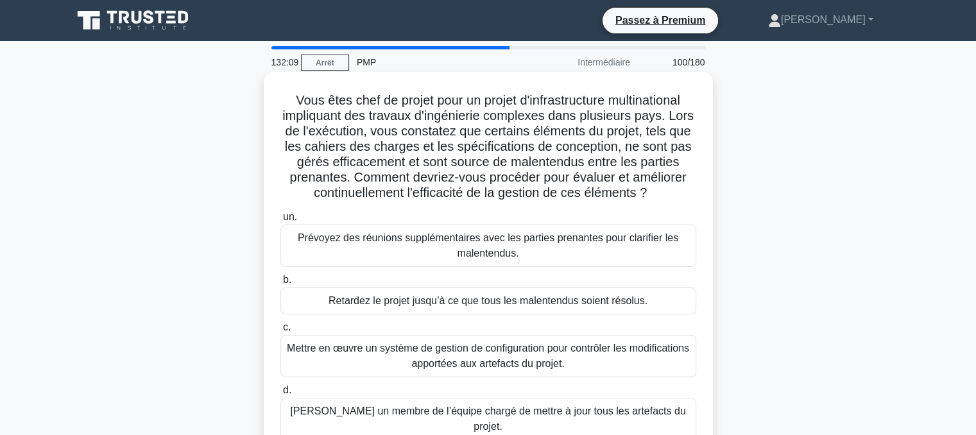
click at [411, 239] on font "Prévoyez des réunions supplémentaires avec les parties prenantes pour clarifier…" at bounding box center [488, 245] width 381 height 26
click at [280, 221] on input "un. Prévoyez des réunions supplémentaires avec les parties prenantes pour clari…" at bounding box center [280, 217] width 0 height 8
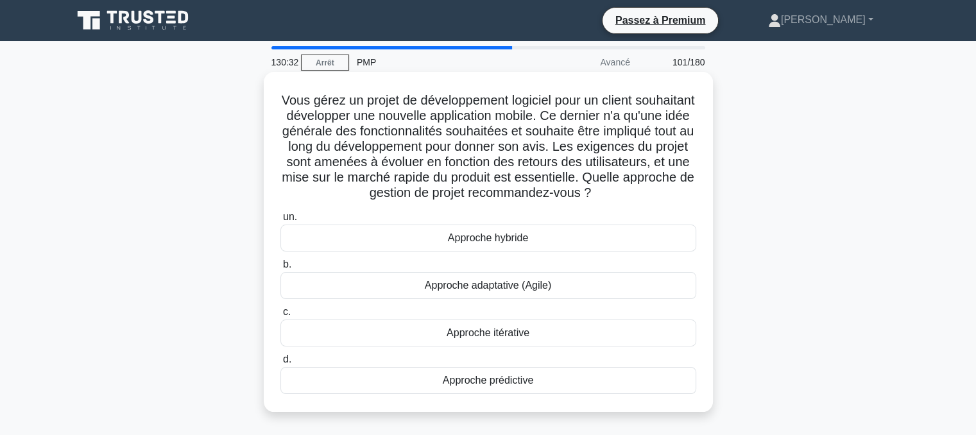
click at [502, 286] on font "Approche adaptative (Agile)" at bounding box center [488, 285] width 126 height 11
click at [280, 269] on input "b. Approche adaptative (Agile)" at bounding box center [280, 265] width 0 height 8
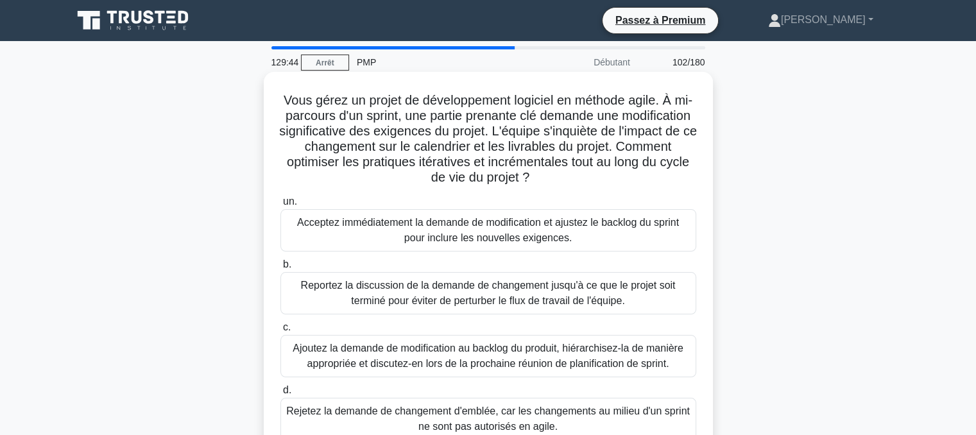
click at [424, 363] on font "Ajoutez la demande de modification au backlog du produit, hiérarchisez-la de ma…" at bounding box center [488, 356] width 390 height 26
click at [280, 332] on input "c. Ajoutez la demande de modification au backlog du produit, hiérarchisez-la de…" at bounding box center [280, 327] width 0 height 8
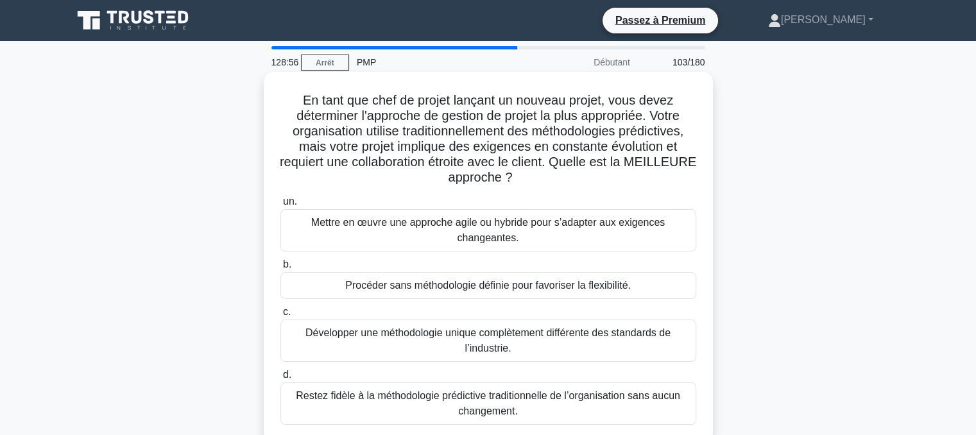
click at [477, 237] on font "Mettre en œuvre une approche agile ou hybride pour s’adapter aux exigences chan…" at bounding box center [488, 230] width 354 height 26
click at [280, 206] on input "un. Mettre en œuvre une approche agile ou hybride pour s’adapter aux exigences …" at bounding box center [280, 202] width 0 height 8
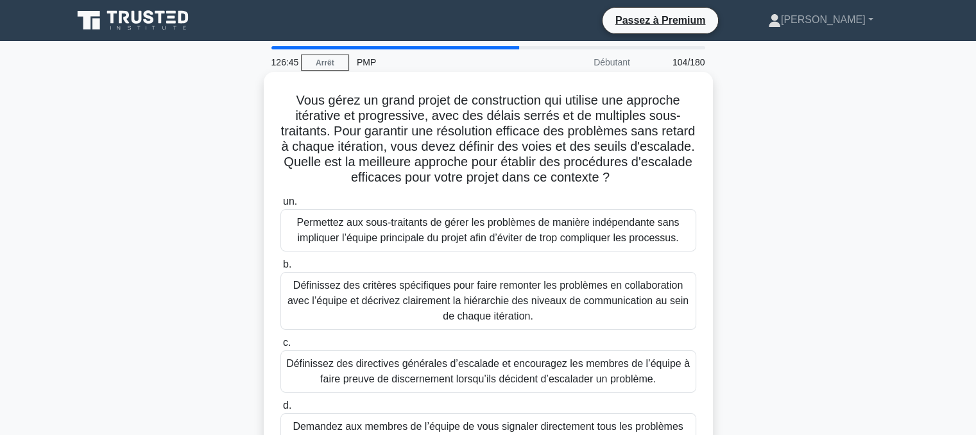
click at [417, 307] on font "Définissez des critères spécifiques pour faire remonter les problèmes en collab…" at bounding box center [488, 301] width 401 height 42
click at [280, 269] on input "b. Définissez des critères spécifiques pour faire remonter les problèmes en col…" at bounding box center [280, 265] width 0 height 8
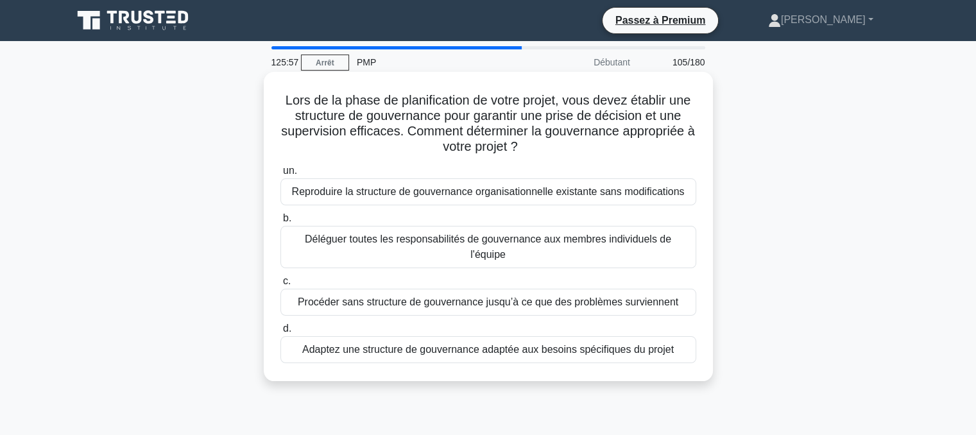
click at [423, 344] on font "Adaptez une structure de gouvernance adaptée aux besoins spécifiques du projet" at bounding box center [488, 349] width 372 height 11
click at [280, 333] on input "d. Adaptez une structure de gouvernance adaptée aux besoins spécifiques du proj…" at bounding box center [280, 329] width 0 height 8
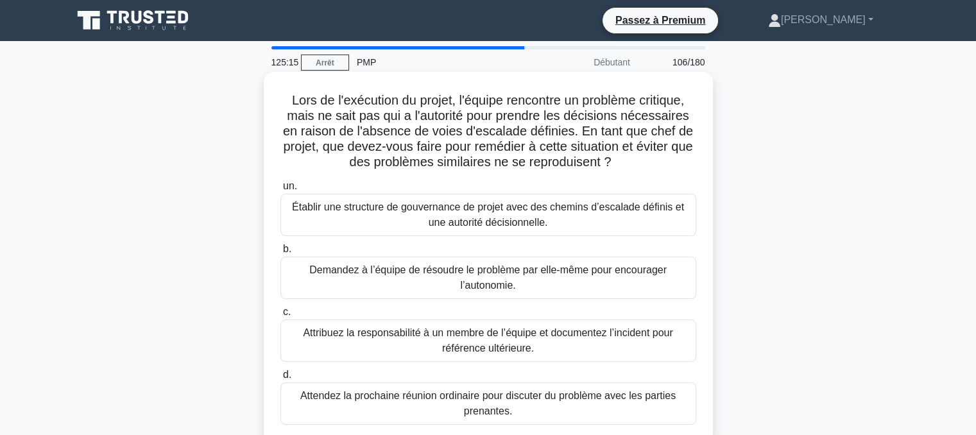
click at [433, 212] on font "Établir une structure de gouvernance de projet avec des chemins d’escalade défi…" at bounding box center [488, 215] width 392 height 26
click at [280, 191] on input "un. Établir une structure de gouvernance de projet avec des chemins d’escalade …" at bounding box center [280, 186] width 0 height 8
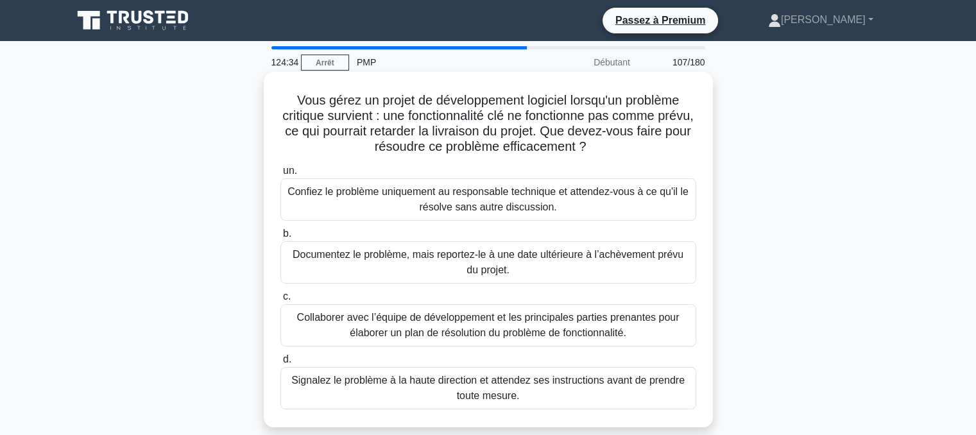
click at [368, 332] on font "Collaborer avec l’équipe de développement et les principales parties prenantes …" at bounding box center [488, 325] width 382 height 26
click at [280, 301] on input "c. Collaborer avec l’équipe de développement et les principales parties prenant…" at bounding box center [280, 297] width 0 height 8
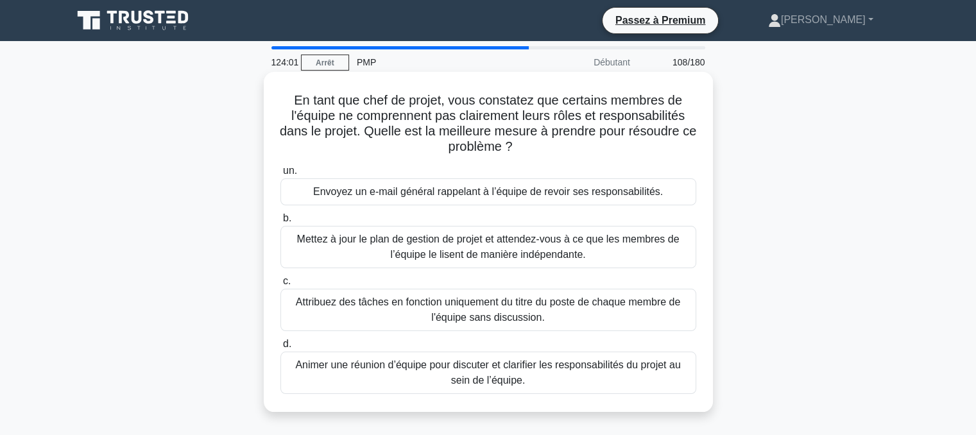
click at [522, 362] on font "Animer une réunion d’équipe pour discuter et clarifier les responsabilités du p…" at bounding box center [487, 372] width 385 height 26
click at [280, 348] on input "d. Animer une réunion d’équipe pour discuter et clarifier les responsabilités d…" at bounding box center [280, 344] width 0 height 8
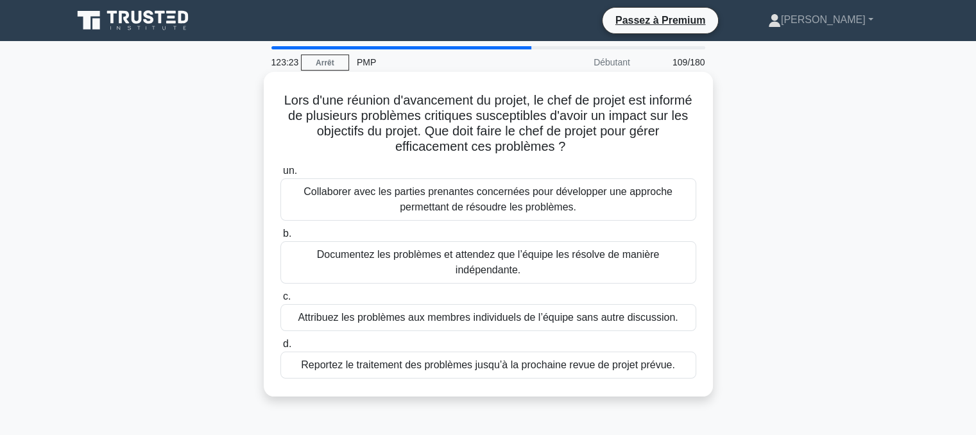
click at [413, 209] on font "Collaborer avec les parties prenantes concernées pour développer une approche p…" at bounding box center [488, 199] width 369 height 26
click at [280, 175] on input "un. Collaborer avec les parties prenantes concernées pour développer une approc…" at bounding box center [280, 171] width 0 height 8
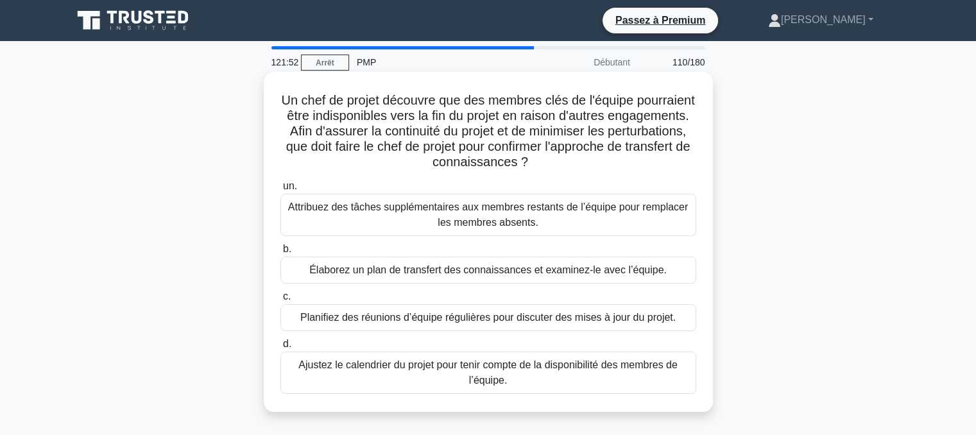
click at [407, 269] on font "Élaborez un plan de transfert des connaissances et examinez-le avec l’équipe." at bounding box center [487, 269] width 357 height 11
click at [280, 253] on input "b. Élaborez un plan de transfert des connaissances et examinez-le avec l’équipe." at bounding box center [280, 249] width 0 height 8
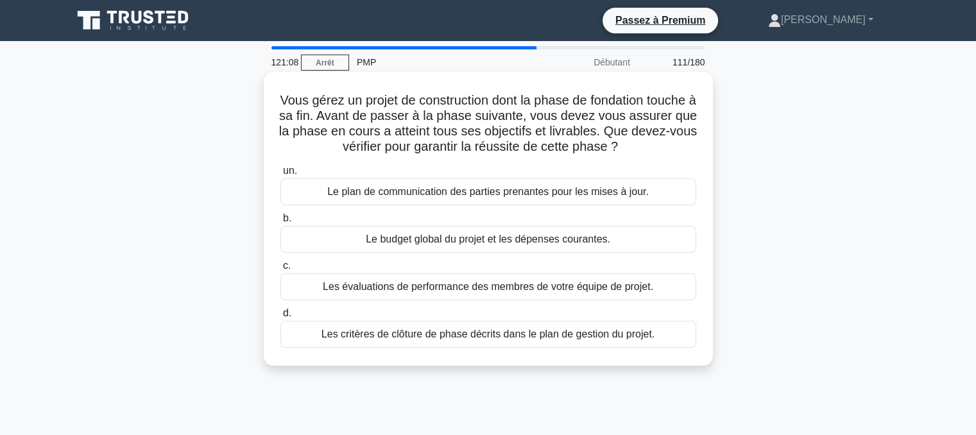
click at [386, 339] on font "Les critères de clôture de phase décrits dans le plan de gestion du projet." at bounding box center [488, 334] width 333 height 11
click at [280, 318] on input "d. Les critères de clôture de phase décrits dans le plan de gestion du projet." at bounding box center [280, 313] width 0 height 8
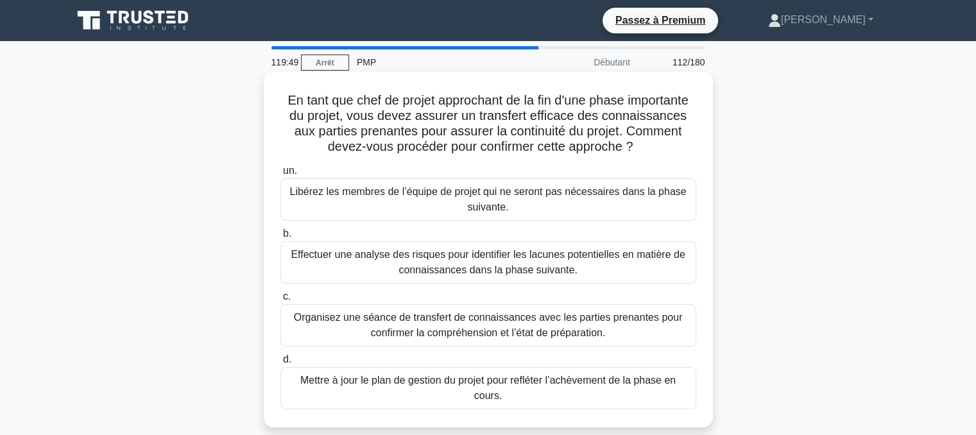
click at [439, 325] on font "Organisez une séance de transfert de connaissances avec les parties prenantes p…" at bounding box center [488, 325] width 404 height 31
click at [280, 301] on input "c. Organisez une séance de transfert de connaissances avec les parties prenante…" at bounding box center [280, 297] width 0 height 8
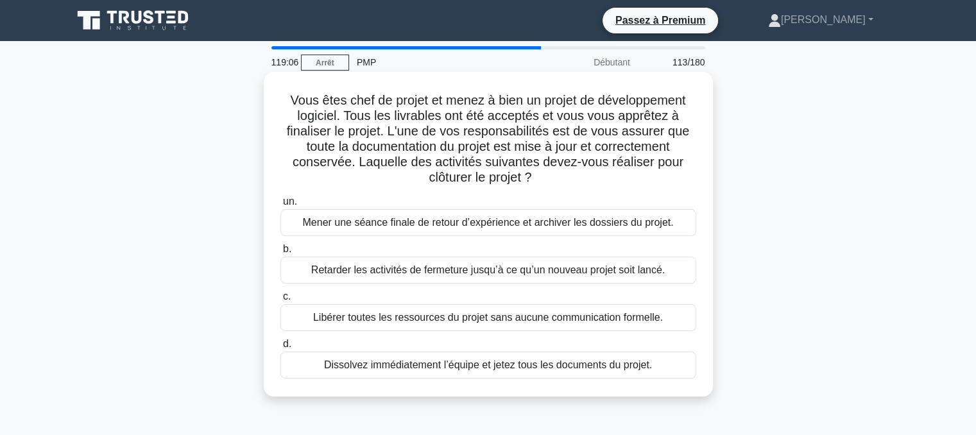
click at [361, 224] on font "Mener une séance finale de retour d’expérience et archiver les dossiers du proj…" at bounding box center [487, 222] width 371 height 11
click at [280, 206] on input "un. Mener une séance finale de retour d’expérience et archiver les dossiers du …" at bounding box center [280, 202] width 0 height 8
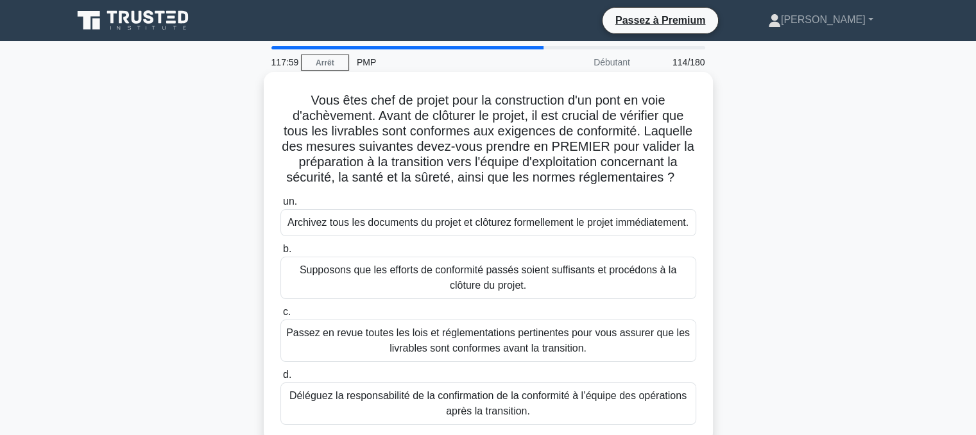
click at [508, 354] on font "Passez en revue toutes les lois et réglementations pertinentes pour vous assure…" at bounding box center [488, 340] width 404 height 26
click at [280, 316] on input "c. Passez en revue toutes les lois et réglementations pertinentes pour vous ass…" at bounding box center [280, 312] width 0 height 8
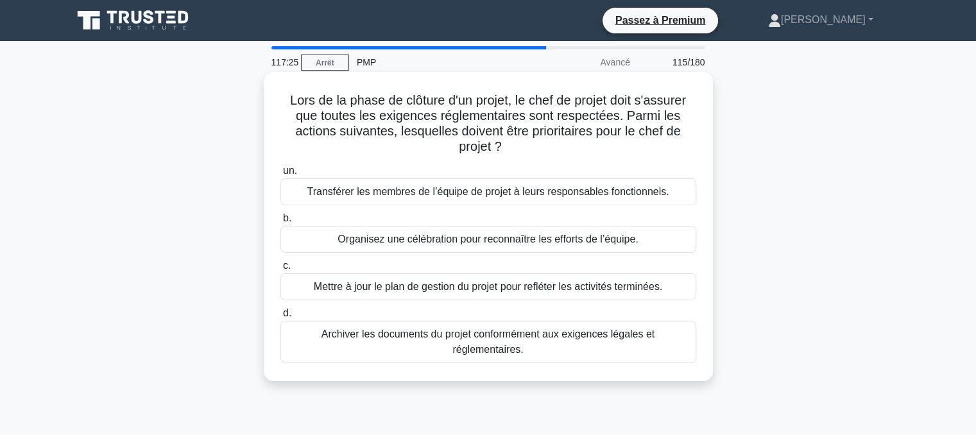
click at [481, 330] on font "Archiver les documents du projet conformément aux exigences légales et réglemen…" at bounding box center [488, 342] width 333 height 26
click at [280, 318] on input "d. Archiver les documents du projet conformément aux exigences légales et régle…" at bounding box center [280, 313] width 0 height 8
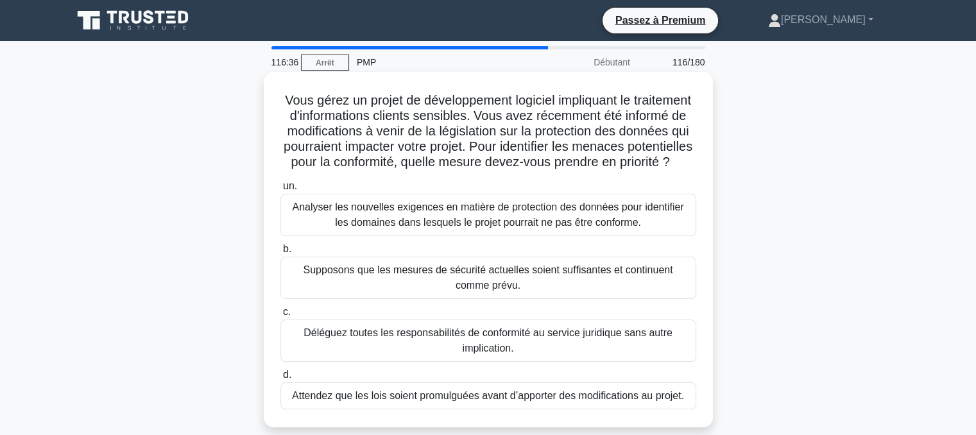
click at [421, 228] on font "Analyser les nouvelles exigences en matière de protection des données pour iden…" at bounding box center [487, 215] width 391 height 26
click at [280, 191] on input "un. Analyser les nouvelles exigences en matière de protection des données pour …" at bounding box center [280, 186] width 0 height 8
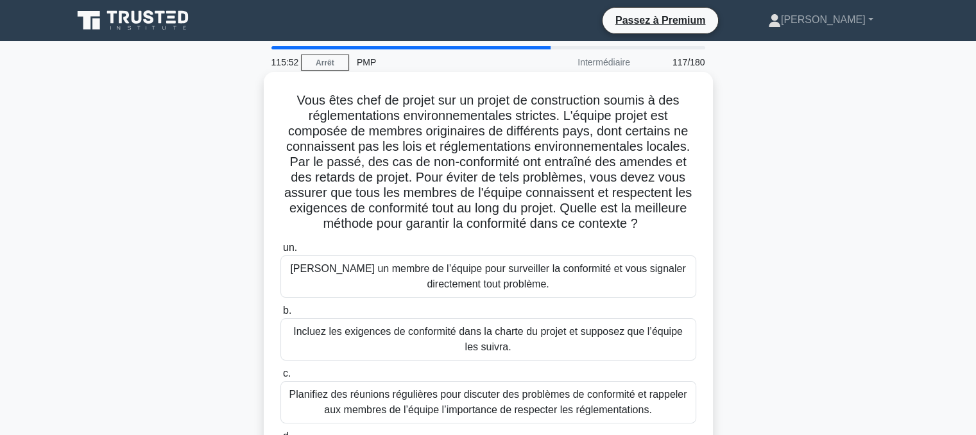
click at [440, 399] on font "Planifiez des réunions régulières pour discuter des problèmes de conformité et …" at bounding box center [488, 402] width 398 height 26
click at [280, 378] on input "c. Planifiez des réunions régulières pour discuter des problèmes de conformité …" at bounding box center [280, 374] width 0 height 8
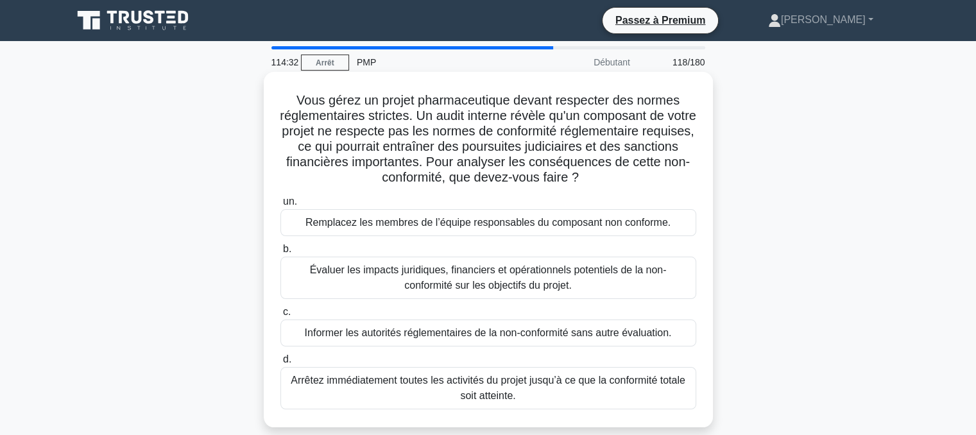
click at [460, 282] on font "Évaluer les impacts juridiques, financiers et opérationnels potentiels de la no…" at bounding box center [488, 277] width 357 height 26
click at [280, 253] on input "b. Évaluer les impacts juridiques, financiers et opérationnels potentiels de la…" at bounding box center [280, 249] width 0 height 8
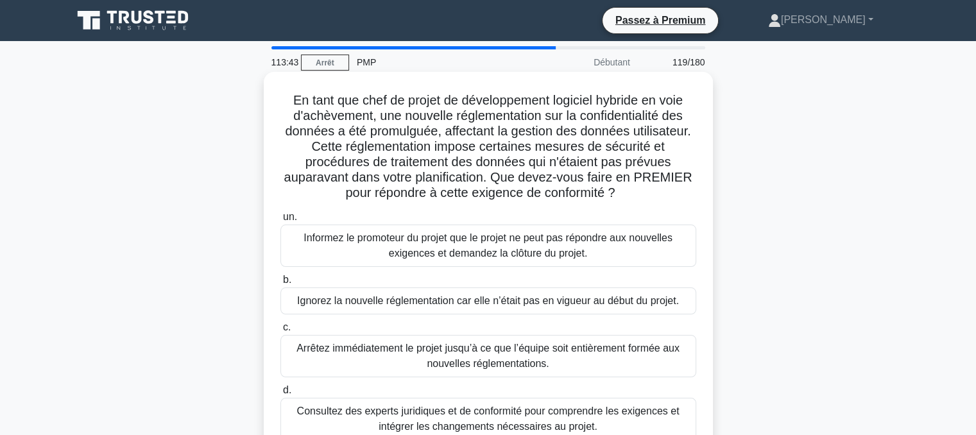
click at [477, 415] on font "Consultez des experts juridiques et de conformité pour comprendre les exigences…" at bounding box center [488, 419] width 382 height 26
click at [280, 395] on input "d. Consultez des experts juridiques et de conformité pour comprendre les exigen…" at bounding box center [280, 390] width 0 height 8
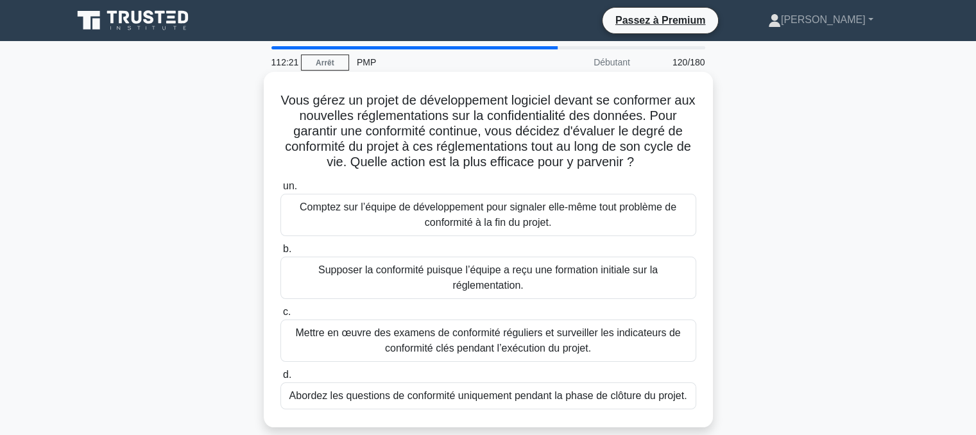
click at [424, 345] on font "Mettre en œuvre des examens de conformité réguliers et surveiller les indicateu…" at bounding box center [487, 340] width 385 height 26
click at [280, 316] on input "c. Mettre en œuvre des examens de conformité réguliers et surveiller les indica…" at bounding box center [280, 312] width 0 height 8
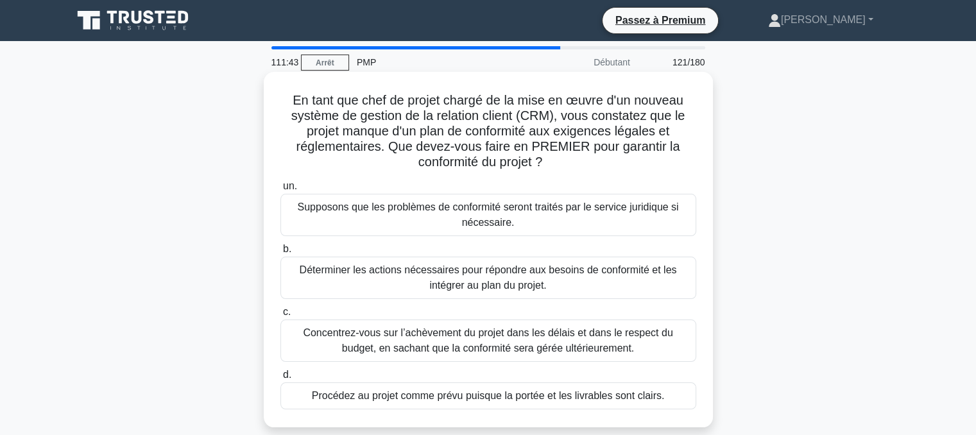
click at [465, 286] on font "Déterminer les actions nécessaires pour répondre aux besoins de conformité et l…" at bounding box center [488, 277] width 377 height 26
click at [280, 253] on input "b. Déterminer les actions nécessaires pour répondre aux besoins de conformité e…" at bounding box center [280, 249] width 0 height 8
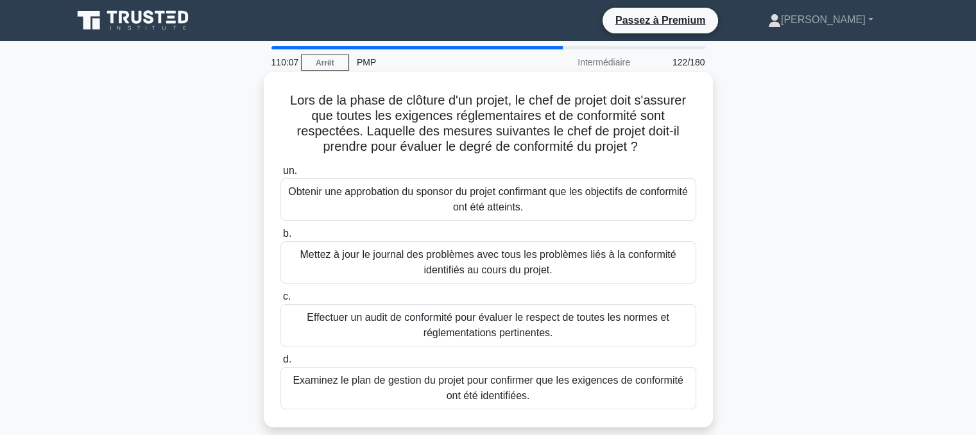
click at [520, 326] on font "Effectuer un audit de conformité pour évaluer le respect de toutes les normes e…" at bounding box center [488, 325] width 362 height 26
click at [280, 301] on input "c. Effectuer un audit de conformité pour évaluer le respect de toutes les norme…" at bounding box center [280, 297] width 0 height 8
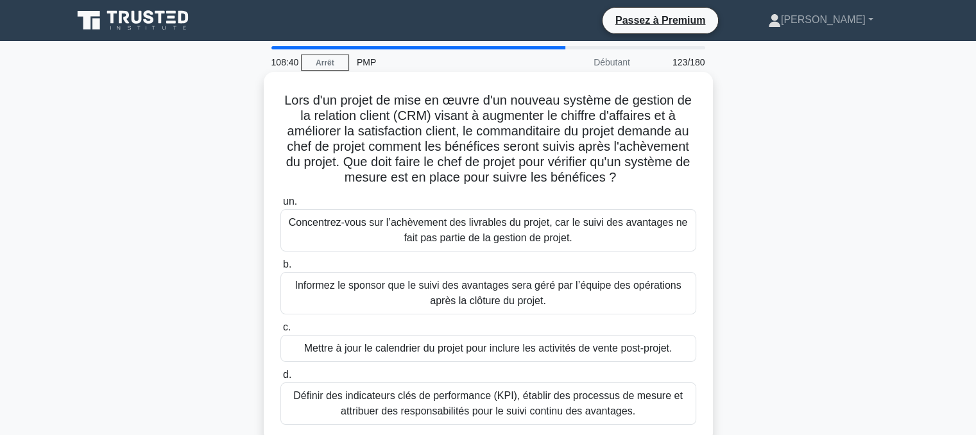
click at [487, 415] on font "Définir des indicateurs clés de performance (KPI), établir des processus de mes…" at bounding box center [488, 403] width 390 height 26
click at [280, 379] on input "d. Définir des indicateurs clés de performance (KPI), établir des processus de …" at bounding box center [280, 375] width 0 height 8
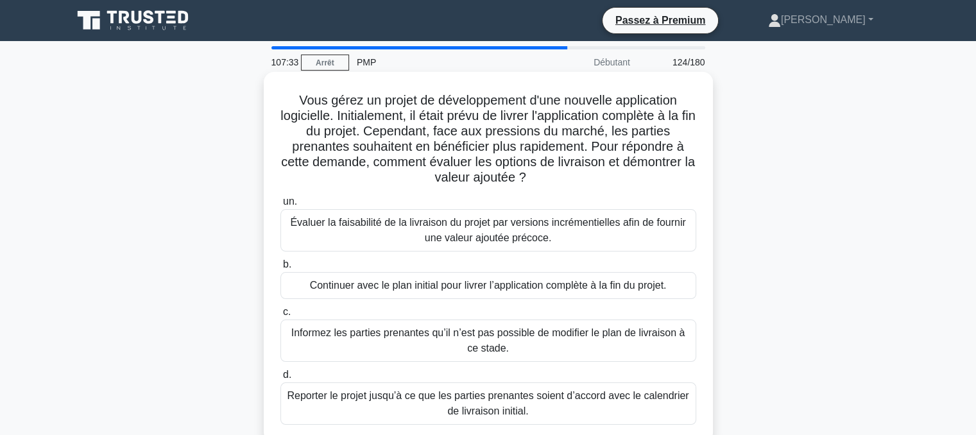
click at [452, 228] on font "Évaluer la faisabilité de la livraison du projet par versions incrémentielles a…" at bounding box center [487, 230] width 395 height 26
click at [280, 206] on input "un. Évaluer la faisabilité de la livraison du projet par versions incrémentiell…" at bounding box center [280, 202] width 0 height 8
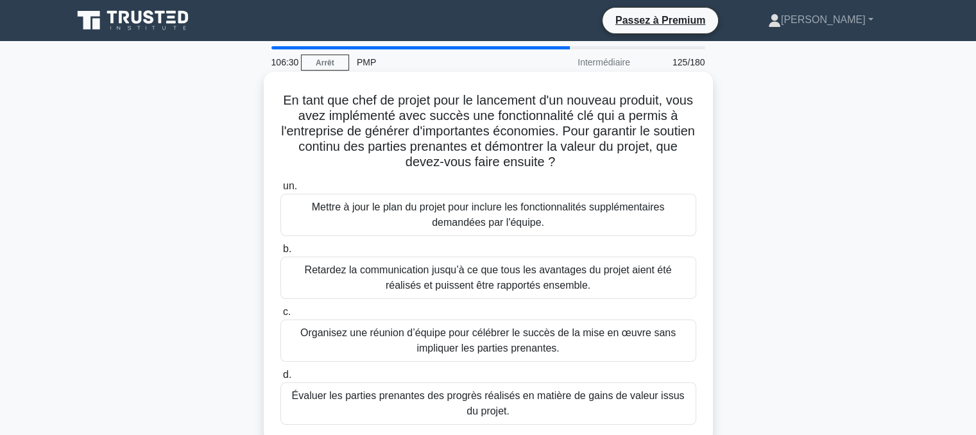
click at [495, 406] on font "Évaluer les parties prenantes des progrès réalisés en matière de gains de valeu…" at bounding box center [488, 403] width 393 height 26
click at [280, 379] on input "d. Évaluer les parties prenantes des progrès réalisés en matière de gains de va…" at bounding box center [280, 375] width 0 height 8
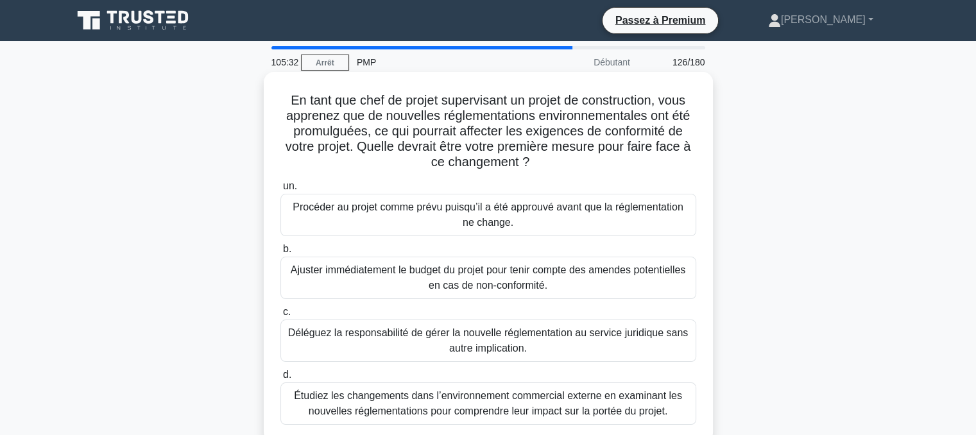
click at [400, 407] on font "Étudiez les changements dans l’environnement commercial externe en examinant le…" at bounding box center [488, 403] width 388 height 26
click at [280, 379] on input "d. Étudiez les changements dans l’environnement commercial externe en examinant…" at bounding box center [280, 375] width 0 height 8
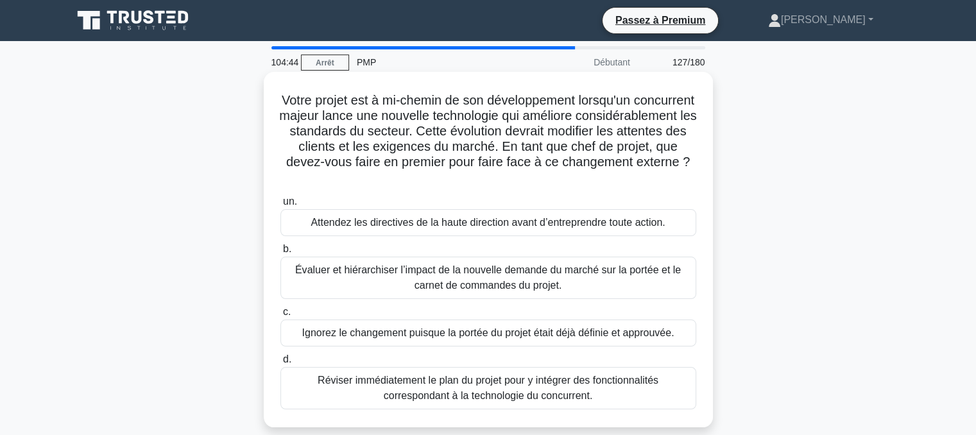
click at [463, 279] on font "Évaluer et hiérarchiser l’impact de la nouvelle demande du marché sur la portée…" at bounding box center [488, 277] width 386 height 26
click at [280, 253] on input "b. Évaluer et hiérarchiser l’impact de la nouvelle demande du marché sur la por…" at bounding box center [280, 249] width 0 height 8
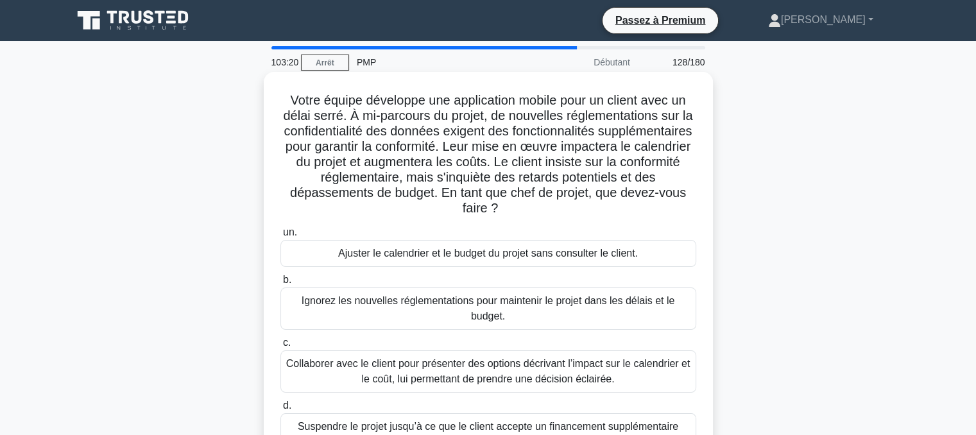
click at [391, 368] on font "Collaborer avec le client pour présenter des options décrivant l’impact sur le …" at bounding box center [488, 371] width 404 height 26
click at [280, 347] on input "c. Collaborer avec le client pour présenter des options décrivant l’impact sur …" at bounding box center [280, 343] width 0 height 8
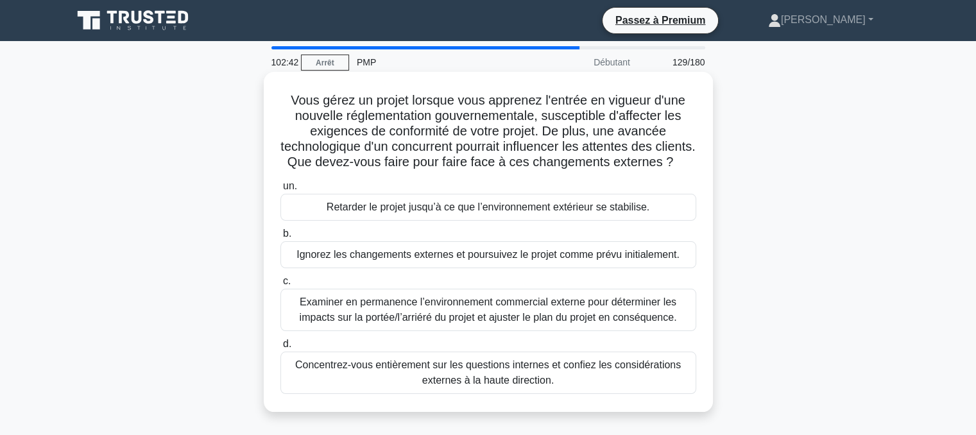
click at [368, 320] on font "Examiner en permanence l’environnement commercial externe pour déterminer les i…" at bounding box center [488, 309] width 377 height 26
click at [280, 286] on input "c. Examiner en permanence l’environnement commercial externe pour déterminer le…" at bounding box center [280, 281] width 0 height 8
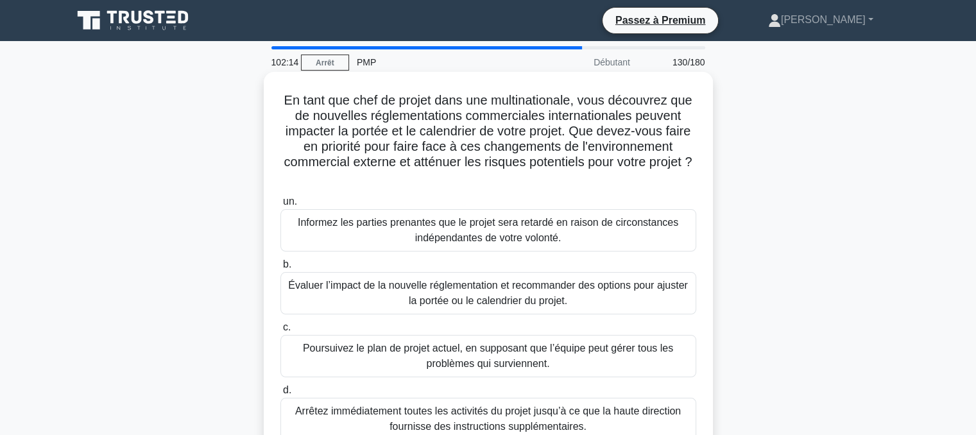
click at [373, 290] on font "Évaluer l’impact de la nouvelle réglementation et recommander des options pour …" at bounding box center [488, 293] width 400 height 26
click at [280, 269] on input "b. Évaluer l’impact de la nouvelle réglementation et recommander des options po…" at bounding box center [280, 265] width 0 height 8
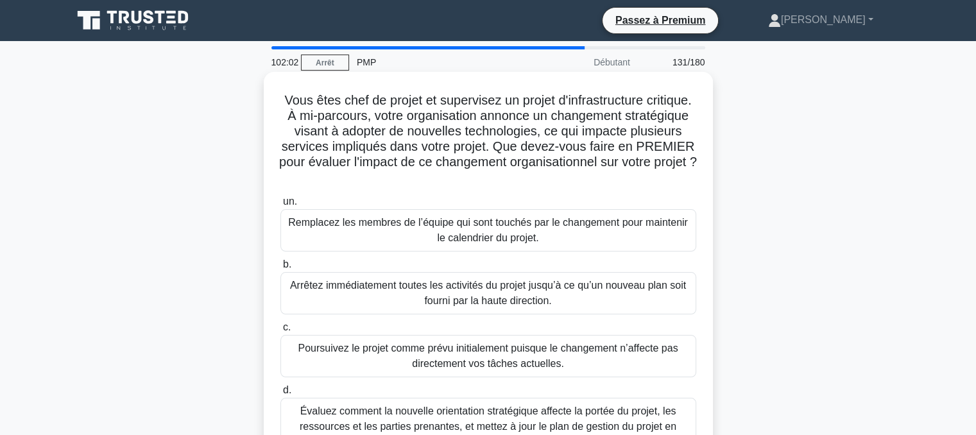
click at [336, 417] on font "Évaluez comment la nouvelle orientation stratégique affecte la portée du projet…" at bounding box center [488, 427] width 377 height 42
click at [280, 395] on input "d. Évaluez comment la nouvelle orientation stratégique affecte la portée du pro…" at bounding box center [280, 390] width 0 height 8
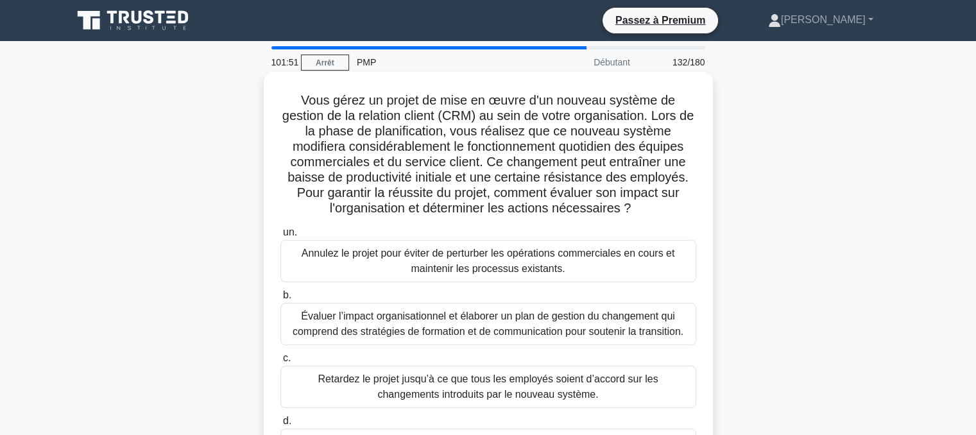
click at [375, 324] on font "Évaluer l’impact organisationnel et élaborer un plan de gestion du changement q…" at bounding box center [488, 324] width 404 height 31
click at [280, 300] on input "b. Évaluer l’impact organisationnel et élaborer un plan de gestion du changemen…" at bounding box center [280, 295] width 0 height 8
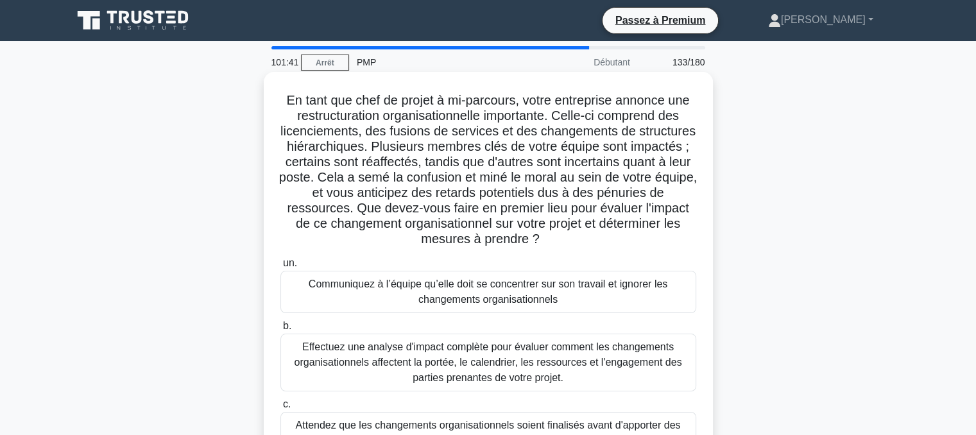
click at [339, 356] on font "Effectuez une analyse d'impact complète pour évaluer comment les changements or…" at bounding box center [488, 362] width 388 height 42
click at [280, 331] on input "b. Effectuez une analyse d'impact complète pour évaluer comment les changements…" at bounding box center [280, 326] width 0 height 8
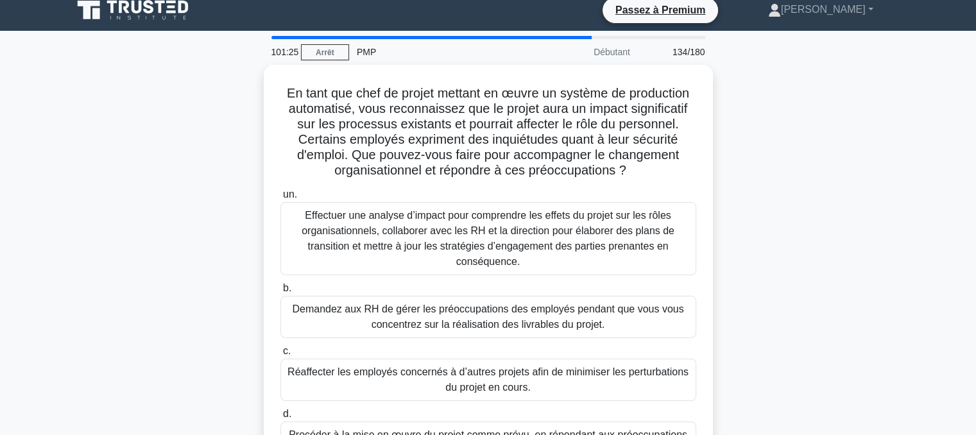
scroll to position [8, 0]
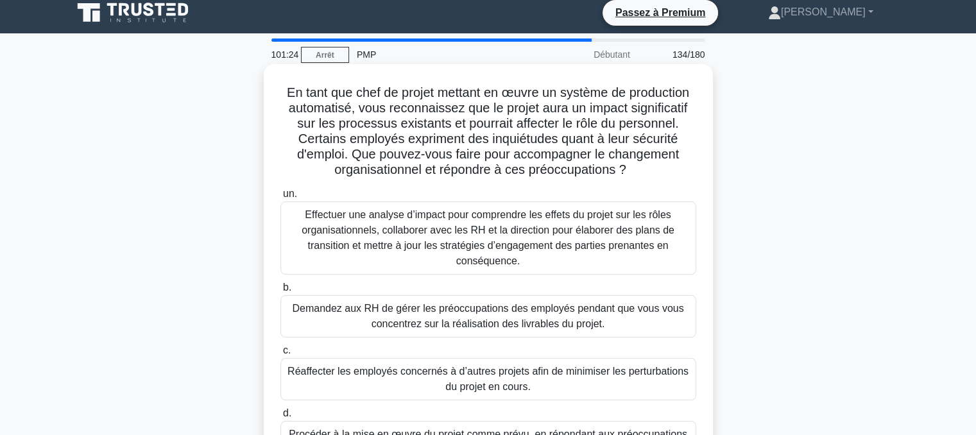
click at [429, 214] on font "Effectuer une analyse d’impact pour comprendre les effets du projet sur les rôl…" at bounding box center [488, 237] width 373 height 57
click at [280, 198] on input "un. Effectuer une analyse d’impact pour comprendre les effets du projet sur les…" at bounding box center [280, 194] width 0 height 8
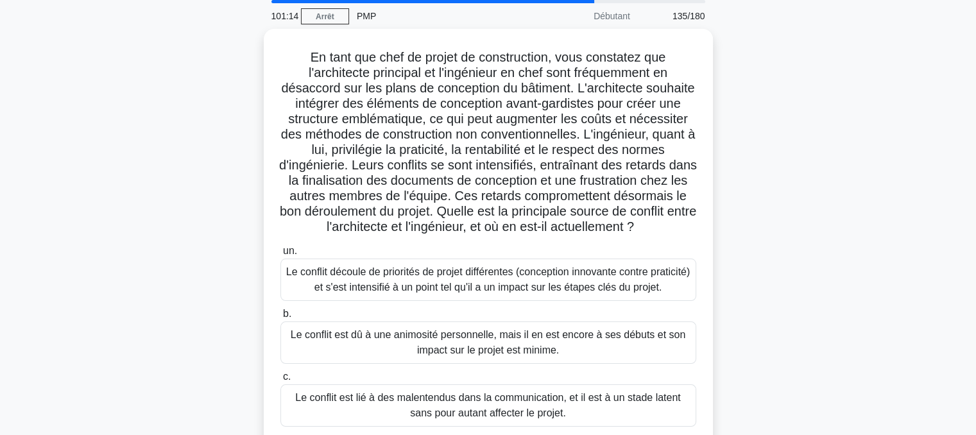
scroll to position [42, 0]
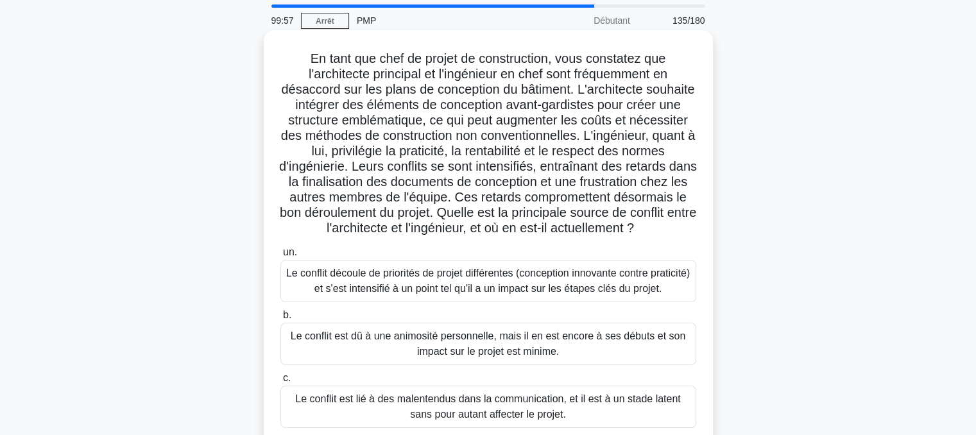
click at [468, 294] on font "Le conflit découle de priorités de projet différentes (conception innovante con…" at bounding box center [488, 281] width 404 height 26
click at [280, 257] on input "un. Le conflit découle de priorités de projet différentes (conception innovante…" at bounding box center [280, 252] width 0 height 8
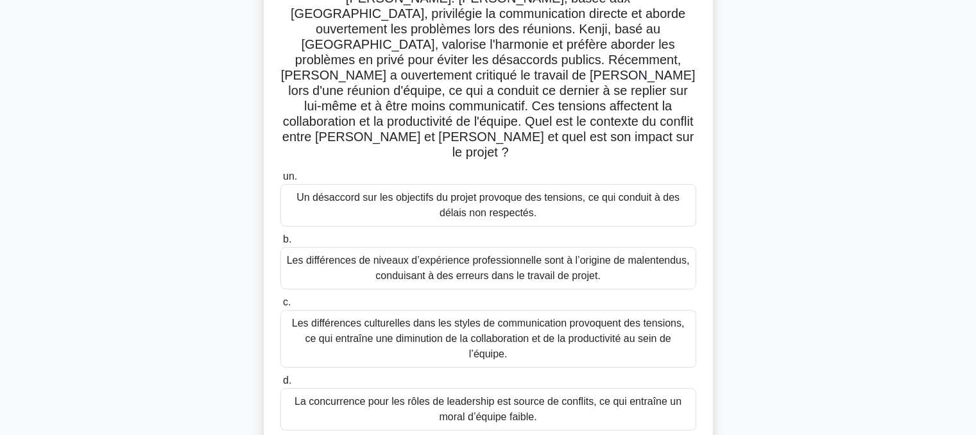
scroll to position [146, 0]
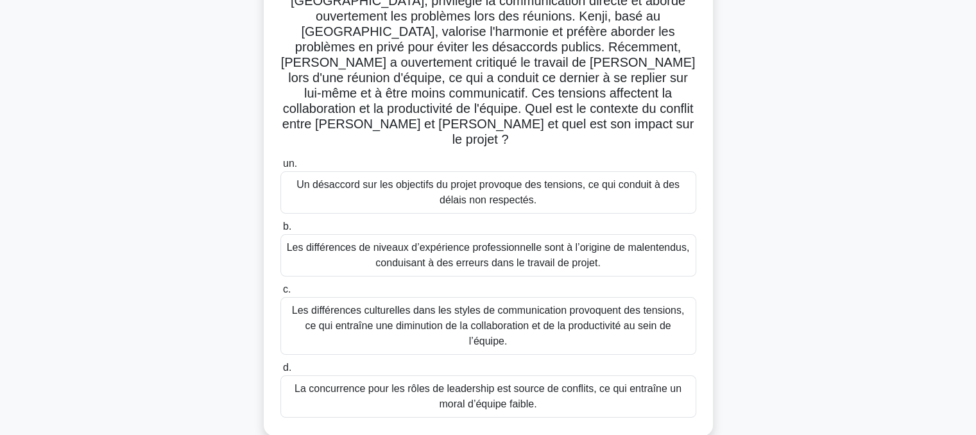
click at [447, 305] on font "Les différences culturelles dans les styles de communication provoquent des ten…" at bounding box center [488, 326] width 393 height 42
click at [280, 286] on input "c. Les différences culturelles dans les styles de communication provoquent des …" at bounding box center [280, 290] width 0 height 8
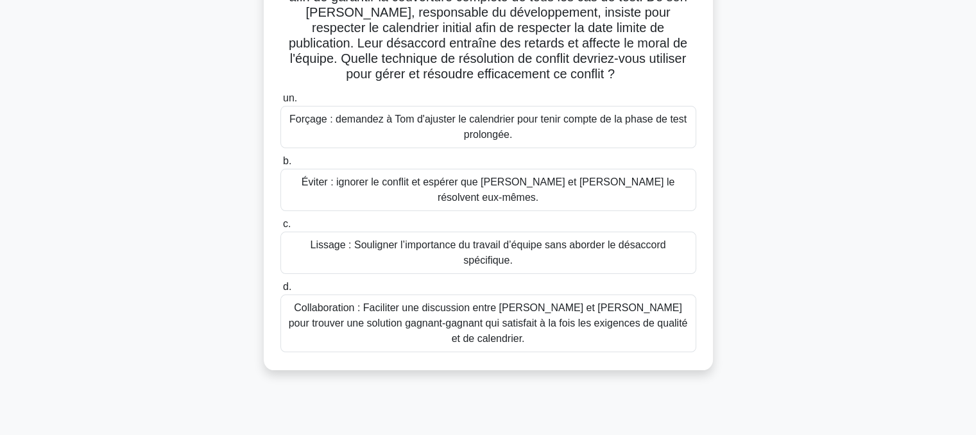
scroll to position [138, 0]
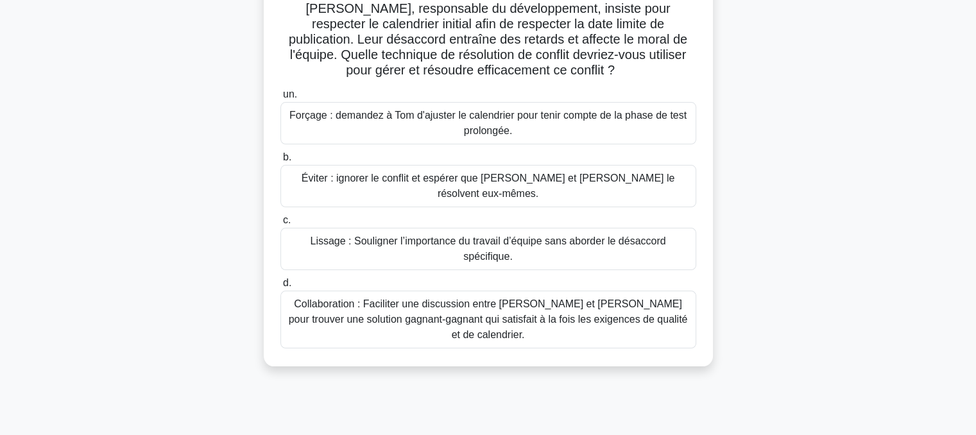
click at [463, 298] on font "Collaboration : Faciliter une discussion entre Karen et Tom pour trouver une so…" at bounding box center [488, 319] width 399 height 42
click at [280, 279] on input "d. Collaboration : Faciliter une discussion entre Karen et Tom pour trouver une…" at bounding box center [280, 283] width 0 height 8
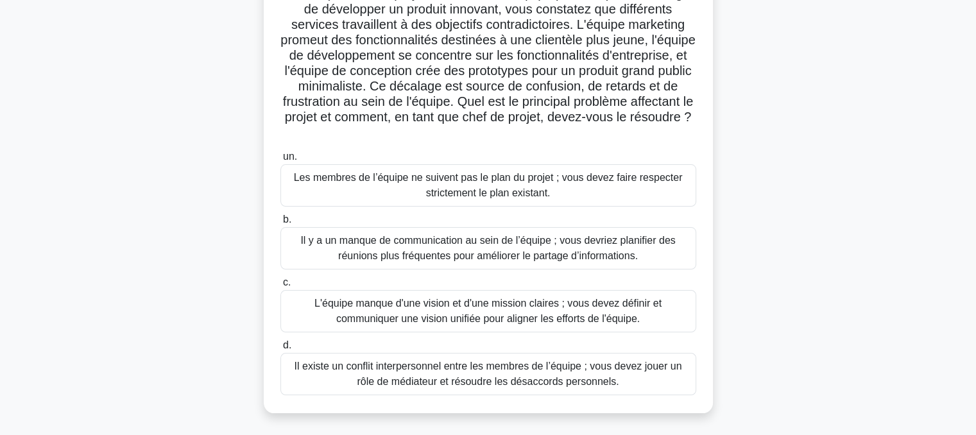
scroll to position [110, 0]
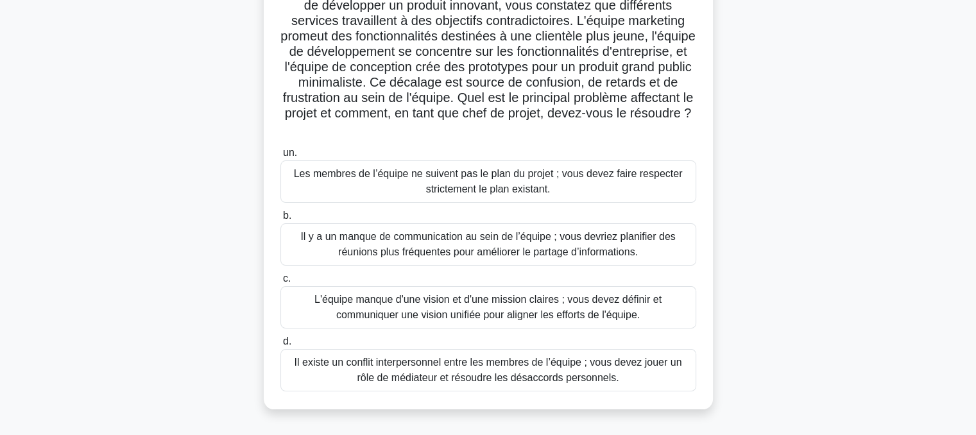
click at [483, 243] on font "Il y a un manque de communication au sein de l’équipe ; vous devriez planifier …" at bounding box center [487, 244] width 375 height 26
click at [280, 220] on input "b. Il y a un manque de communication au sein de l’équipe ; vous devriez planifi…" at bounding box center [280, 216] width 0 height 8
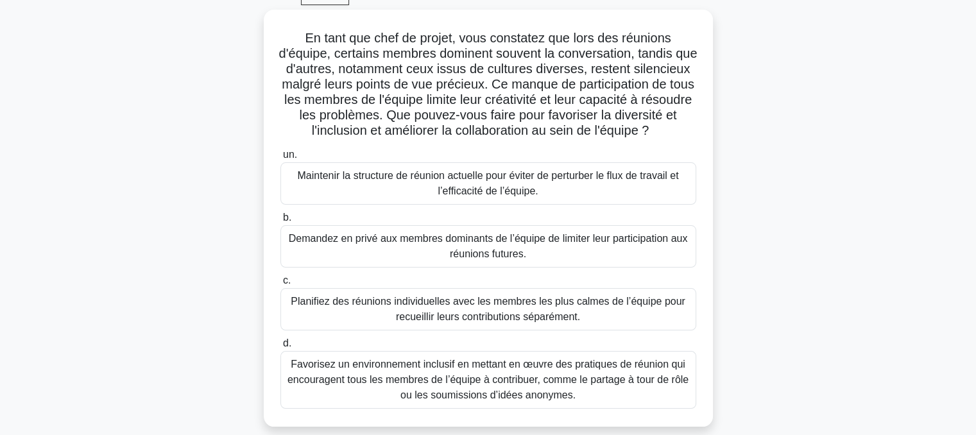
scroll to position [74, 0]
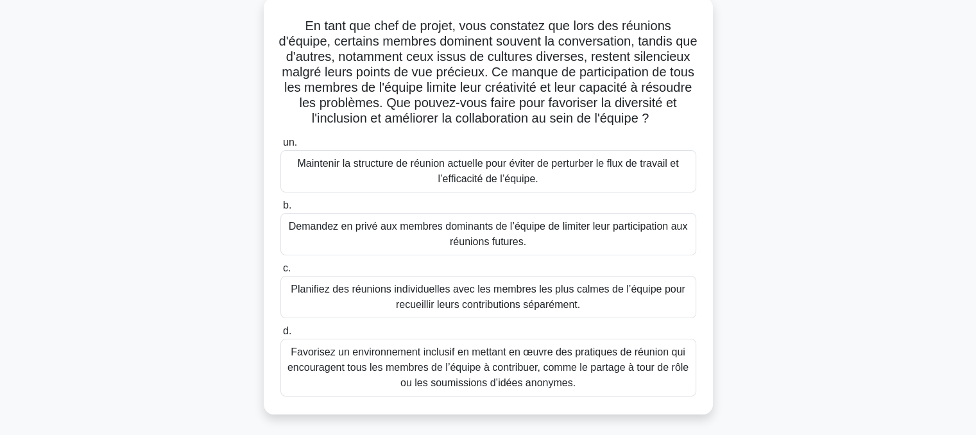
click at [465, 375] on font "Favorisez un environnement inclusif en mettant en œuvre des pratiques de réunio…" at bounding box center [488, 368] width 401 height 42
click at [280, 336] on input "d. Favorisez un environnement inclusif en mettant en œuvre des pratiques de réu…" at bounding box center [280, 331] width 0 height 8
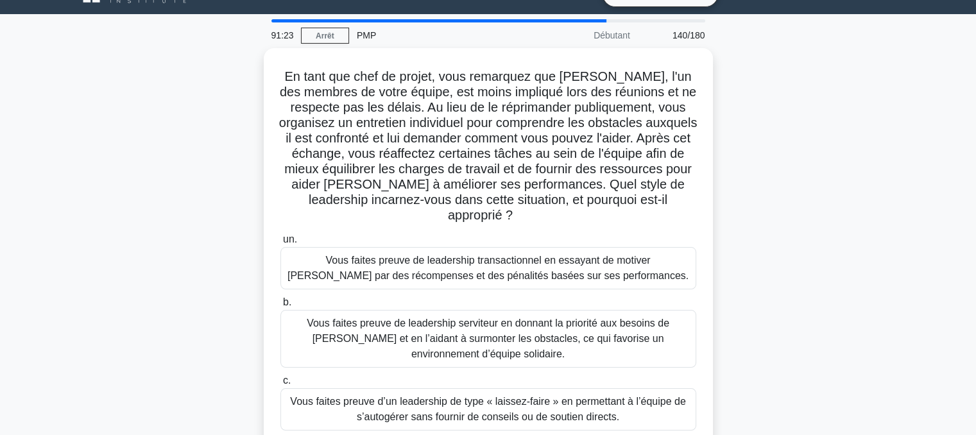
scroll to position [22, 0]
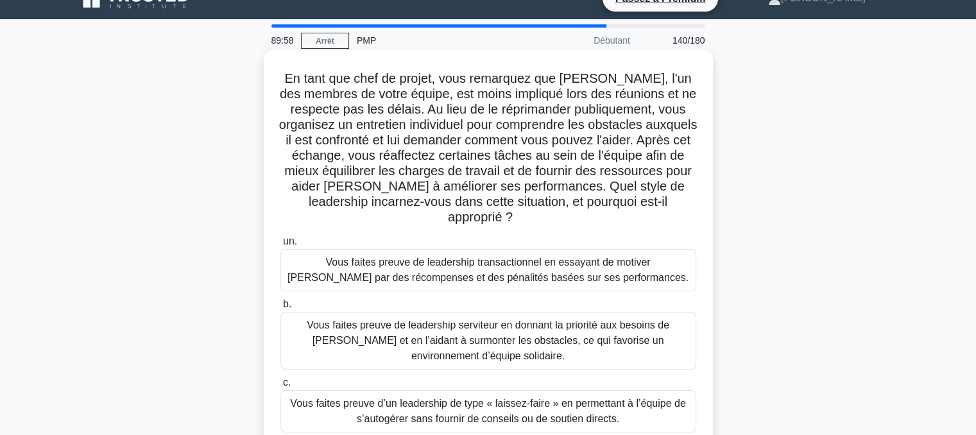
click at [431, 335] on font "Vous faites preuve de leadership serviteur en donnant la priorité aux besoins d…" at bounding box center [488, 341] width 363 height 42
click at [280, 309] on input "b. Vous faites preuve de leadership serviteur en donnant la priorité aux besoin…" at bounding box center [280, 304] width 0 height 8
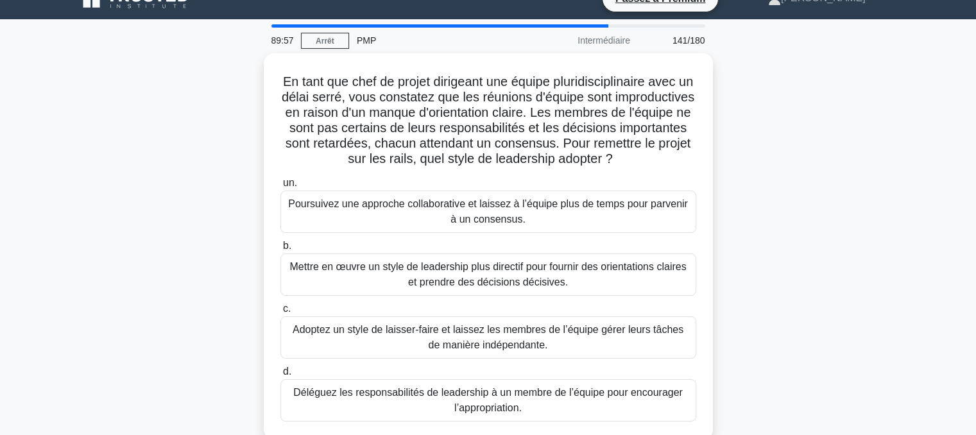
scroll to position [0, 0]
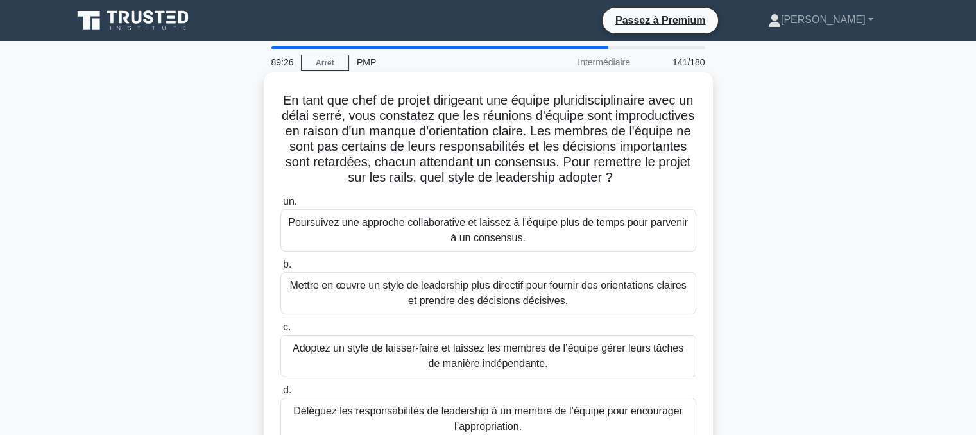
click at [463, 232] on font "Poursuivez une approche collaborative et laissez à l’équipe plus de temps pour …" at bounding box center [488, 230] width 400 height 26
click at [280, 206] on input "un. Poursuivez une approche collaborative et laissez à l’équipe plus de temps p…" at bounding box center [280, 202] width 0 height 8
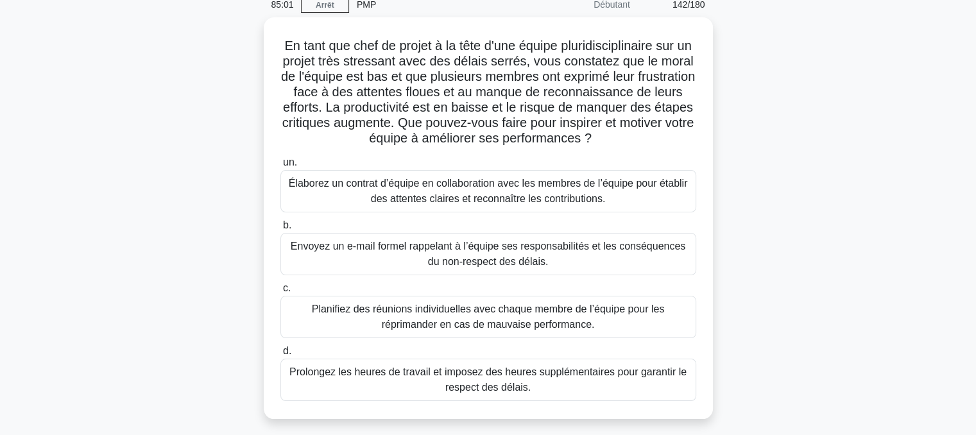
scroll to position [46, 0]
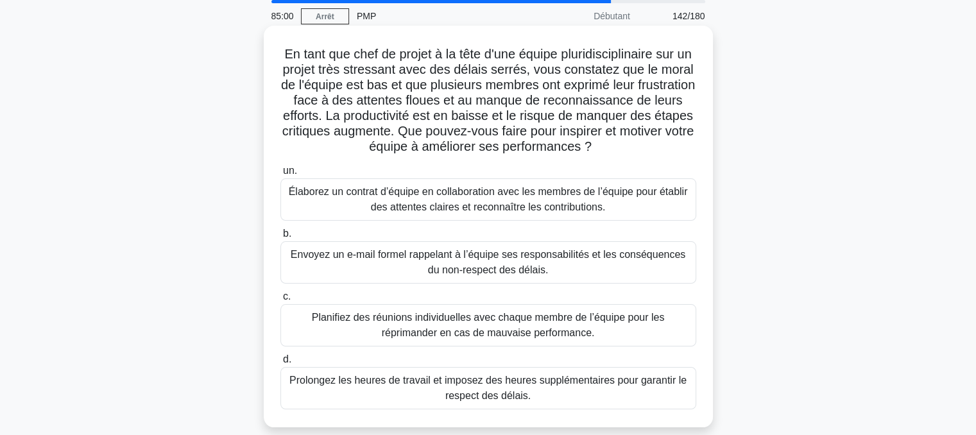
click at [396, 212] on font "Élaborez un contrat d’équipe en collaboration avec les membres de l’équipe pour…" at bounding box center [488, 199] width 399 height 26
click at [280, 175] on input "un. Élaborez un contrat d’équipe en collaboration avec les membres de l’équipe …" at bounding box center [280, 171] width 0 height 8
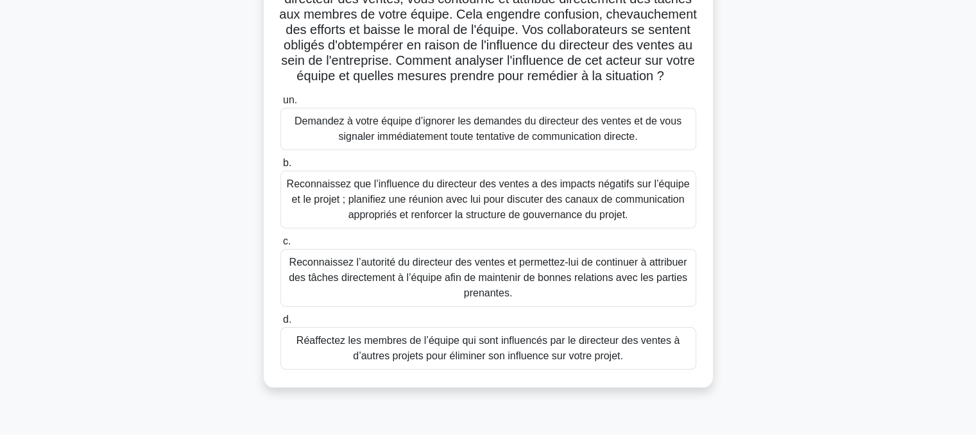
scroll to position [124, 0]
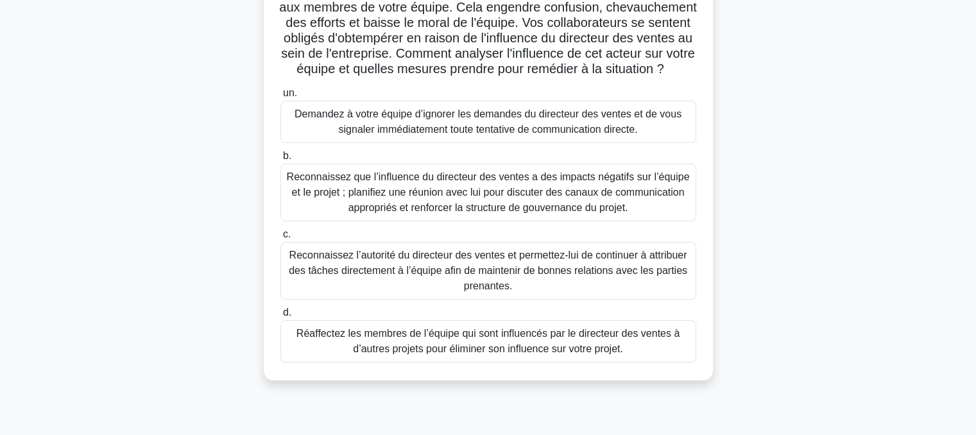
click at [433, 211] on font "Reconnaissez que l’influence du directeur des ventes a des impacts négatifs sur…" at bounding box center [488, 192] width 403 height 42
click at [280, 160] on input "b. Reconnaissez que l’influence du directeur des ventes a des impacts négatifs …" at bounding box center [280, 156] width 0 height 8
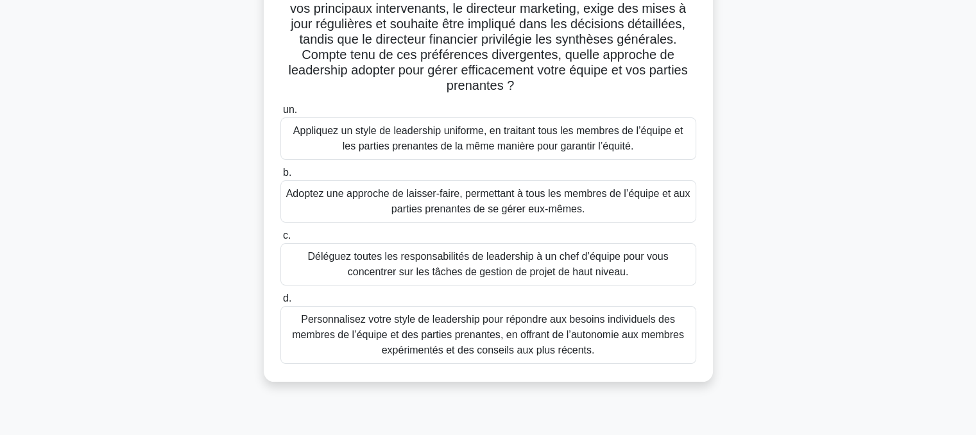
scroll to position [176, 0]
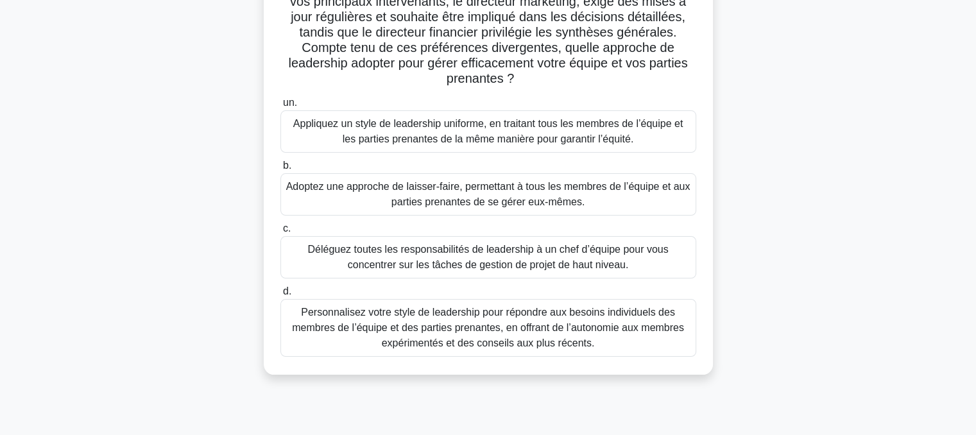
click at [504, 330] on font "Personnalisez votre style de leadership pour répondre aux besoins individuels d…" at bounding box center [488, 328] width 392 height 42
click at [280, 296] on input "d. Personnalisez votre style de leadership pour répondre aux besoins individuel…" at bounding box center [280, 292] width 0 height 8
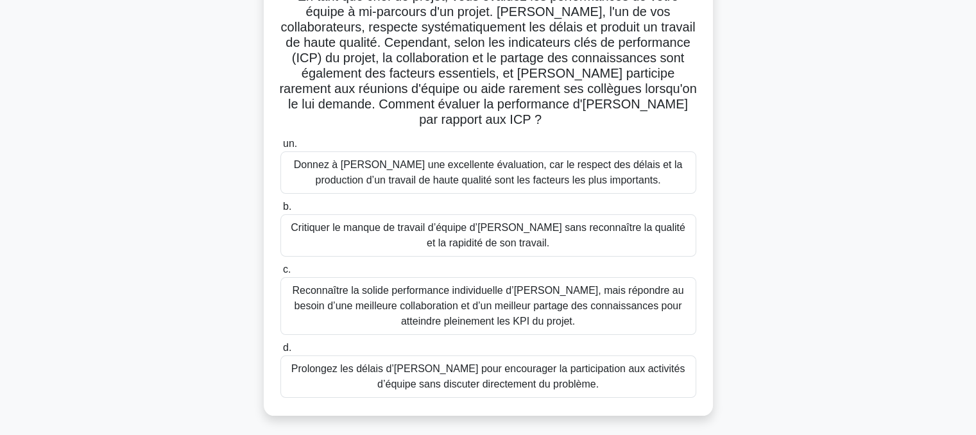
scroll to position [121, 0]
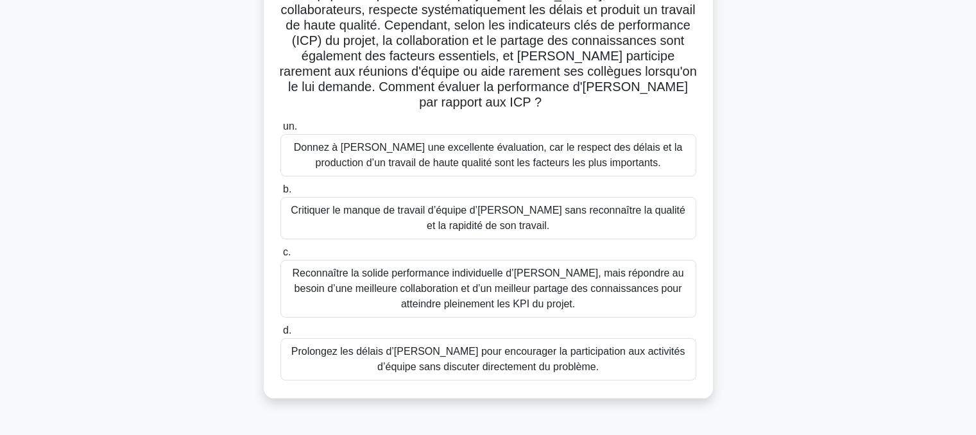
click at [488, 277] on font "Reconnaître la solide performance individuelle d’Alex, mais répondre au besoin …" at bounding box center [487, 289] width 391 height 42
click at [280, 257] on input "c. Reconnaître la solide performance individuelle d’Alex, mais répondre au beso…" at bounding box center [280, 252] width 0 height 8
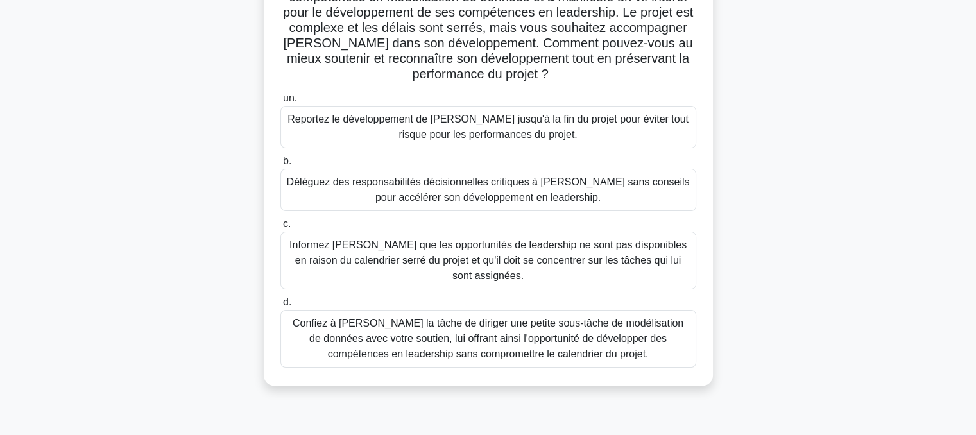
scroll to position [144, 0]
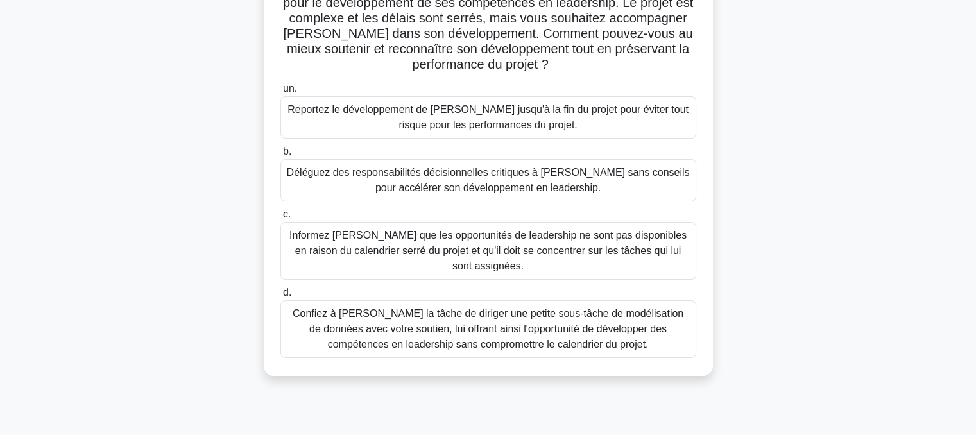
click at [495, 314] on font "Confiez à Daniel la tâche de diriger une petite sous-tâche de modélisation de d…" at bounding box center [488, 329] width 391 height 42
click at [280, 297] on input "d. Confiez à Daniel la tâche de diriger une petite sous-tâche de modélisation d…" at bounding box center [280, 293] width 0 height 8
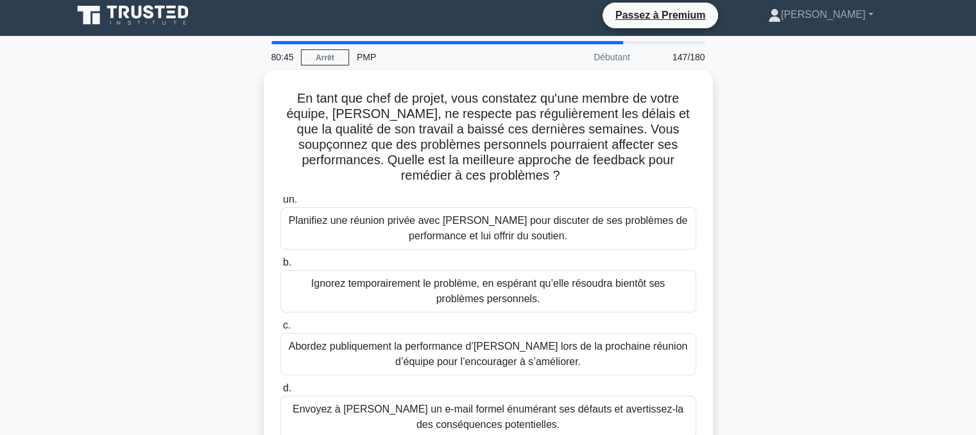
scroll to position [0, 0]
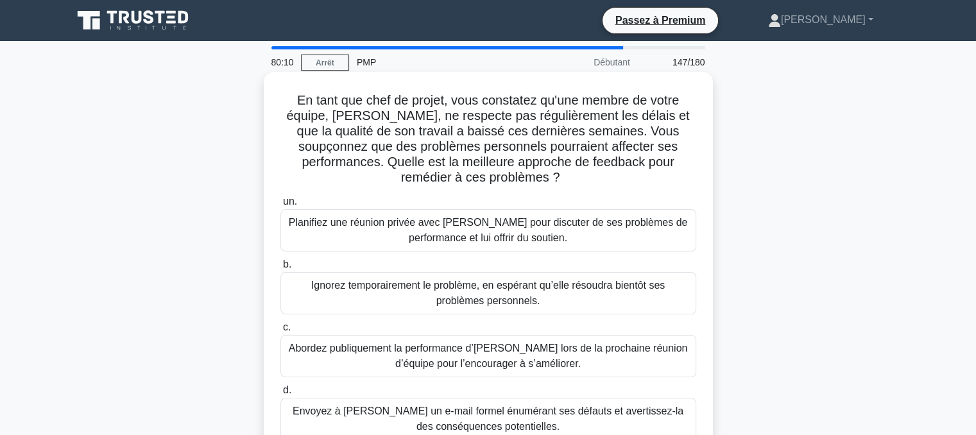
click at [435, 228] on font "Planifiez une réunion privée avec Emily pour discuter de ses problèmes de perfo…" at bounding box center [488, 230] width 399 height 26
click at [280, 206] on input "un. Planifiez une réunion privée avec Emily pour discuter de ses problèmes de p…" at bounding box center [280, 202] width 0 height 8
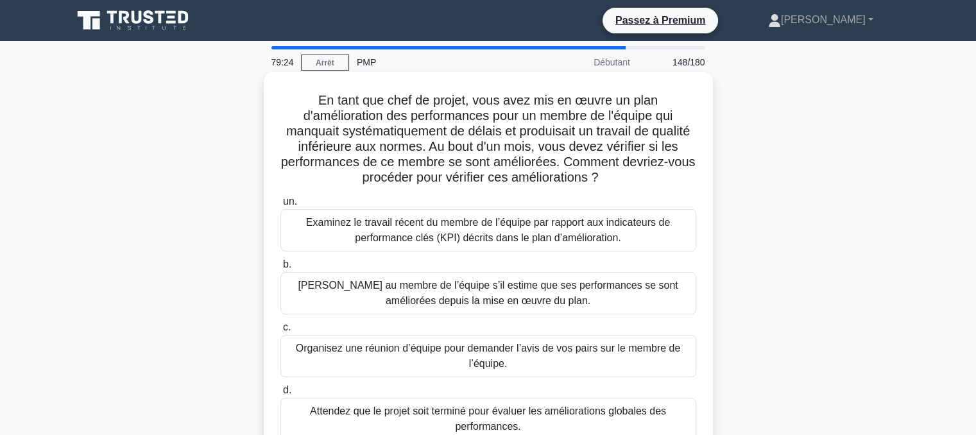
click at [384, 227] on font "Examinez le travail récent du membre de l’équipe par rapport aux indicateurs de…" at bounding box center [488, 230] width 364 height 26
click at [280, 206] on input "un. Examinez le travail récent du membre de l’équipe par rapport aux indicateur…" at bounding box center [280, 202] width 0 height 8
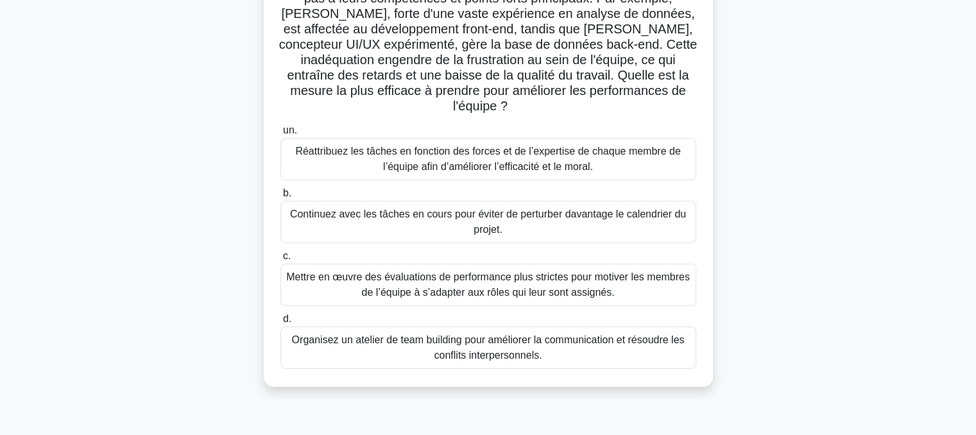
scroll to position [176, 0]
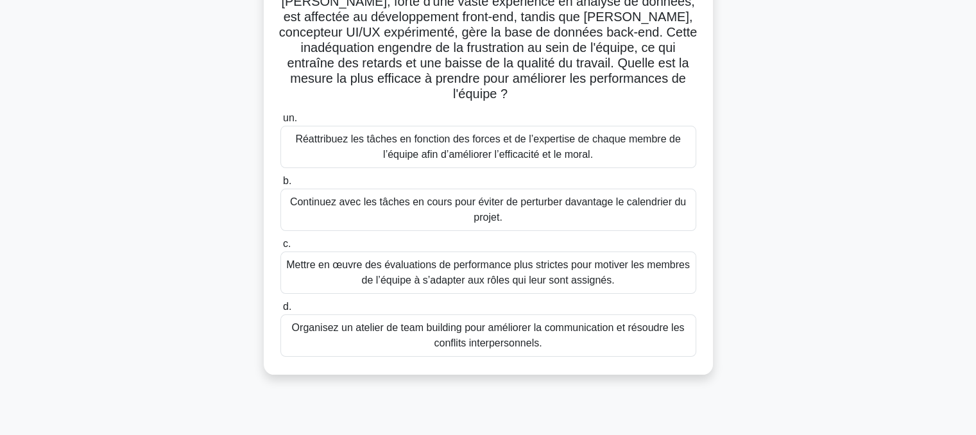
click at [548, 145] on font "Réattribuez les tâches en fonction des forces et de l’expertise de chaque membr…" at bounding box center [487, 146] width 385 height 26
click at [280, 123] on input "un. Réattribuez les tâches en fonction des forces et de l’expertise de chaque m…" at bounding box center [280, 118] width 0 height 8
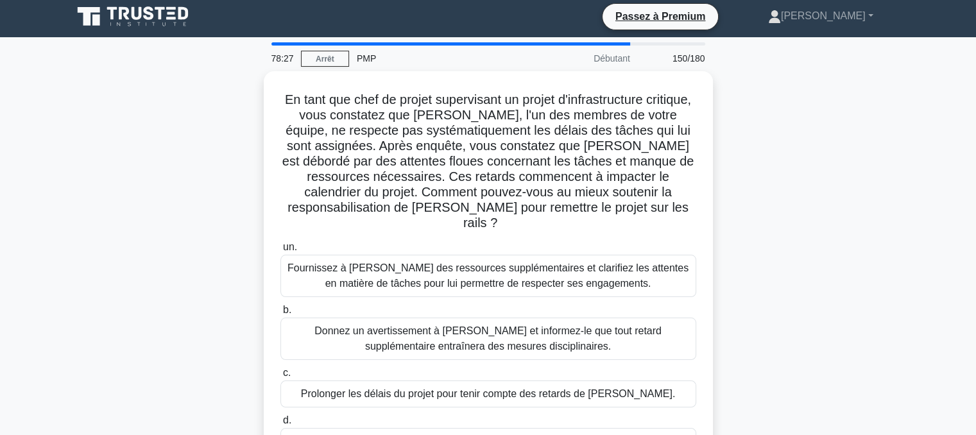
scroll to position [0, 0]
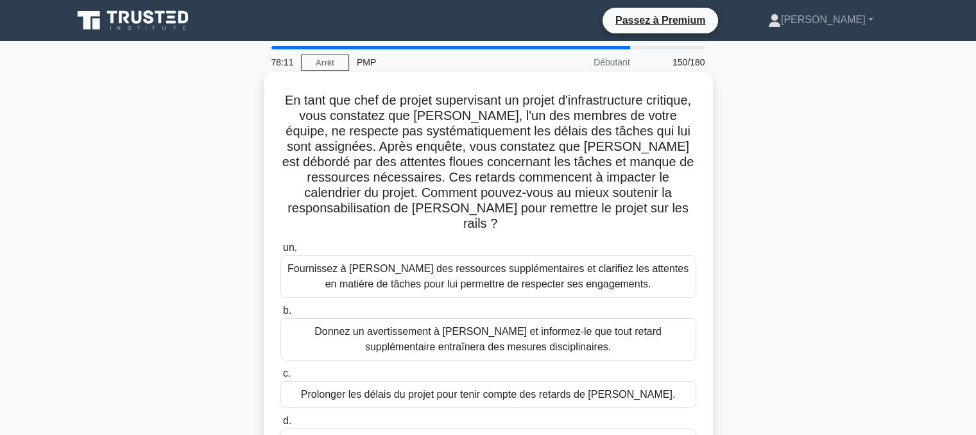
click at [443, 263] on font "Fournissez à David des ressources supplémentaires et clarifiez les attentes en …" at bounding box center [488, 276] width 401 height 26
click at [280, 252] on input "un. Fournissez à David des ressources supplémentaires et clarifiez les attentes…" at bounding box center [280, 248] width 0 height 8
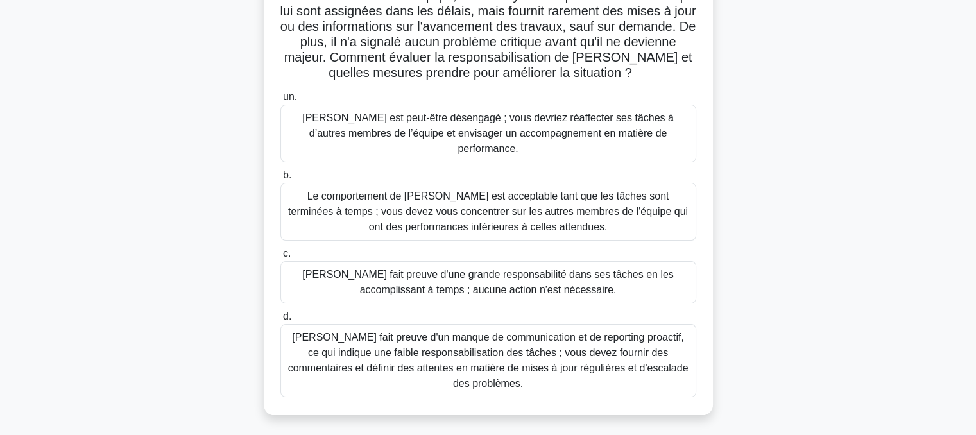
scroll to position [187, 0]
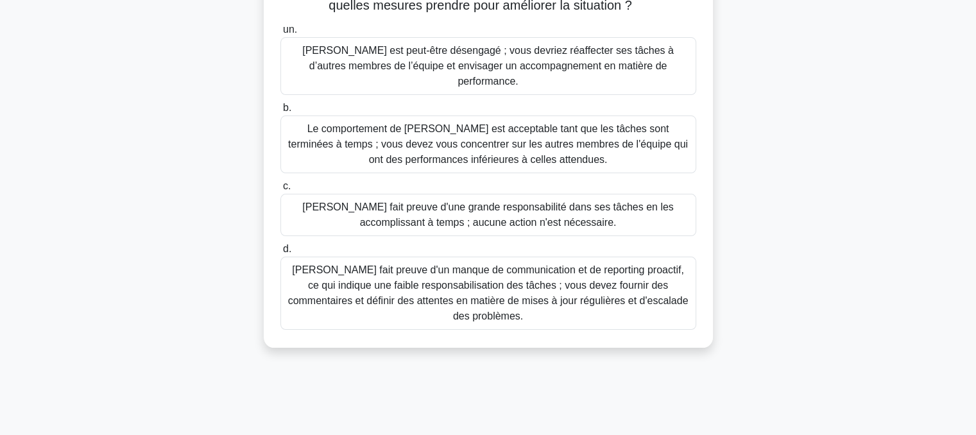
click at [480, 268] on font "Thomas fait preuve d'un manque de communication et de reporting proactif, ce qu…" at bounding box center [488, 292] width 400 height 57
click at [280, 253] on input "d. Thomas fait preuve d'un manque de communication et de reporting proactif, ce…" at bounding box center [280, 249] width 0 height 8
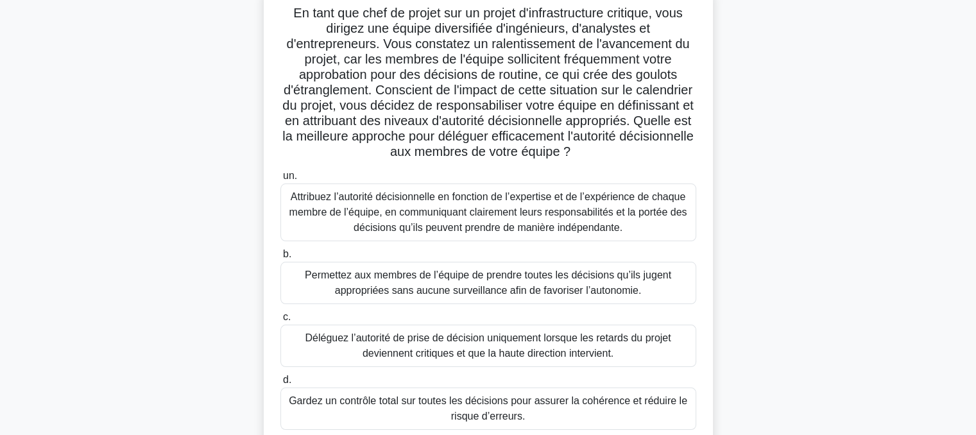
scroll to position [91, 0]
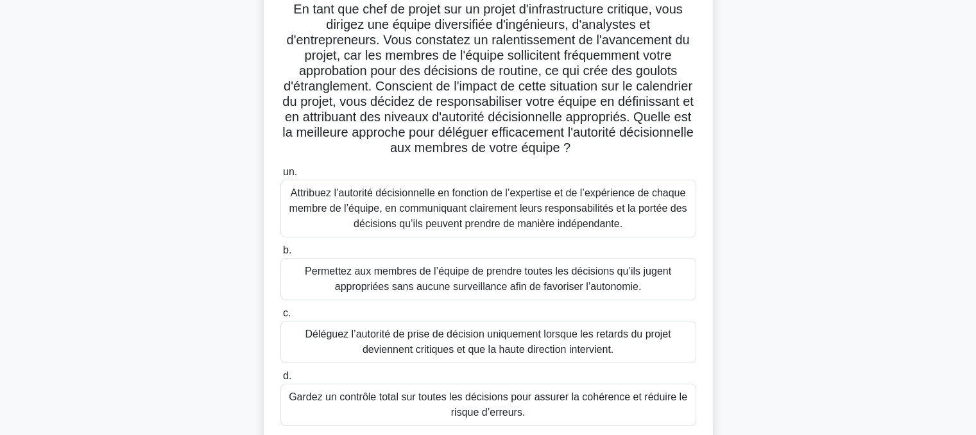
click at [403, 203] on font "Attribuez l’autorité décisionnelle en fonction de l’expertise et de l’expérienc…" at bounding box center [488, 208] width 398 height 42
click at [280, 176] on input "un. Attribuez l’autorité décisionnelle en fonction de l’expertise et de l’expér…" at bounding box center [280, 172] width 0 height 8
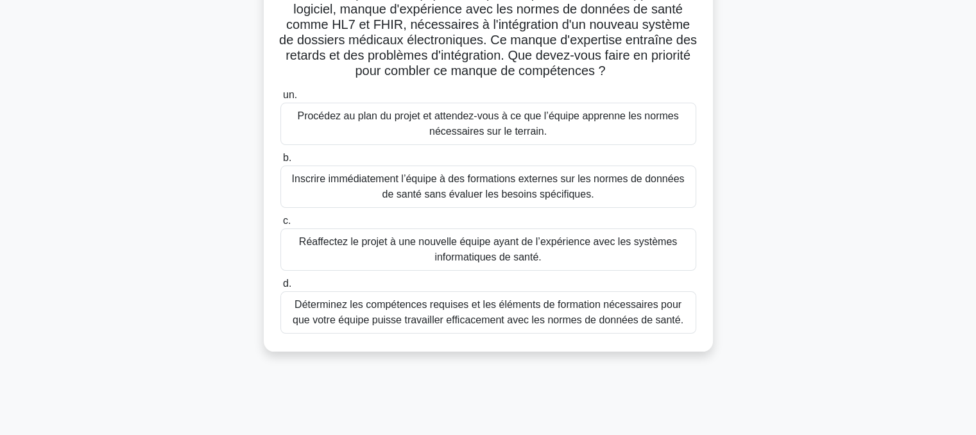
scroll to position [126, 0]
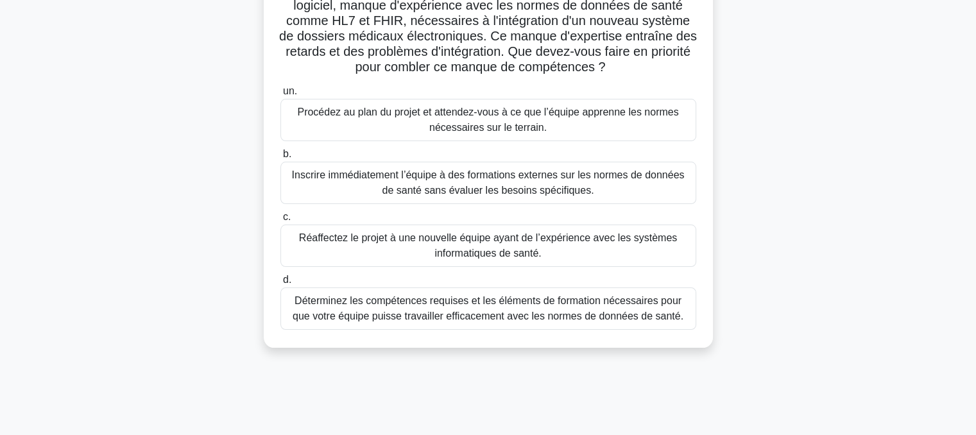
click at [500, 313] on font "Déterminez les compétences requises et les éléments de formation nécessaires po…" at bounding box center [488, 308] width 391 height 26
click at [280, 284] on input "d. Déterminez les compétences requises et les éléments de formation nécessaires…" at bounding box center [280, 280] width 0 height 8
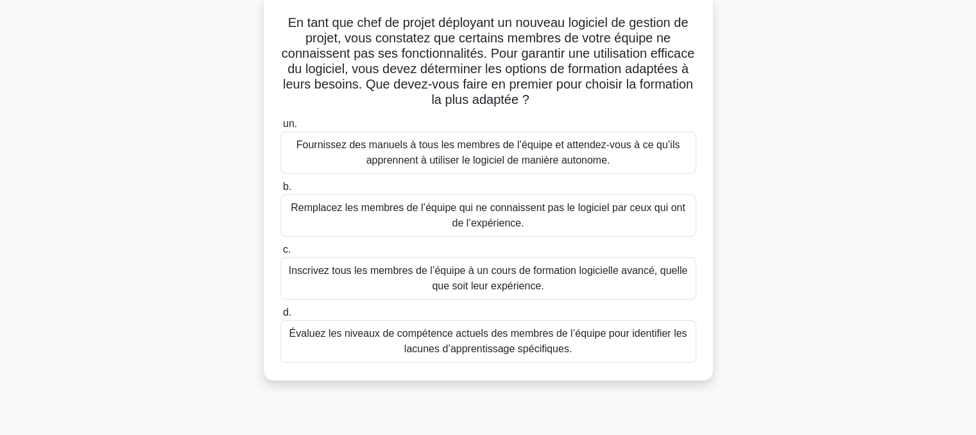
scroll to position [86, 0]
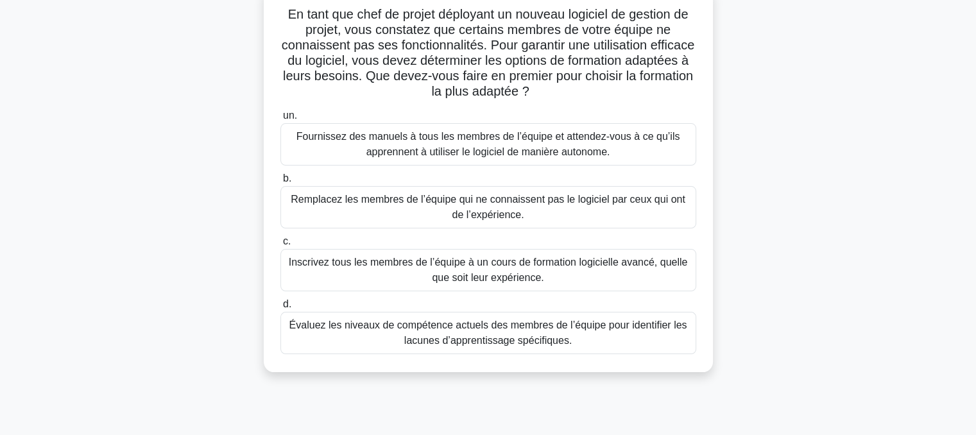
click at [511, 342] on font "Évaluez les niveaux de compétence actuels des membres de l’équipe pour identifi…" at bounding box center [488, 333] width 398 height 26
click at [280, 309] on input "d. Évaluez les niveaux de compétence actuels des membres de l’équipe pour ident…" at bounding box center [280, 304] width 0 height 8
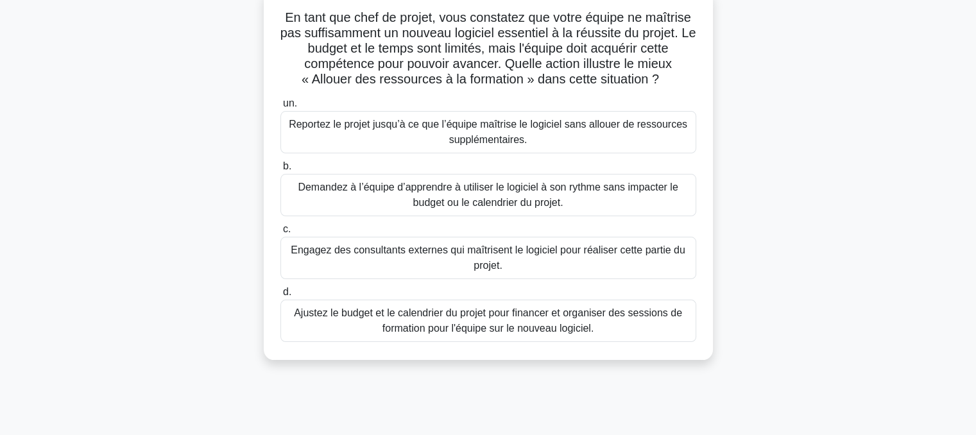
scroll to position [0, 0]
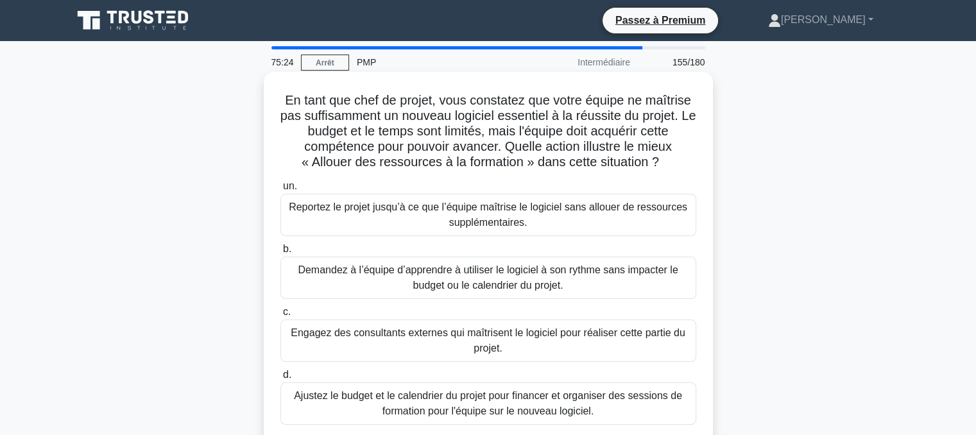
click at [486, 401] on font "Ajustez le budget et le calendrier du projet pour financer et organiser des ses…" at bounding box center [488, 403] width 388 height 26
click at [280, 379] on input "d. Ajustez le budget et le calendrier du projet pour financer et organiser des …" at bounding box center [280, 375] width 0 height 8
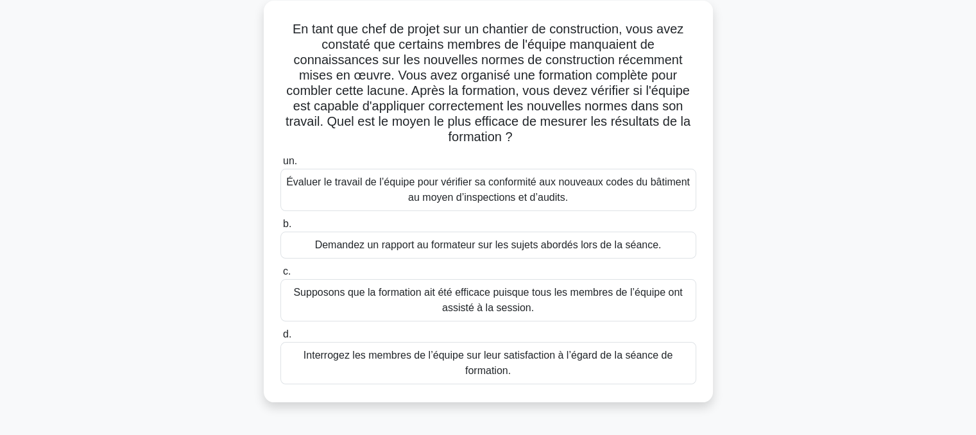
scroll to position [76, 0]
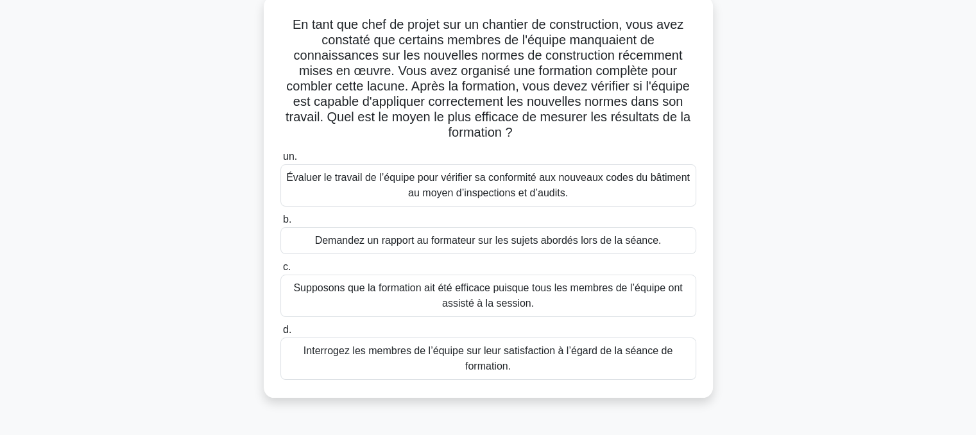
click at [526, 191] on font "Évaluer le travail de l’équipe pour vérifier sa conformité aux nouveaux codes d…" at bounding box center [488, 185] width 404 height 26
click at [280, 161] on input "un. Évaluer le travail de l’équipe pour vérifier sa conformité aux nouveaux cod…" at bounding box center [280, 157] width 0 height 8
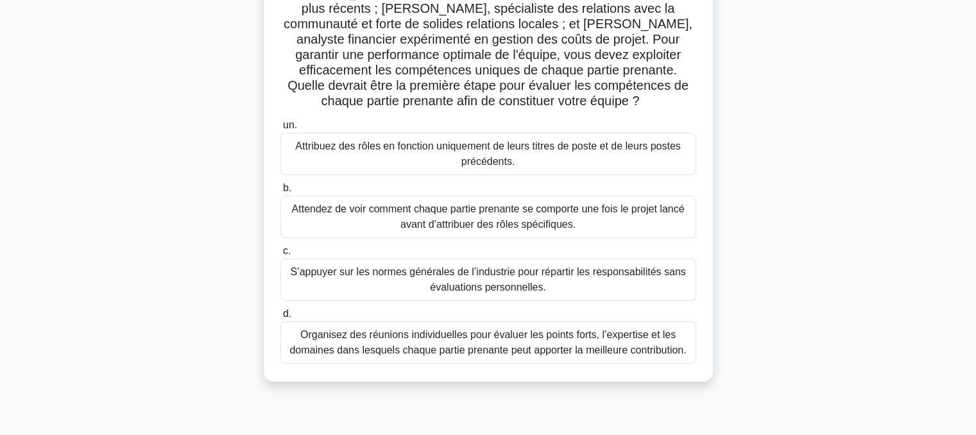
scroll to position [159, 0]
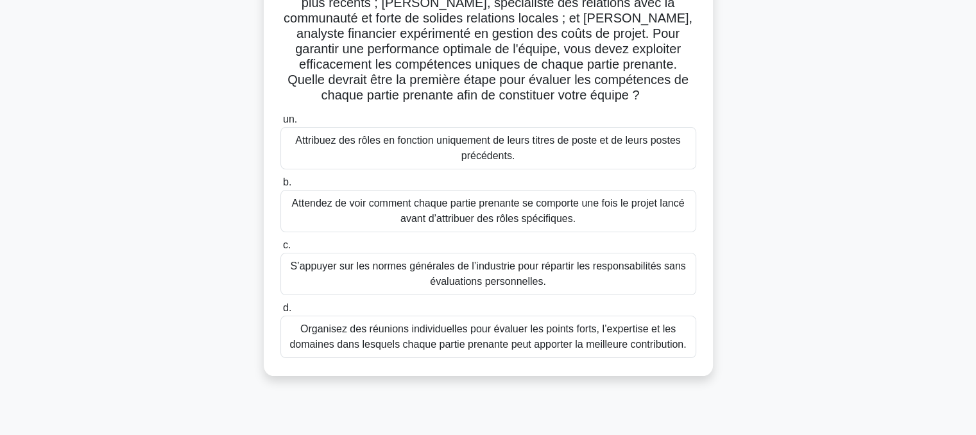
click at [490, 345] on font "Organisez des réunions individuelles pour évaluer les points forts, l’expertise…" at bounding box center [487, 336] width 397 height 26
click at [280, 313] on input "d. Organisez des réunions individuelles pour évaluer les points forts, l’expert…" at bounding box center [280, 308] width 0 height 8
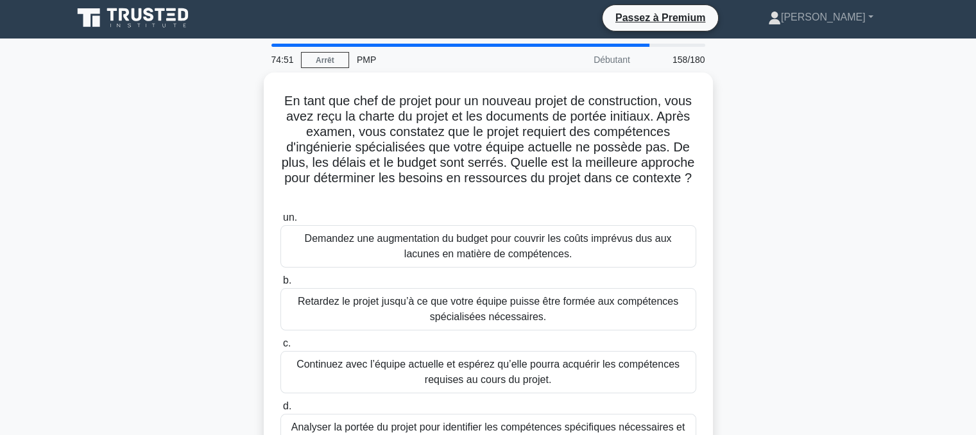
scroll to position [0, 0]
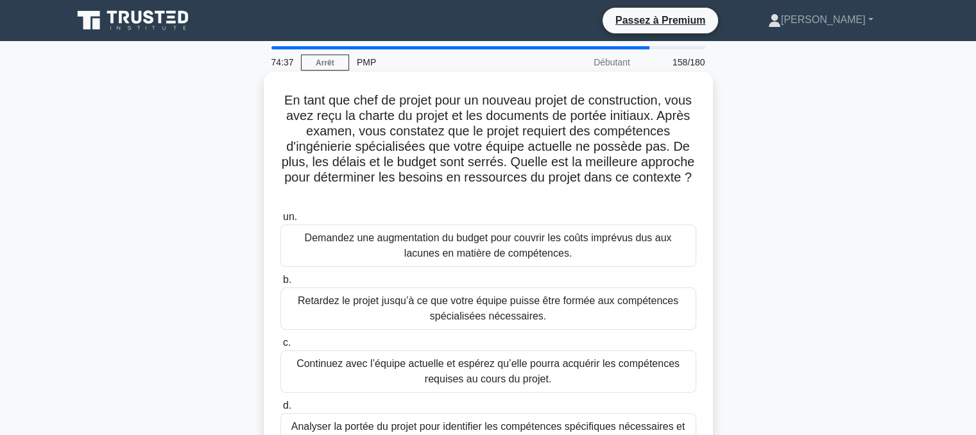
click at [457, 424] on font "Analyser la portée du projet pour identifier les compétences spécifiques nécess…" at bounding box center [488, 442] width 394 height 42
click at [280, 410] on input "d. Analyser la portée du projet pour identifier les compétences spécifiques néc…" at bounding box center [280, 406] width 0 height 8
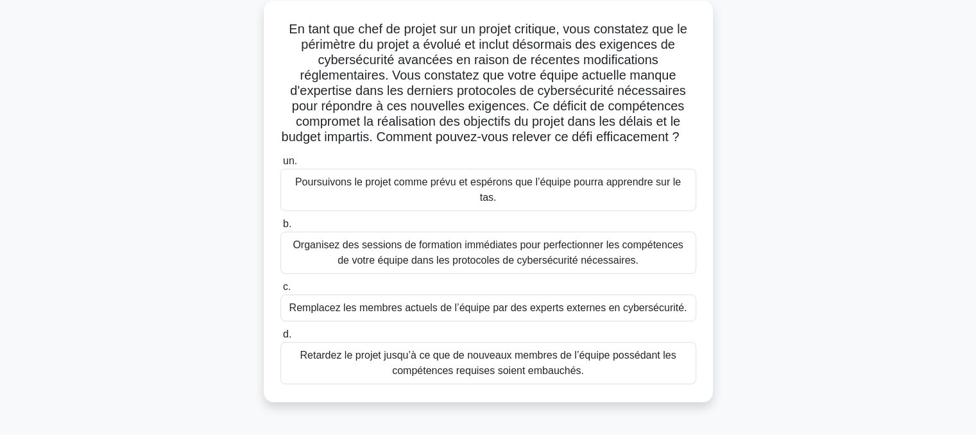
scroll to position [83, 0]
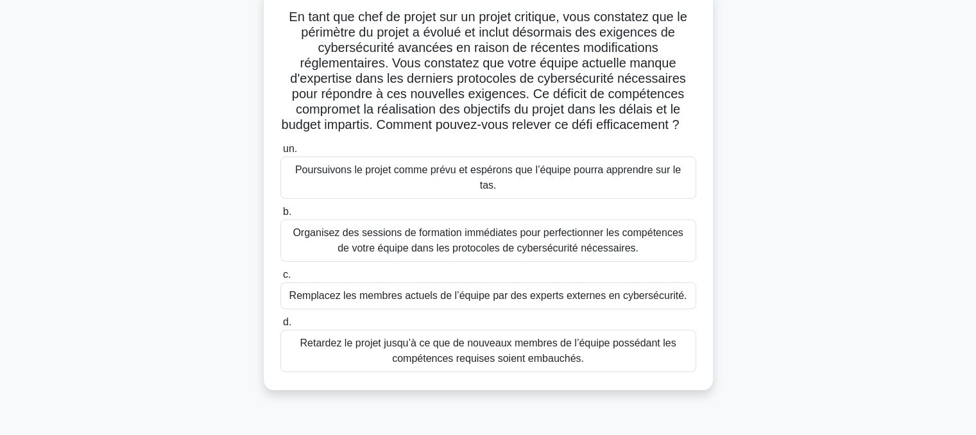
click at [501, 242] on font "Organisez des sessions de formation immédiates pour perfectionner les compétenc…" at bounding box center [488, 240] width 390 height 26
click at [280, 216] on input "b. Organisez des sessions de formation immédiates pour perfectionner les compét…" at bounding box center [280, 212] width 0 height 8
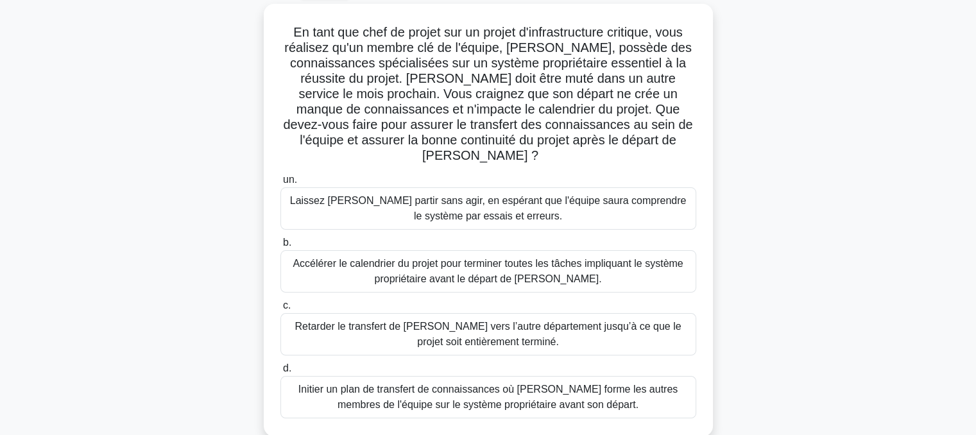
scroll to position [108, 0]
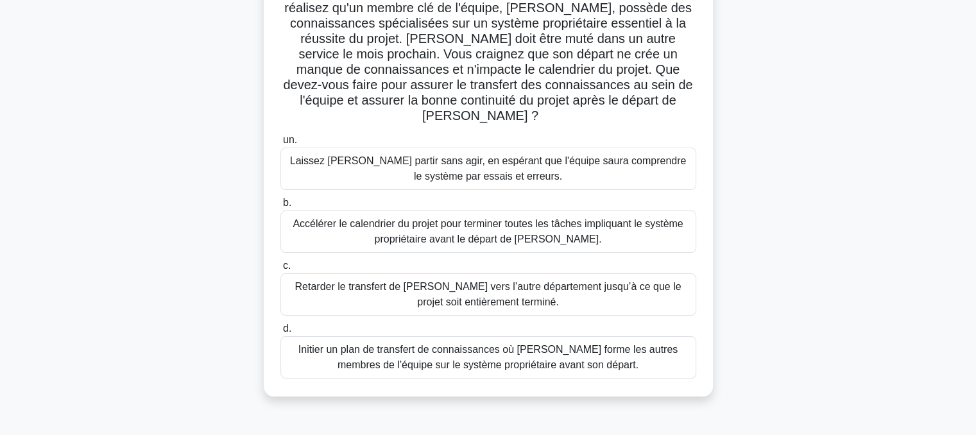
click at [510, 344] on font "Initier un plan de transfert de connaissances où Carlos forme les autres membre…" at bounding box center [487, 357] width 379 height 26
click at [280, 333] on input "d. Initier un plan de transfert de connaissances où Carlos forme les autres mem…" at bounding box center [280, 329] width 0 height 8
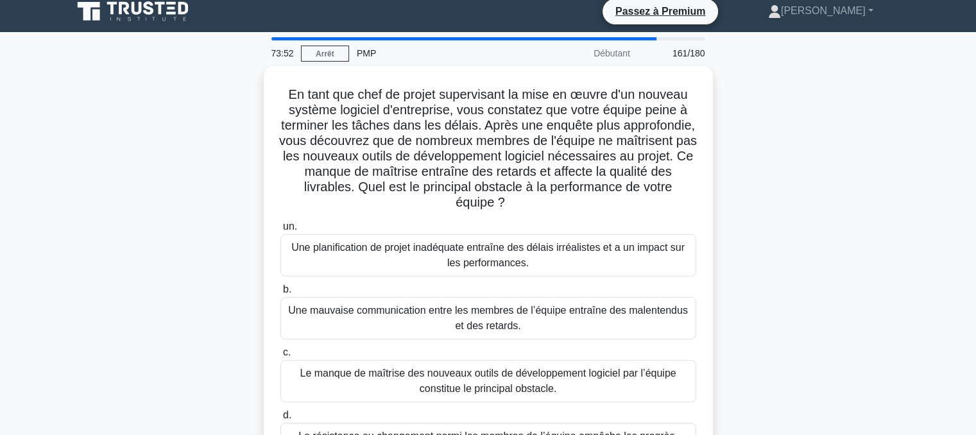
scroll to position [3, 0]
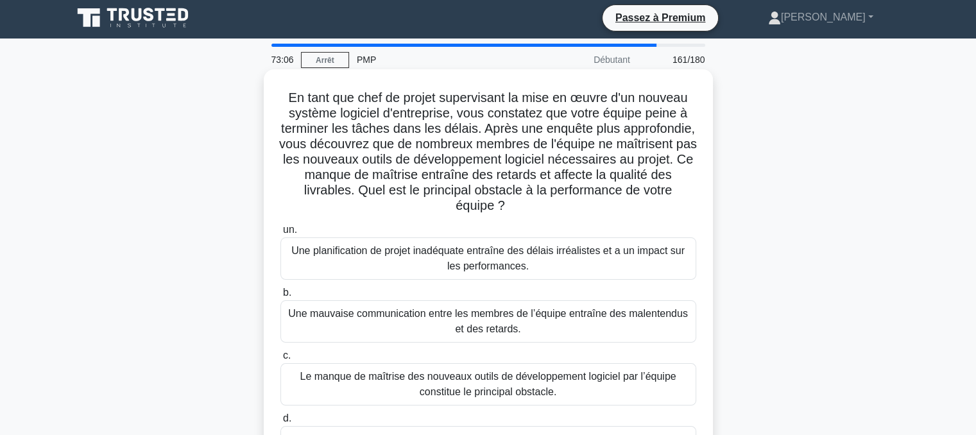
click at [497, 386] on font "Le manque de maîtrise des nouveaux outils de développement logiciel par l’équip…" at bounding box center [488, 384] width 376 height 26
click at [280, 360] on input "c. Le manque de maîtrise des nouveaux outils de développement logiciel par l’éq…" at bounding box center [280, 356] width 0 height 8
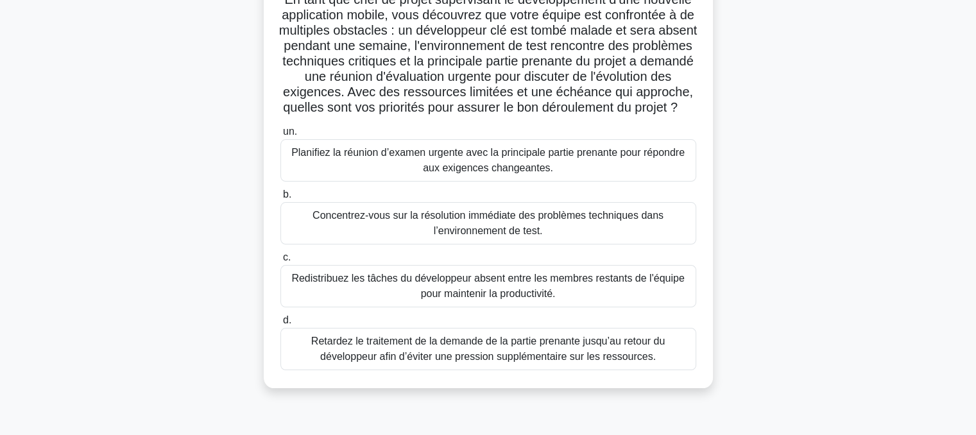
scroll to position [100, 0]
click at [480, 300] on font "Redistribuez les tâches du développeur absent entre les membres restants de l'é…" at bounding box center [487, 286] width 393 height 26
click at [280, 262] on input "c. Redistribuez les tâches du développeur absent entre les membres restants de …" at bounding box center [280, 258] width 0 height 8
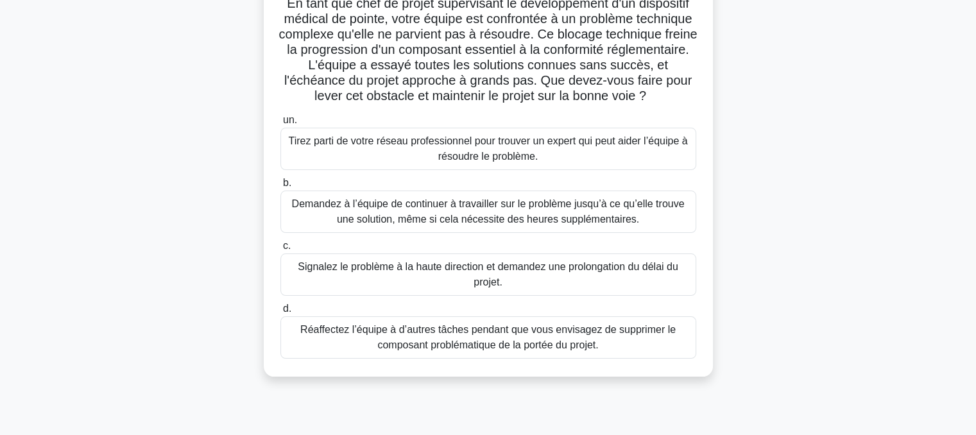
scroll to position [0, 0]
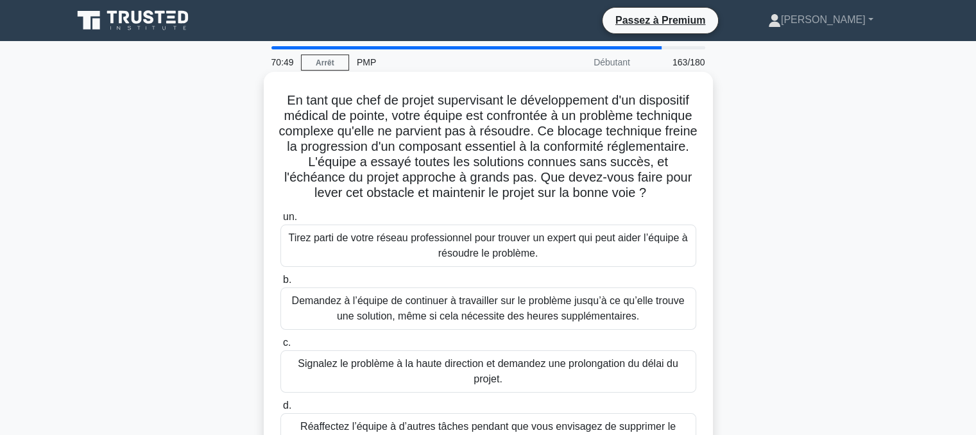
click at [528, 259] on font "Tirez parti de votre réseau professionnel pour trouver un expert qui peut aider…" at bounding box center [488, 245] width 399 height 26
click at [280, 221] on input "un. Tirez parti de votre réseau professionnel pour trouver un expert qui peut a…" at bounding box center [280, 217] width 0 height 8
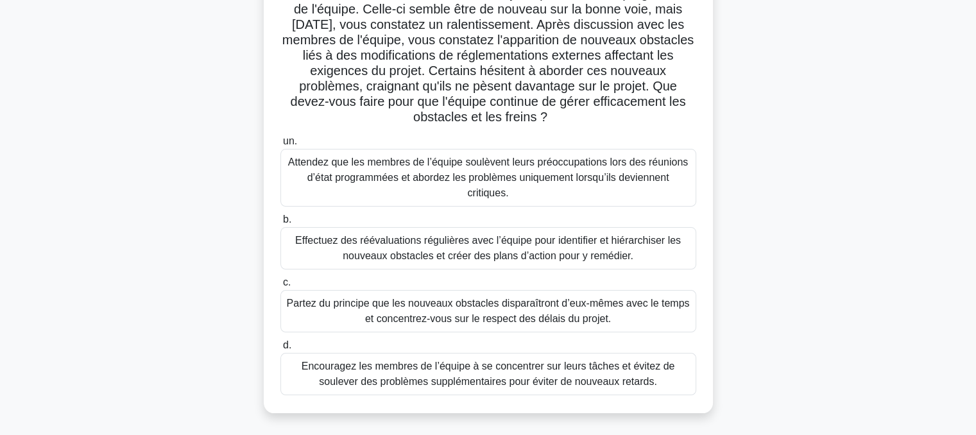
scroll to position [143, 0]
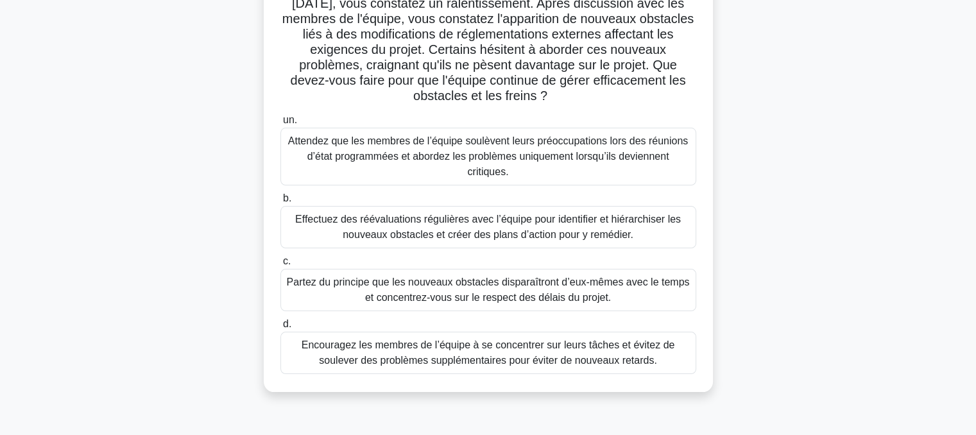
click at [516, 232] on font "Effectuez des réévaluations régulières avec l’équipe pour identifier et hiérarc…" at bounding box center [488, 227] width 386 height 26
click at [280, 203] on input "b. Effectuez des réévaluations régulières avec l’équipe pour identifier et hiér…" at bounding box center [280, 198] width 0 height 8
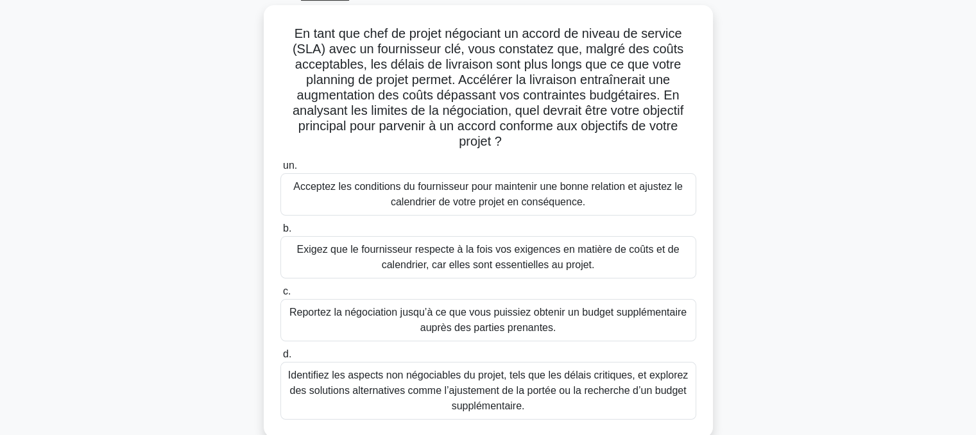
scroll to position [59, 0]
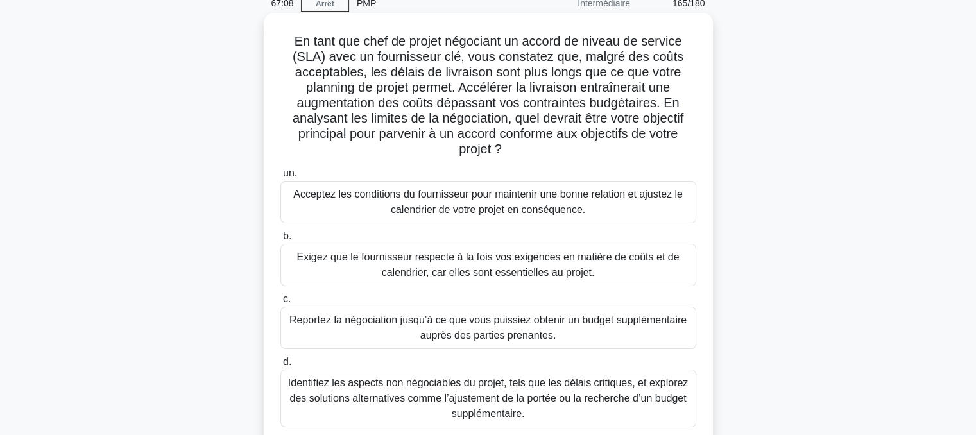
click at [499, 399] on font "Identifiez les aspects non négociables du projet, tels que les délais critiques…" at bounding box center [488, 398] width 400 height 42
click at [280, 366] on input "d. Identifiez les aspects non négociables du projet, tels que les délais critiq…" at bounding box center [280, 362] width 0 height 8
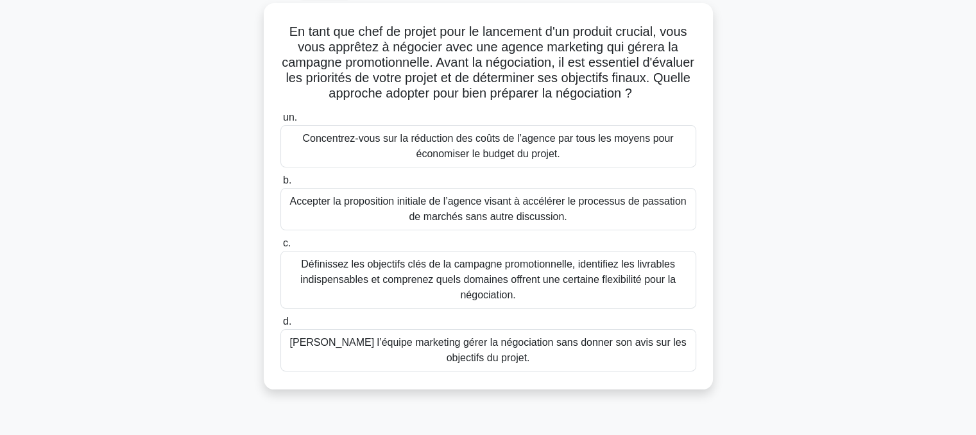
scroll to position [77, 0]
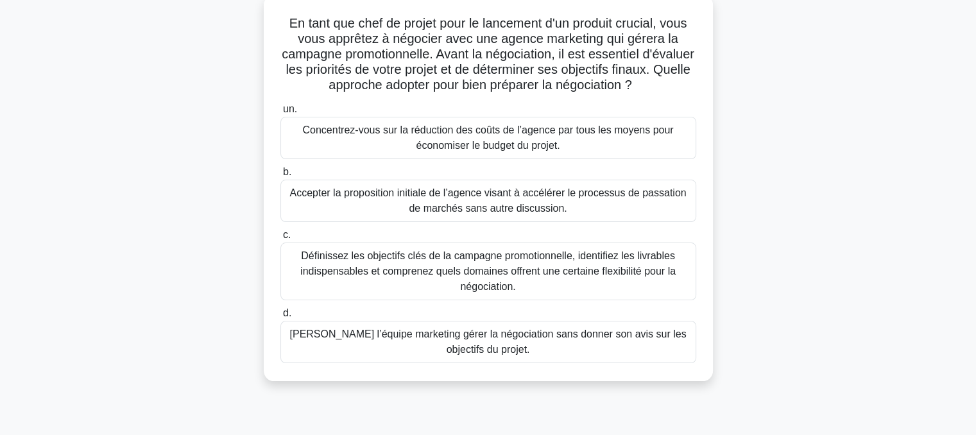
click at [472, 274] on font "Définissez les objectifs clés de la campagne promotionnelle, identifiez les liv…" at bounding box center [487, 271] width 375 height 42
click at [280, 239] on input "c. Définissez les objectifs clés de la campagne promotionnelle, identifiez les …" at bounding box center [280, 235] width 0 height 8
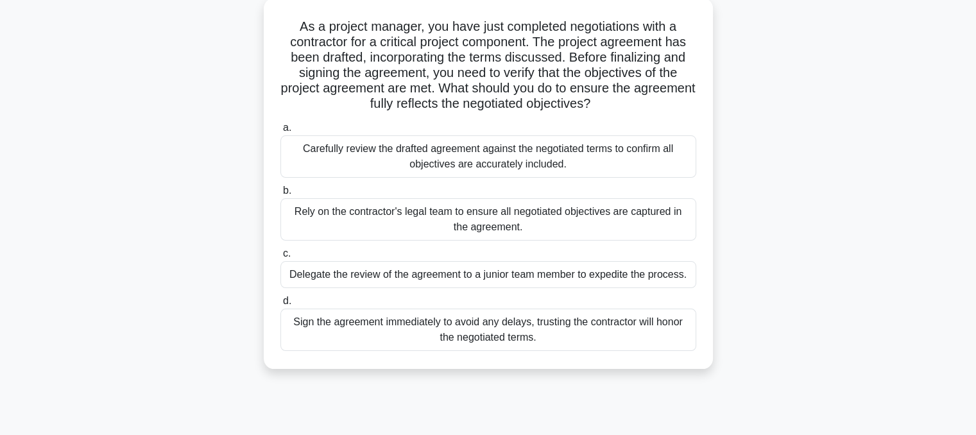
scroll to position [0, 0]
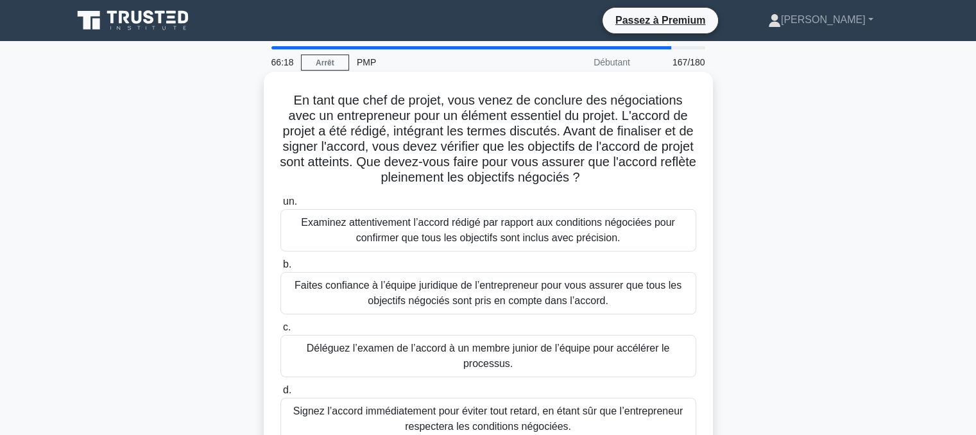
click at [447, 237] on font "Examinez attentivement l’accord rédigé par rapport aux conditions négociées pou…" at bounding box center [488, 230] width 374 height 26
click at [280, 206] on input "un. Examinez attentivement l’accord rédigé par rapport aux conditions négociées…" at bounding box center [280, 202] width 0 height 8
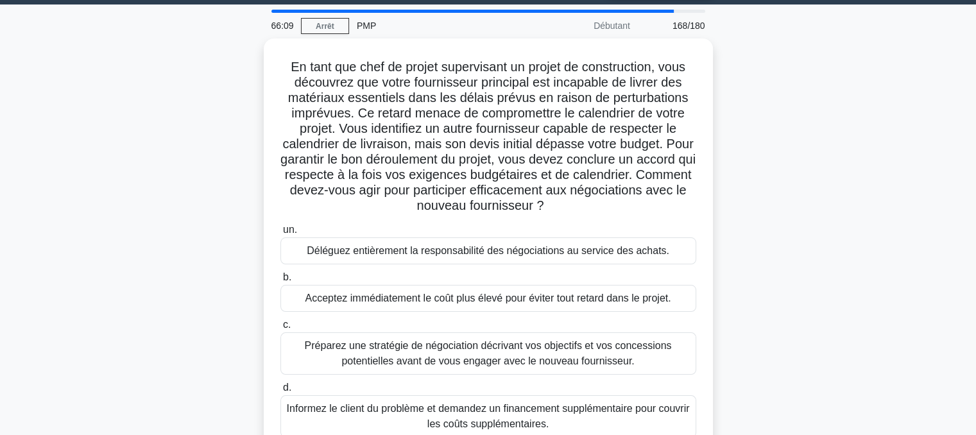
scroll to position [69, 0]
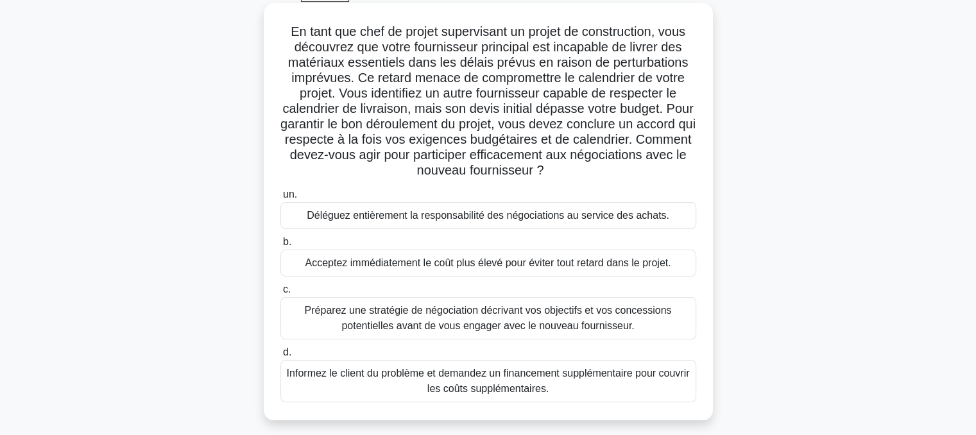
click at [496, 314] on font "Préparez une stratégie de négociation décrivant vos objectifs et vos concession…" at bounding box center [488, 318] width 367 height 26
click at [280, 294] on input "c. Préparez une stratégie de négociation décrivant vos objectifs et vos concess…" at bounding box center [280, 290] width 0 height 8
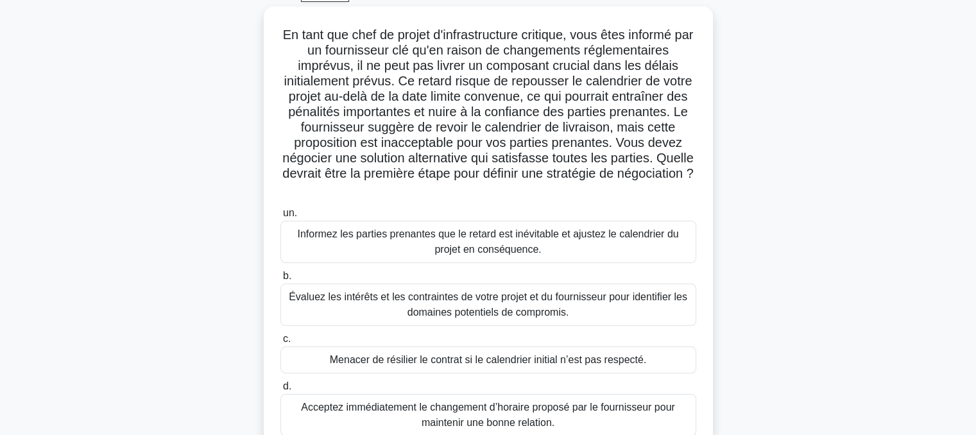
scroll to position [0, 0]
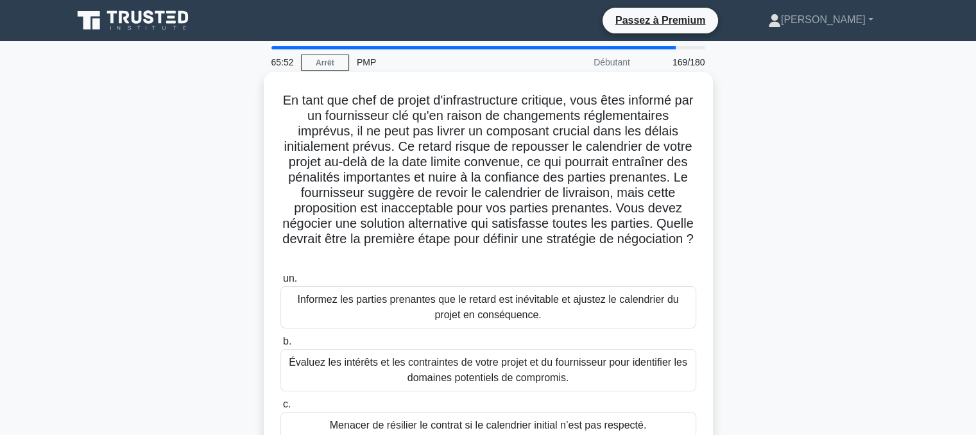
click at [476, 375] on font "Évaluez les intérêts et les contraintes de votre projet et du fournisseur pour …" at bounding box center [488, 370] width 399 height 26
click at [280, 346] on input "b. Évaluez les intérêts et les contraintes de votre projet et du fournisseur po…" at bounding box center [280, 342] width 0 height 8
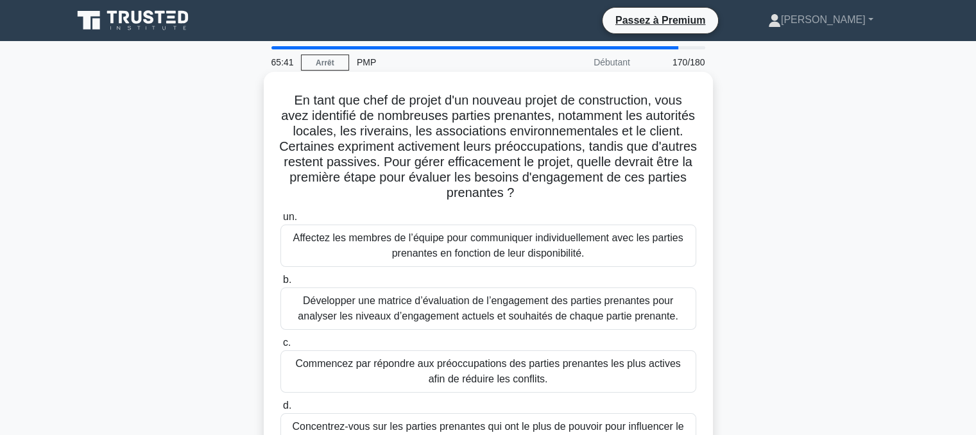
click at [468, 318] on font "Développer une matrice d’évaluation de l’engagement des parties prenantes pour …" at bounding box center [488, 308] width 380 height 26
click at [280, 284] on input "b. Développer une matrice d’évaluation de l’engagement des parties prenantes po…" at bounding box center [280, 280] width 0 height 8
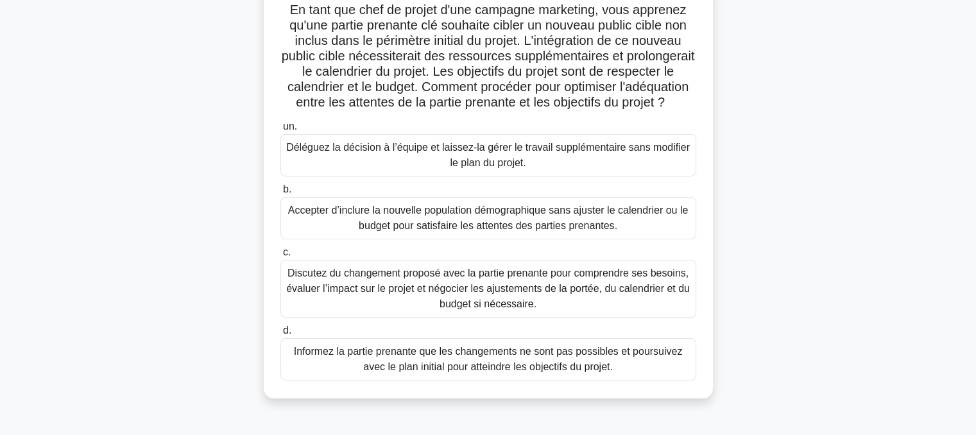
scroll to position [98, 0]
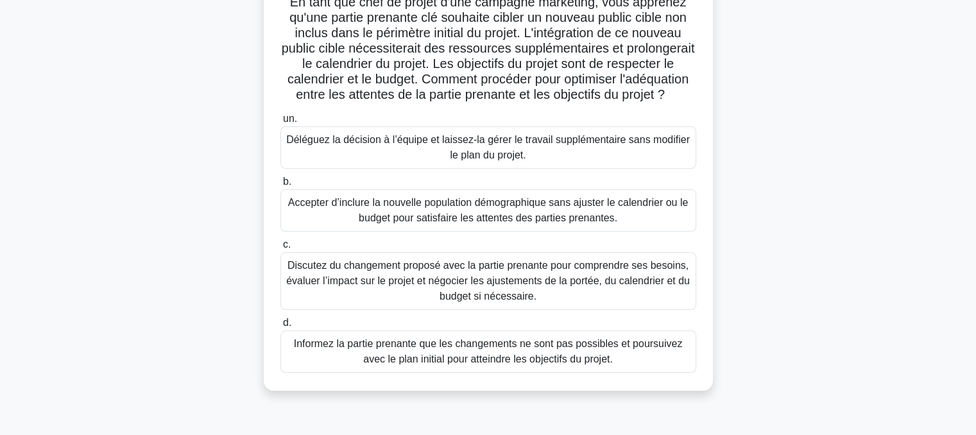
click at [418, 296] on font "Discutez du changement proposé avec la partie prenante pour comprendre ses beso…" at bounding box center [488, 281] width 404 height 42
click at [280, 249] on input "c. Discutez du changement proposé avec la partie prenante pour comprendre ses b…" at bounding box center [280, 245] width 0 height 8
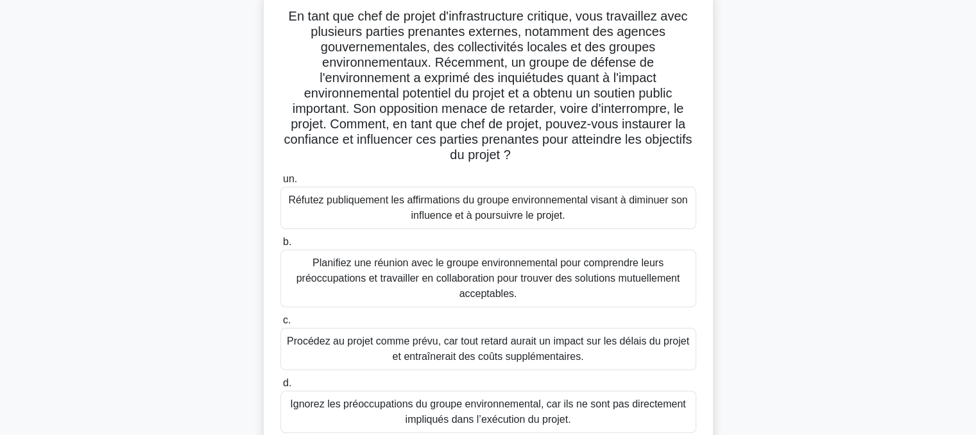
scroll to position [68, 0]
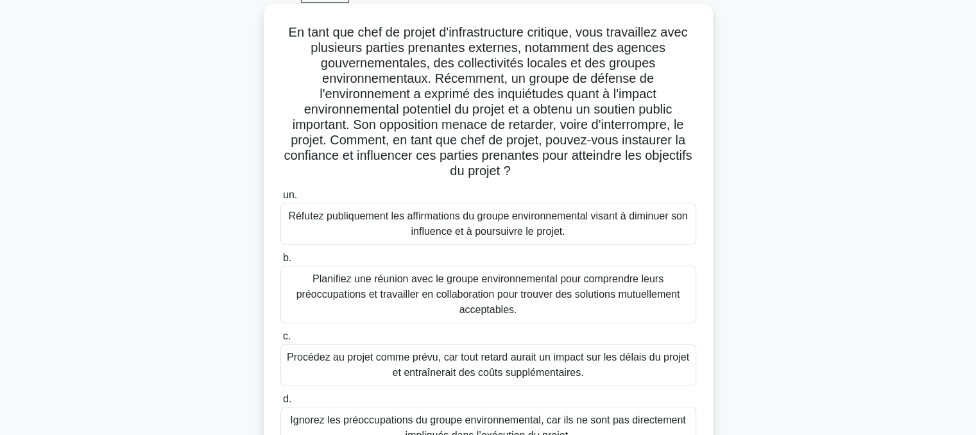
click at [475, 292] on font "Planifiez une réunion avec le groupe environnemental pour comprendre leurs préo…" at bounding box center [488, 294] width 384 height 42
click at [280, 262] on input "b. Planifiez une réunion avec le groupe environnemental pour comprendre leurs p…" at bounding box center [280, 258] width 0 height 8
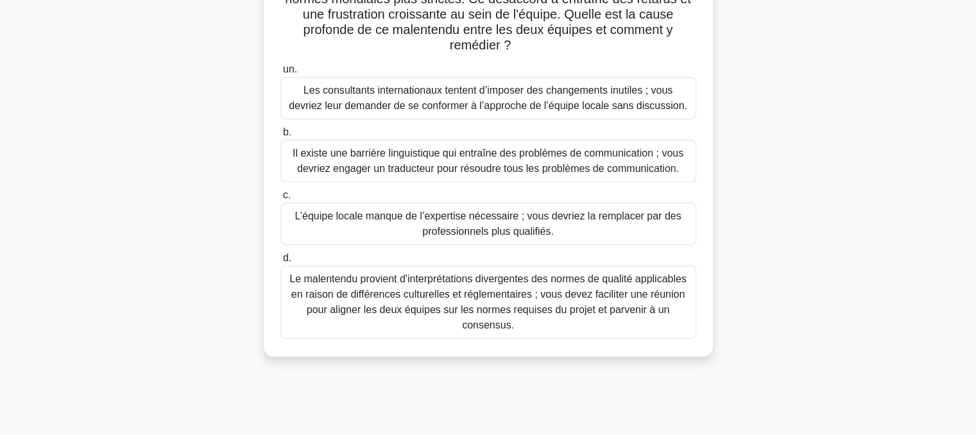
scroll to position [250, 0]
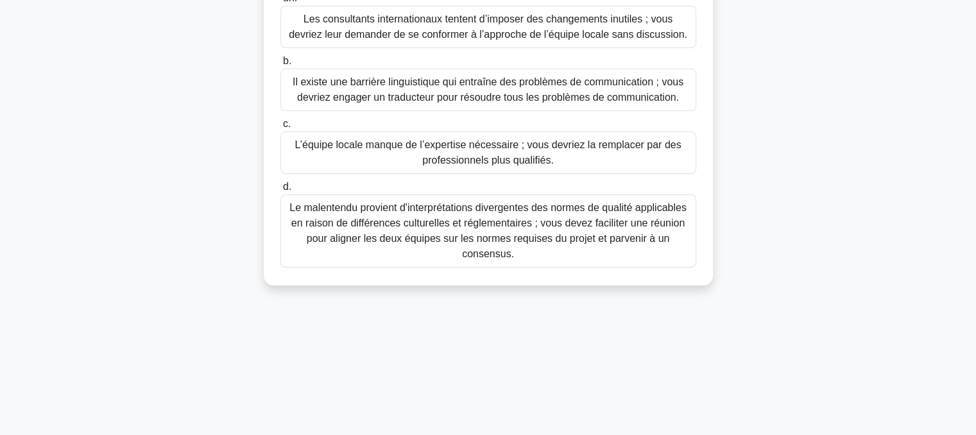
click at [500, 229] on font "Le malentendu provient d'interprétations divergentes des normes de qualité appl…" at bounding box center [487, 230] width 397 height 57
click at [280, 191] on input "d. Le malentendu provient d'interprétations divergentes des normes de qualité a…" at bounding box center [280, 187] width 0 height 8
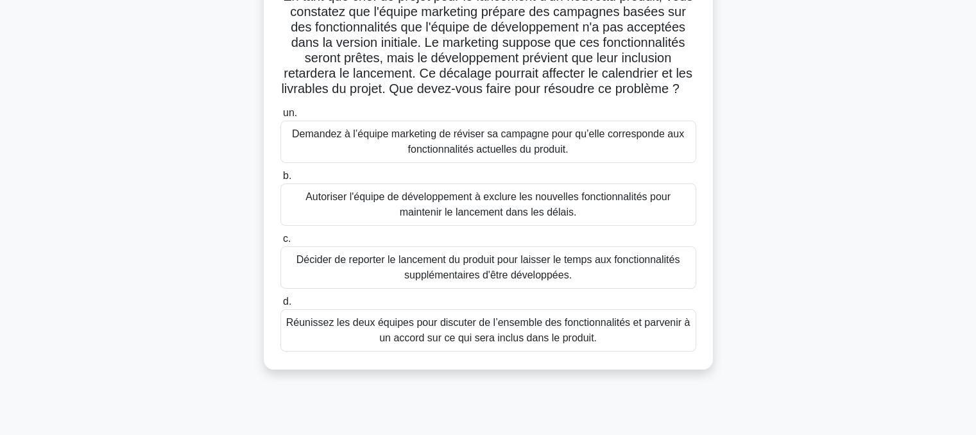
scroll to position [108, 0]
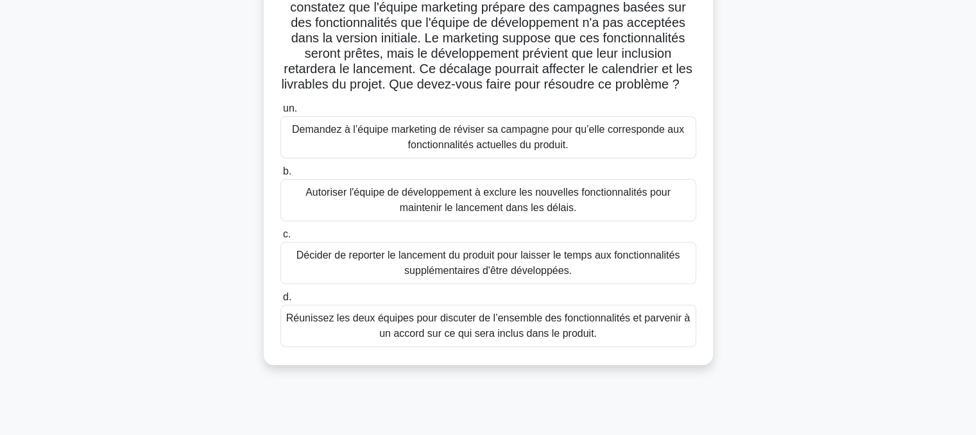
click at [531, 336] on font "Réunissez les deux équipes pour discuter de l’ensemble des fonctionnalités et p…" at bounding box center [488, 326] width 404 height 26
click at [280, 302] on input "d. Réunissez les deux équipes pour discuter de l’ensemble des fonctionnalités e…" at bounding box center [280, 297] width 0 height 8
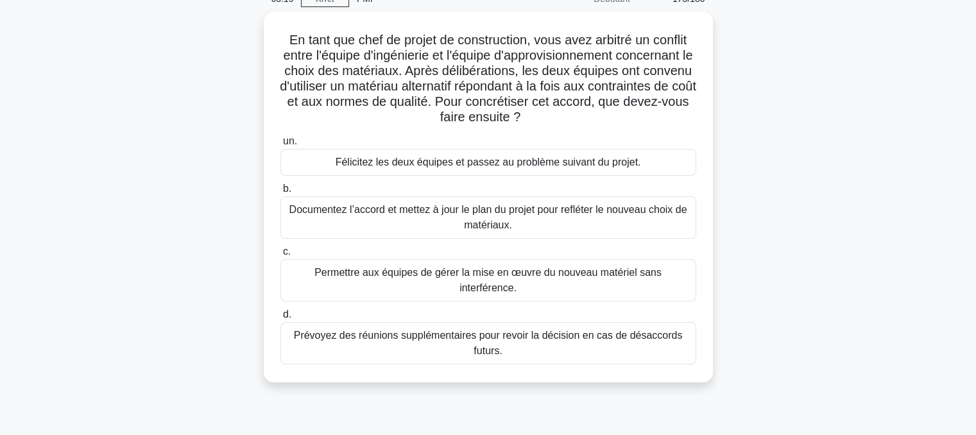
scroll to position [66, 0]
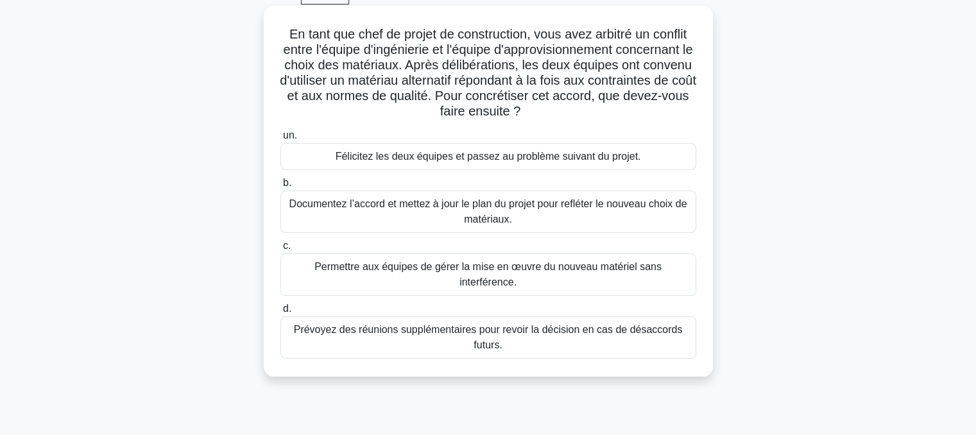
click at [479, 216] on font "Documentez l’accord et mettez à jour le plan du projet pour refléter le nouveau…" at bounding box center [488, 211] width 398 height 26
click at [280, 187] on input "b. Documentez l’accord et mettez à jour le plan du projet pour refléter le nouv…" at bounding box center [280, 183] width 0 height 8
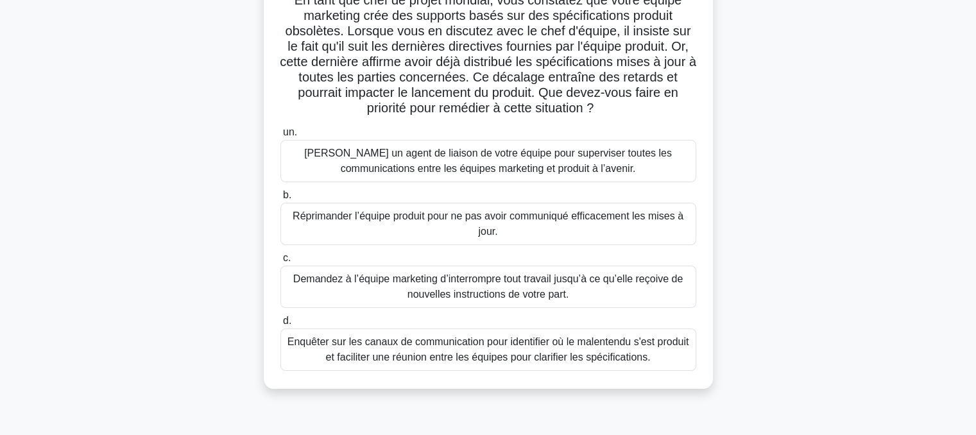
scroll to position [110, 0]
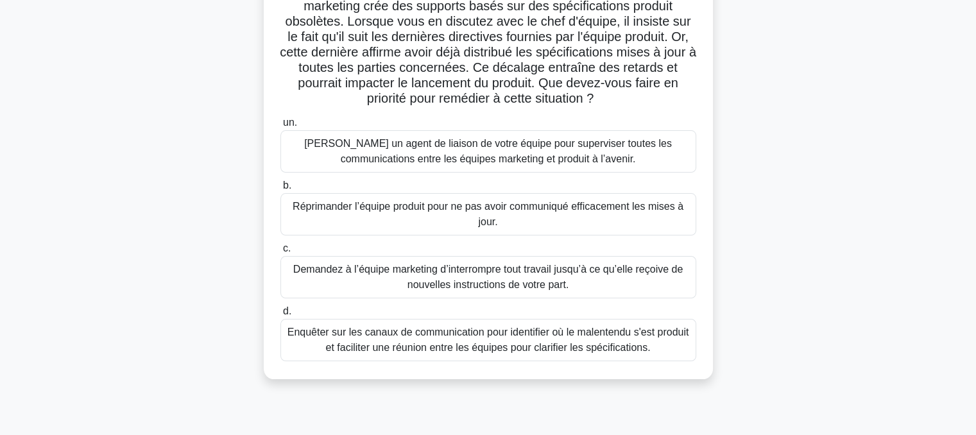
click at [583, 347] on font "Enquêter sur les canaux de communication pour identifier où le malentendu s'est…" at bounding box center [489, 340] width 402 height 26
click at [280, 316] on input "d. Enquêter sur les canaux de communication pour identifier où le malentendu s'…" at bounding box center [280, 311] width 0 height 8
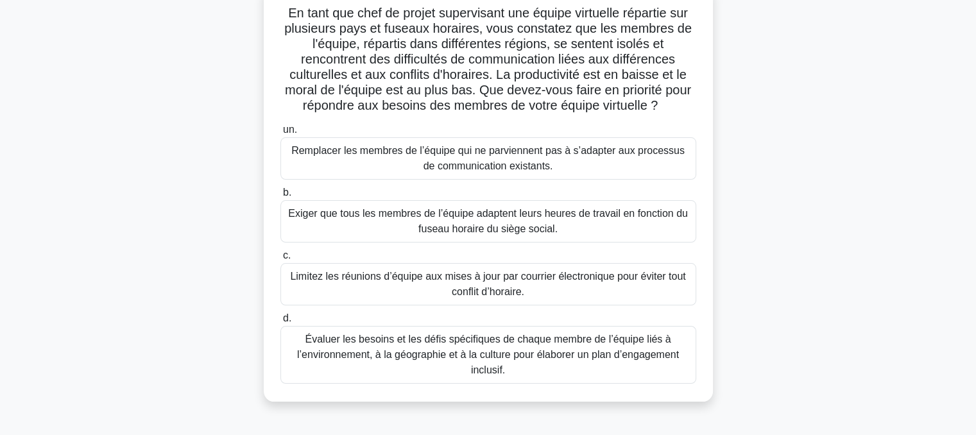
scroll to position [101, 0]
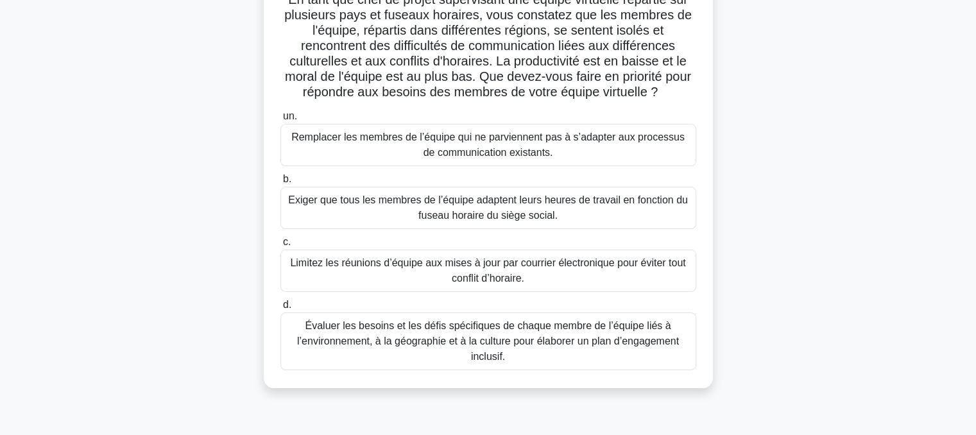
click at [507, 339] on font "Évaluer les besoins et les défis spécifiques de chaque membre de l’équipe liés …" at bounding box center [488, 341] width 382 height 42
click at [280, 309] on input "d. Évaluer les besoins et les défis spécifiques de chaque membre de l’équipe li…" at bounding box center [280, 305] width 0 height 8
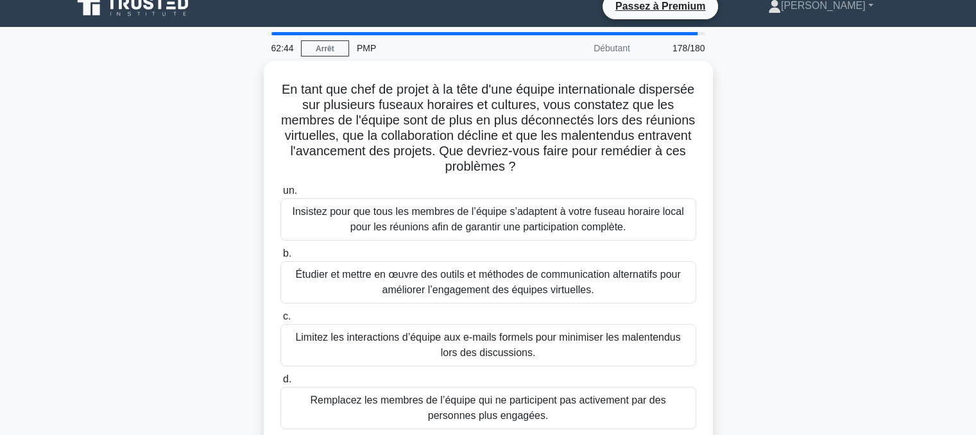
scroll to position [0, 0]
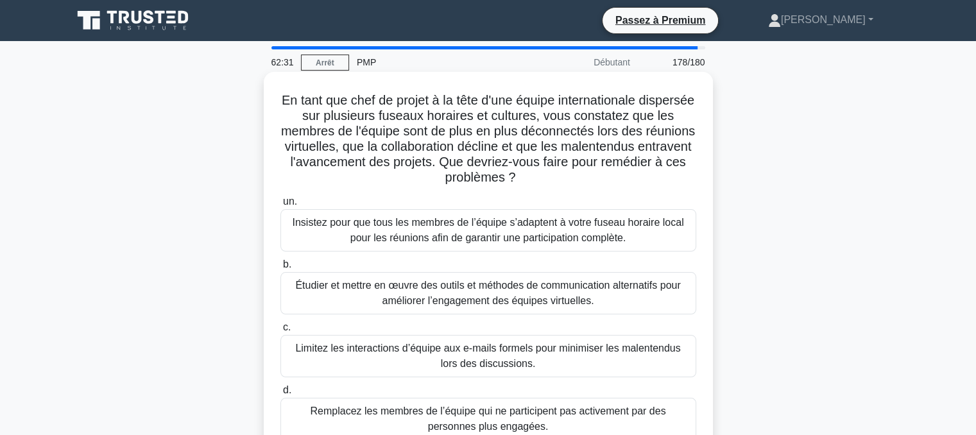
click at [501, 295] on font "Étudier et mettre en œuvre des outils et méthodes de communication alternatifs …" at bounding box center [487, 293] width 385 height 26
click at [280, 269] on input "b. Étudier et mettre en œuvre des outils et méthodes de communication alternati…" at bounding box center [280, 265] width 0 height 8
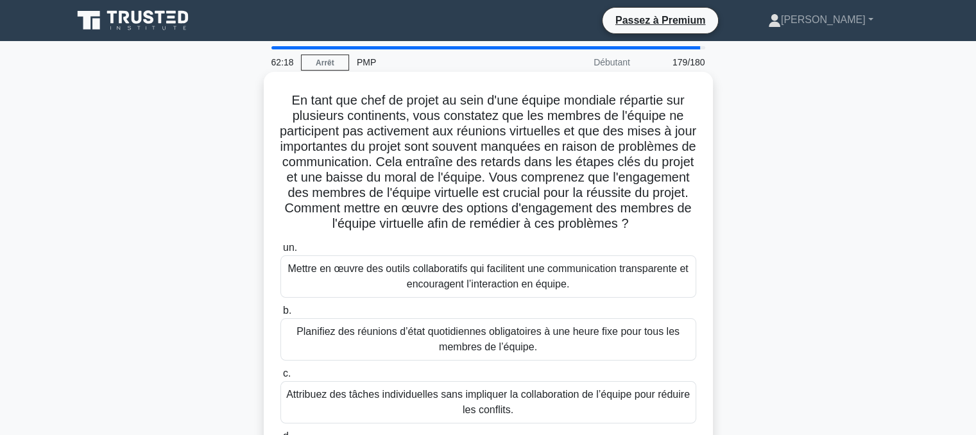
click at [406, 287] on font "Mettre en œuvre des outils collaboratifs qui facilitent une communication trans…" at bounding box center [488, 276] width 400 height 26
click at [280, 252] on input "un. Mettre en œuvre des outils collaboratifs qui facilitent une communication t…" at bounding box center [280, 248] width 0 height 8
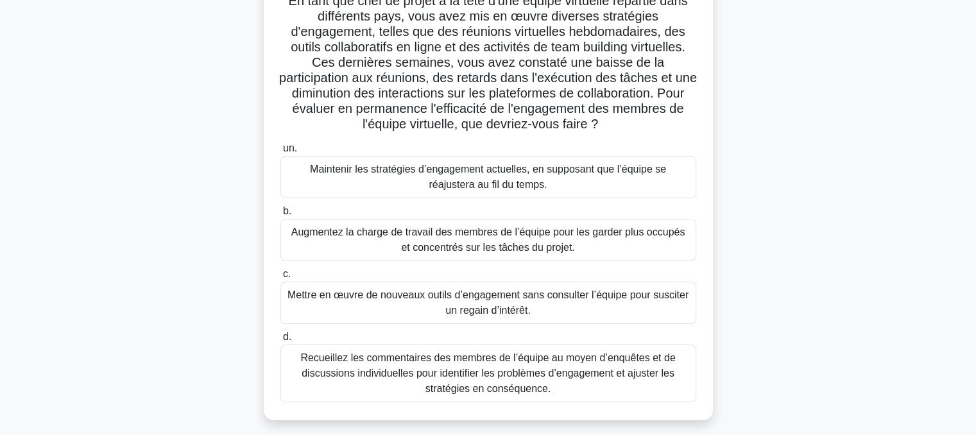
scroll to position [108, 0]
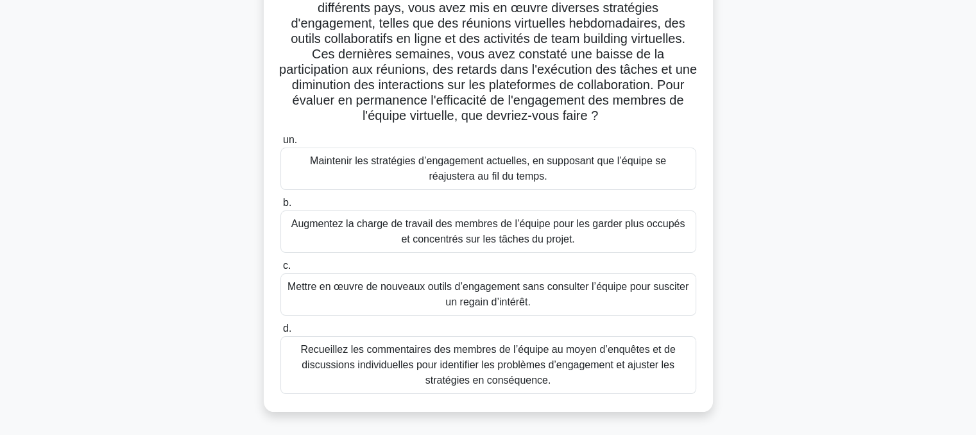
click at [483, 366] on font "Recueillez les commentaires des membres de l’équipe au moyen d’enquêtes et de d…" at bounding box center [487, 365] width 375 height 42
click at [280, 333] on input "d. Recueillez les commentaires des membres de l’équipe au moyen d’enquêtes et d…" at bounding box center [280, 329] width 0 height 8
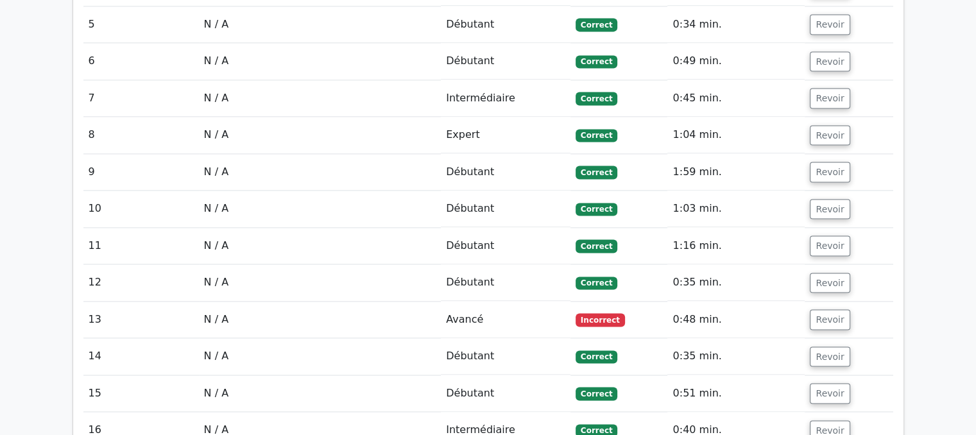
scroll to position [1864, 0]
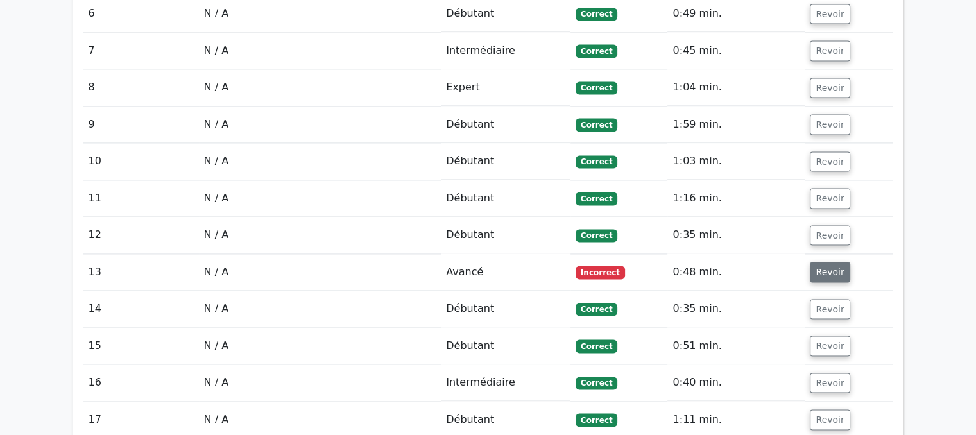
click at [821, 267] on font "Revoir" at bounding box center [830, 272] width 28 height 10
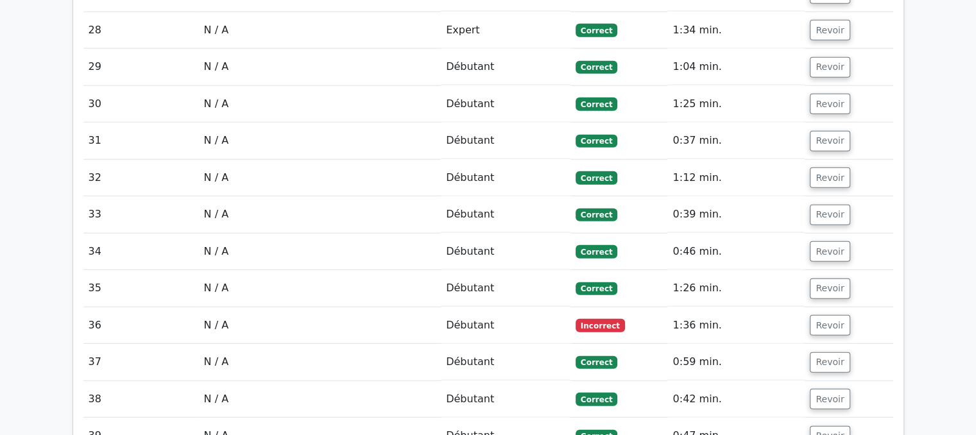
scroll to position [3370, 0]
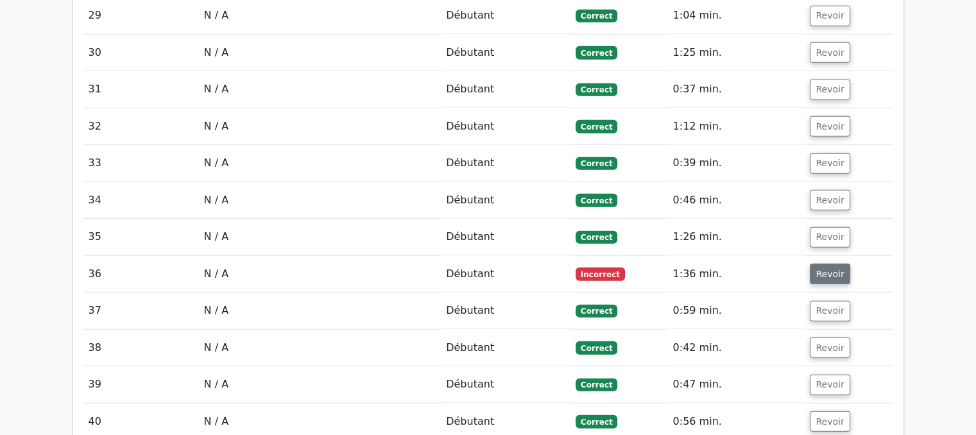
click at [820, 269] on font "Revoir" at bounding box center [830, 274] width 28 height 10
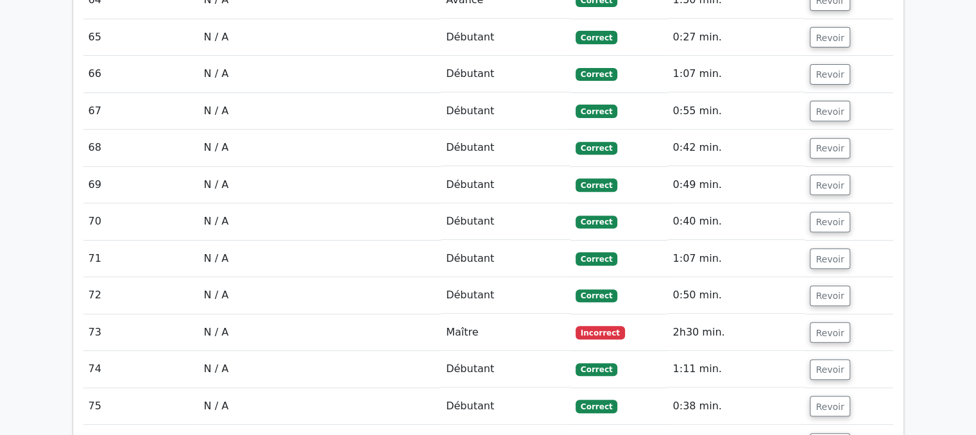
scroll to position [5396, 0]
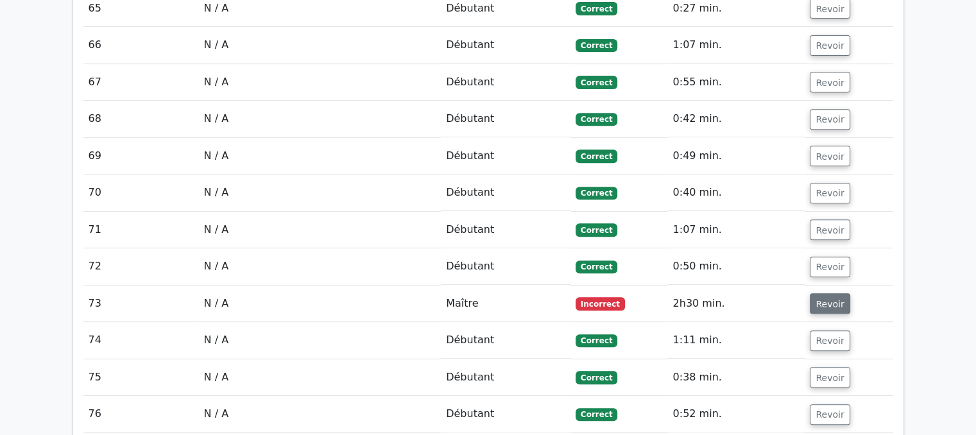
click at [821, 298] on font "Revoir" at bounding box center [830, 303] width 28 height 10
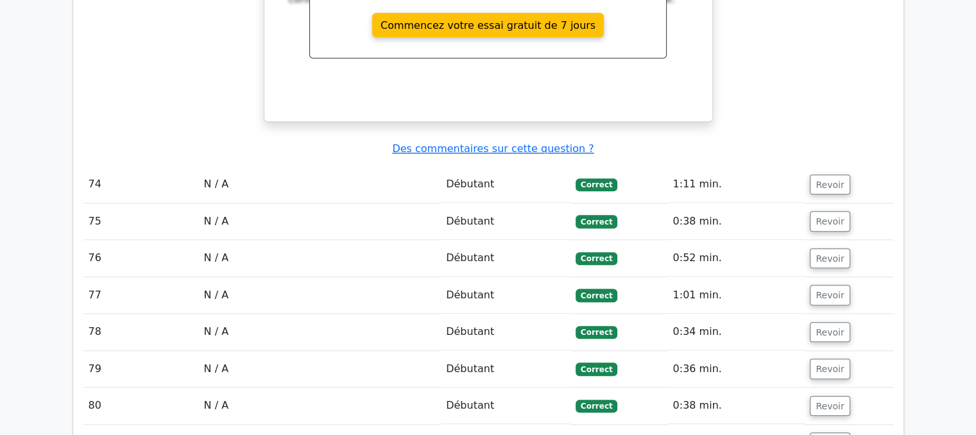
scroll to position [6240, 0]
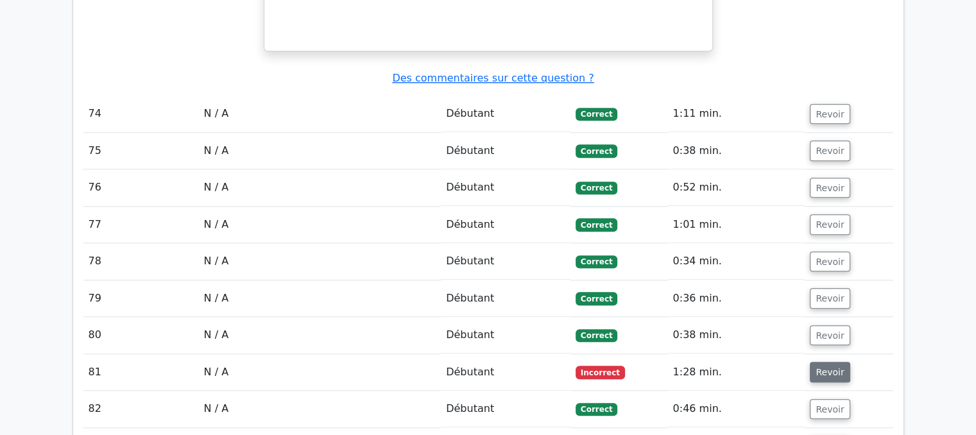
click at [823, 367] on font "Revoir" at bounding box center [830, 372] width 28 height 10
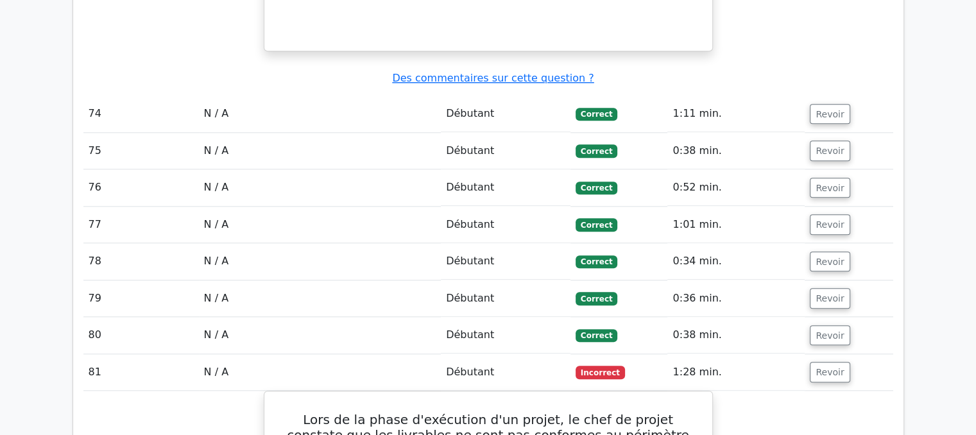
drag, startPoint x: 822, startPoint y: 236, endPoint x: 822, endPoint y: 259, distance: 23.7
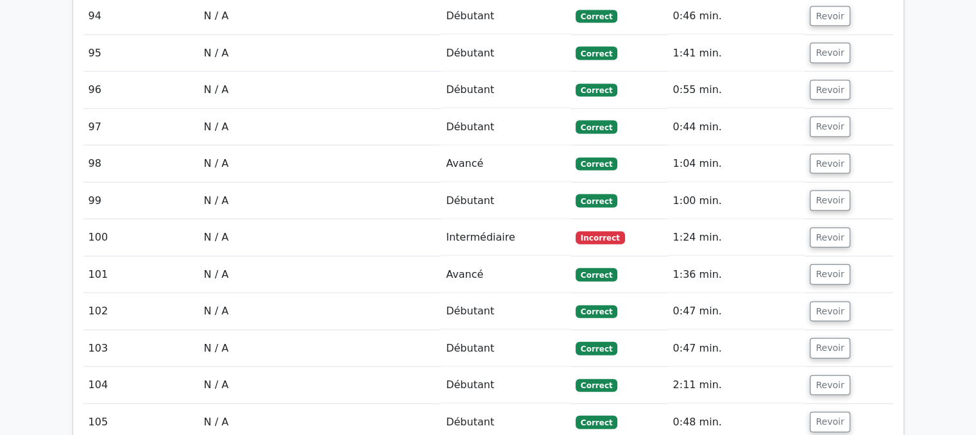
scroll to position [7511, 0]
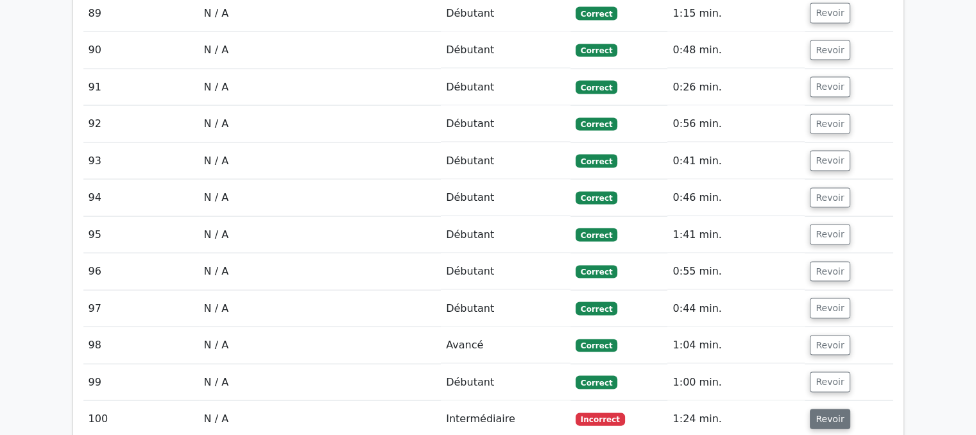
click at [824, 414] on font "Revoir" at bounding box center [830, 419] width 28 height 10
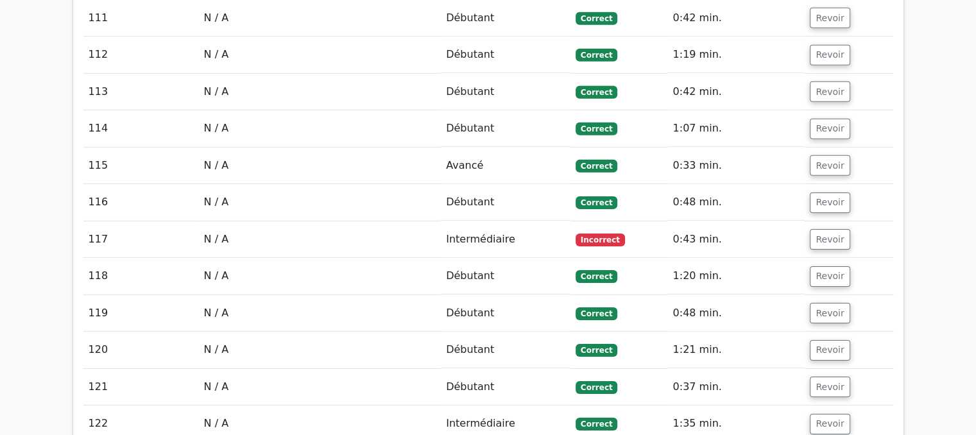
scroll to position [8912, 0]
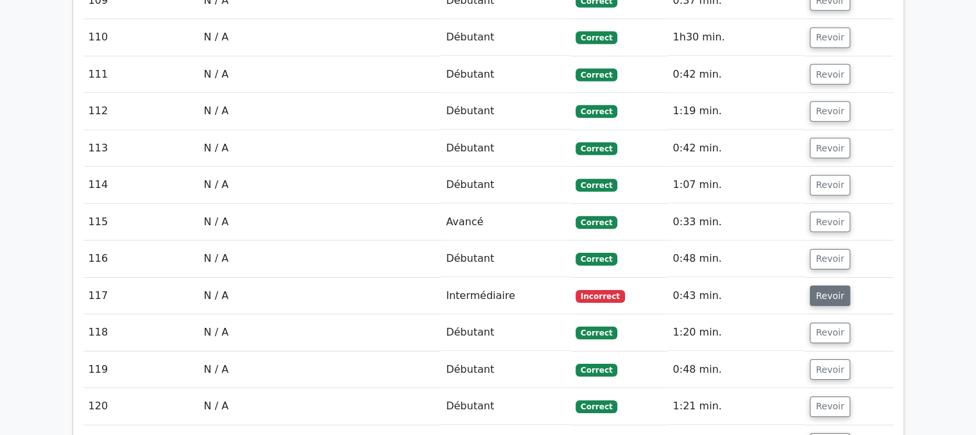
click at [819, 291] on font "Revoir" at bounding box center [830, 296] width 28 height 10
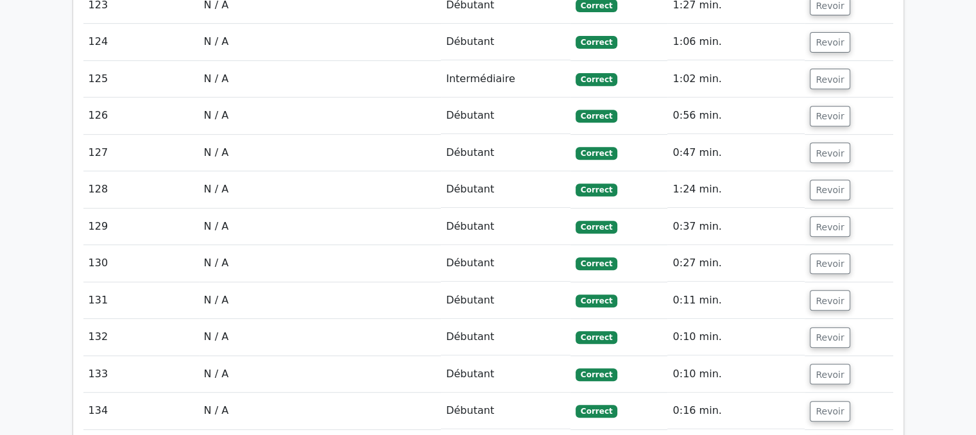
scroll to position [10335, 0]
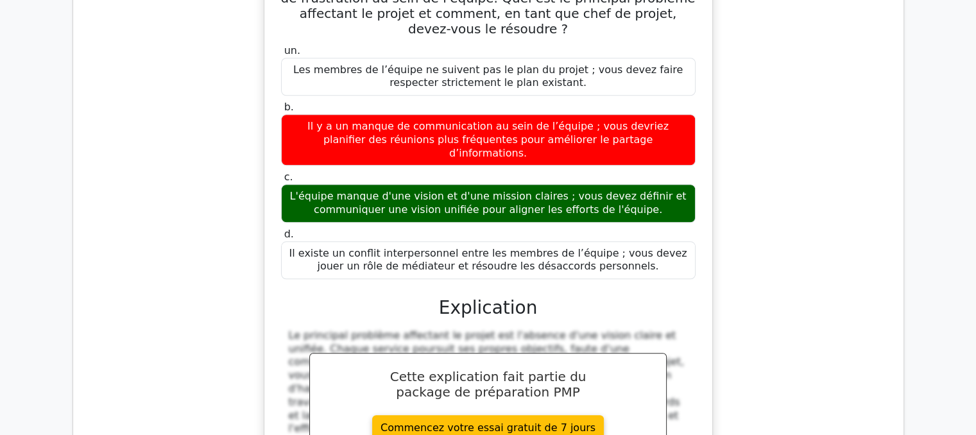
scroll to position [11003, 0]
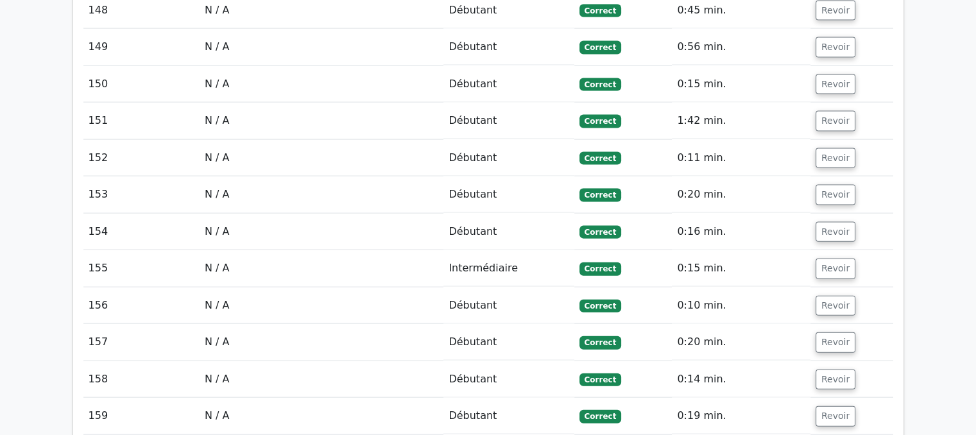
scroll to position [12594, 0]
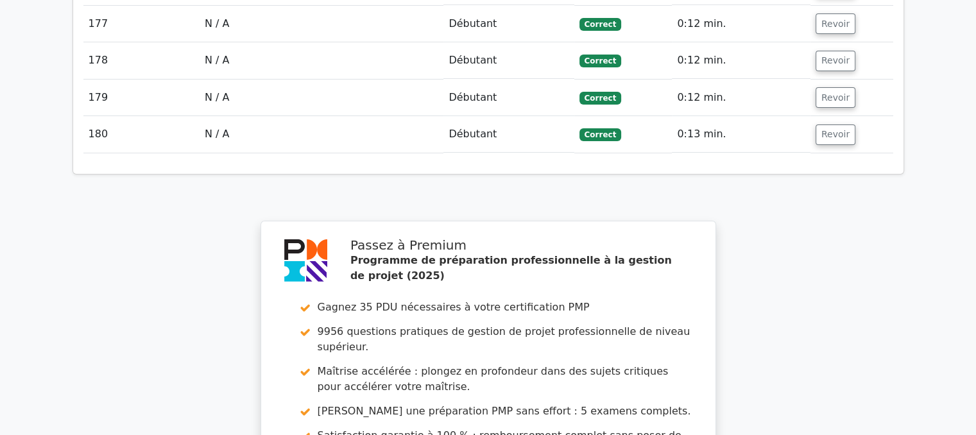
scroll to position [14425, 0]
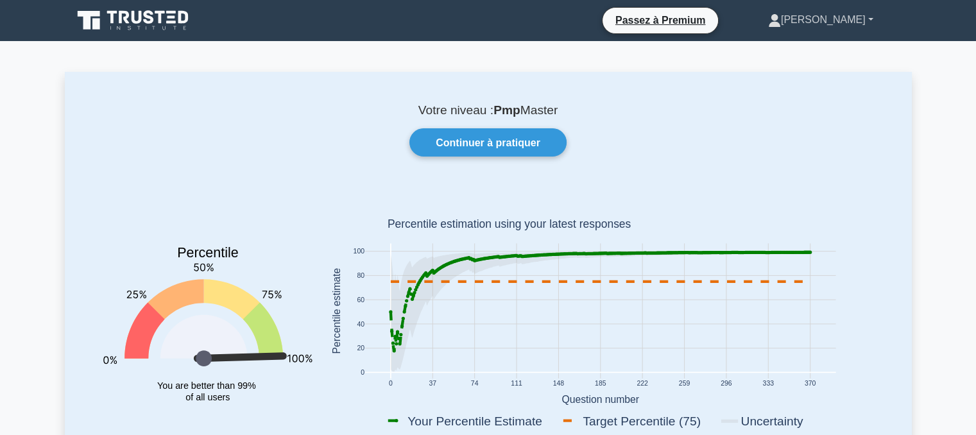
click at [869, 19] on link "[PERSON_NAME]" at bounding box center [820, 20] width 167 height 26
click at [771, 49] on font "Profil" at bounding box center [759, 49] width 23 height 11
click at [780, 22] on icon at bounding box center [775, 24] width 12 height 5
click at [802, 71] on font "Paramètres" at bounding box center [774, 70] width 53 height 11
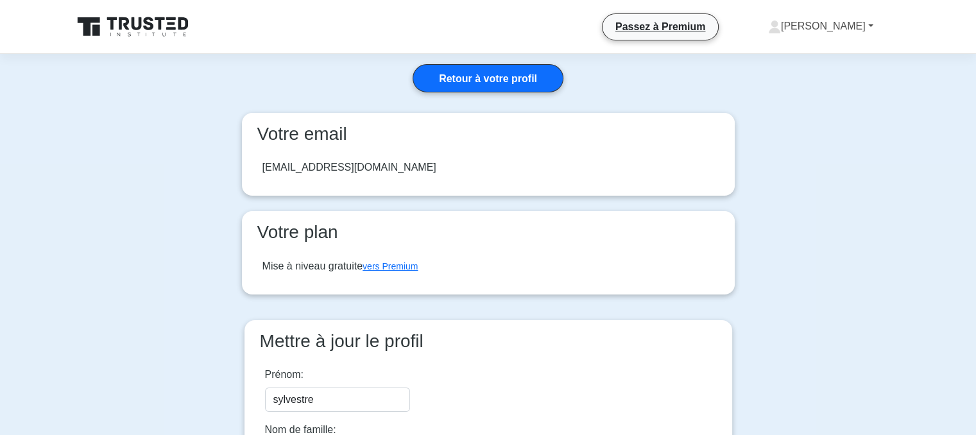
click at [868, 25] on link "[PERSON_NAME]" at bounding box center [820, 26] width 167 height 26
click at [771, 58] on font "Profil" at bounding box center [759, 56] width 23 height 11
